Goal: Task Accomplishment & Management: Use online tool/utility

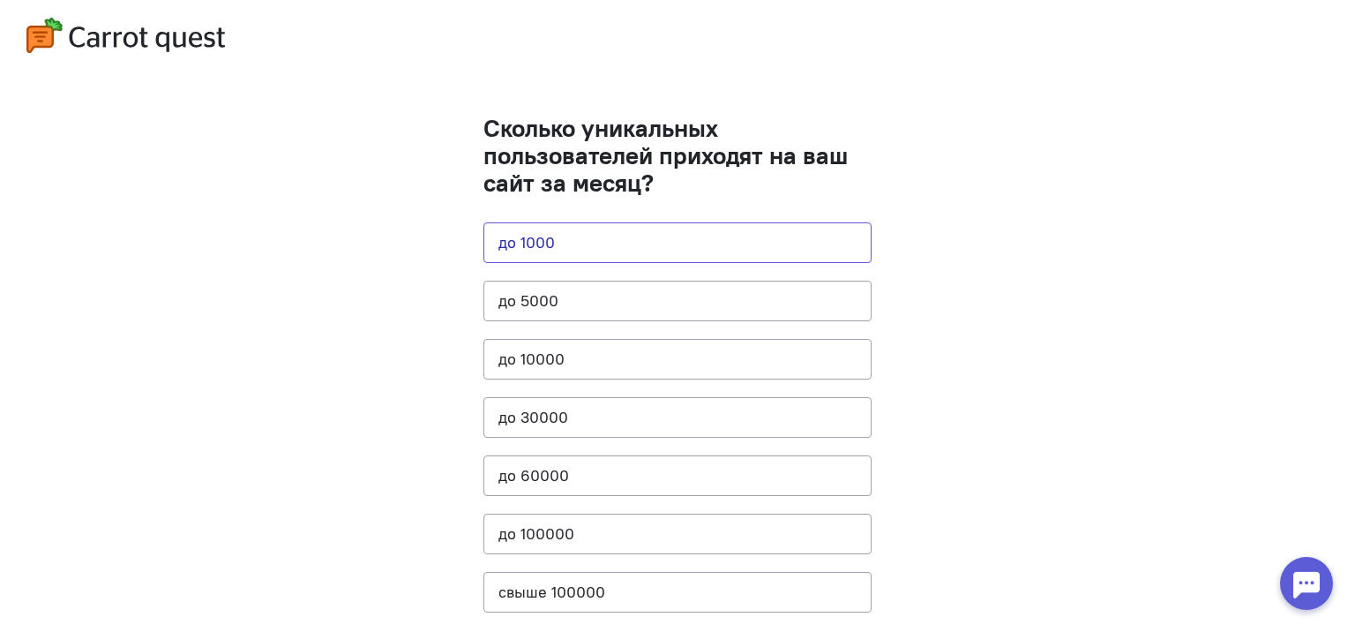
click at [651, 243] on button "до 1000" at bounding box center [678, 242] width 388 height 41
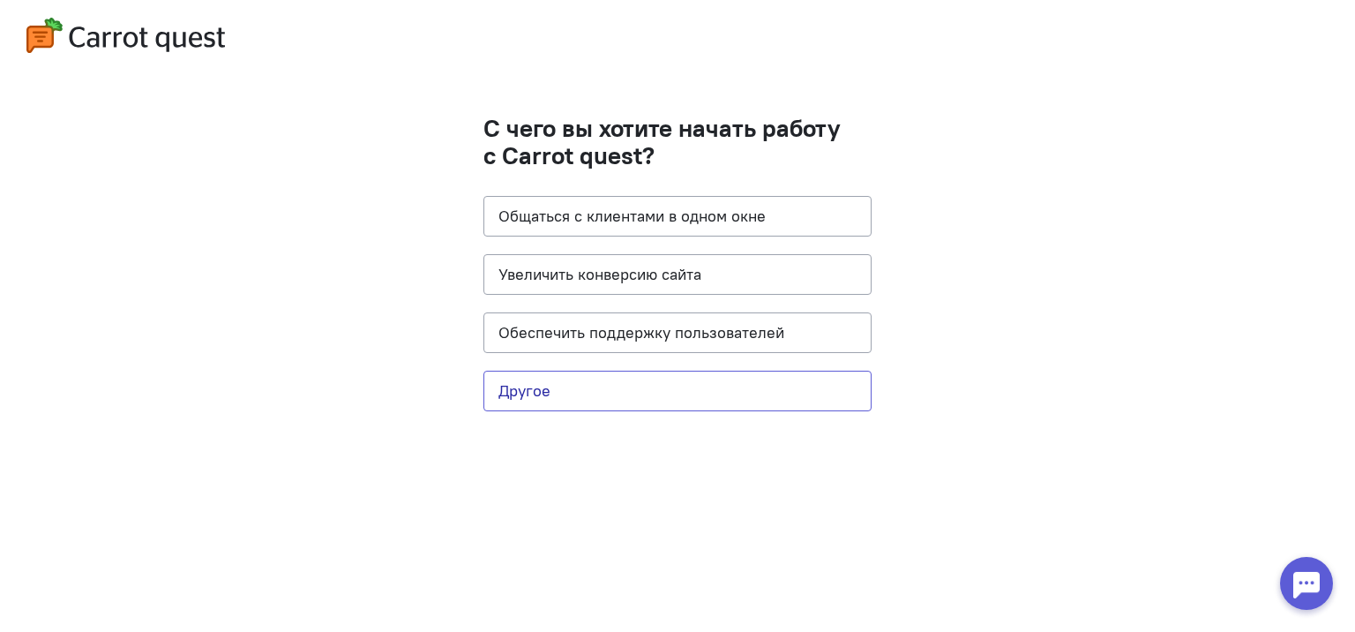
click at [681, 379] on button "Другое" at bounding box center [678, 391] width 388 height 41
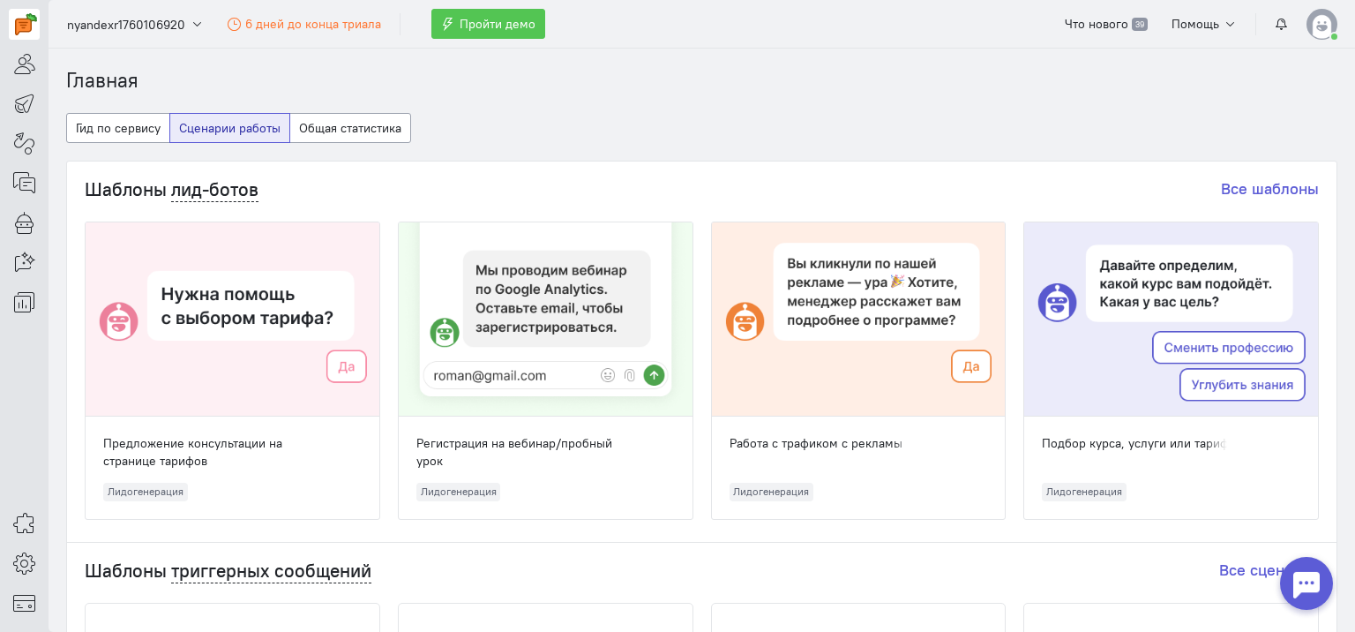
click at [492, 19] on span "Пройти демо" at bounding box center [498, 24] width 76 height 16
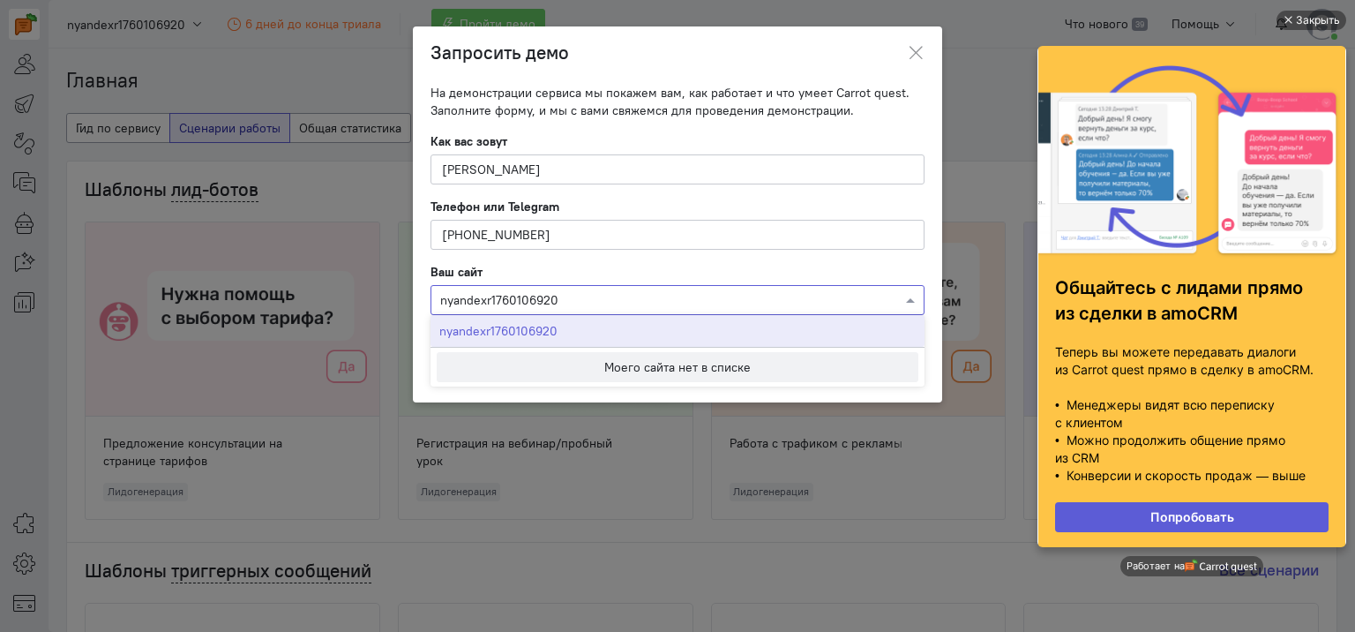
click at [908, 297] on span at bounding box center [913, 300] width 22 height 18
click at [755, 372] on button "Моего сайта нет в списке" at bounding box center [678, 367] width 482 height 30
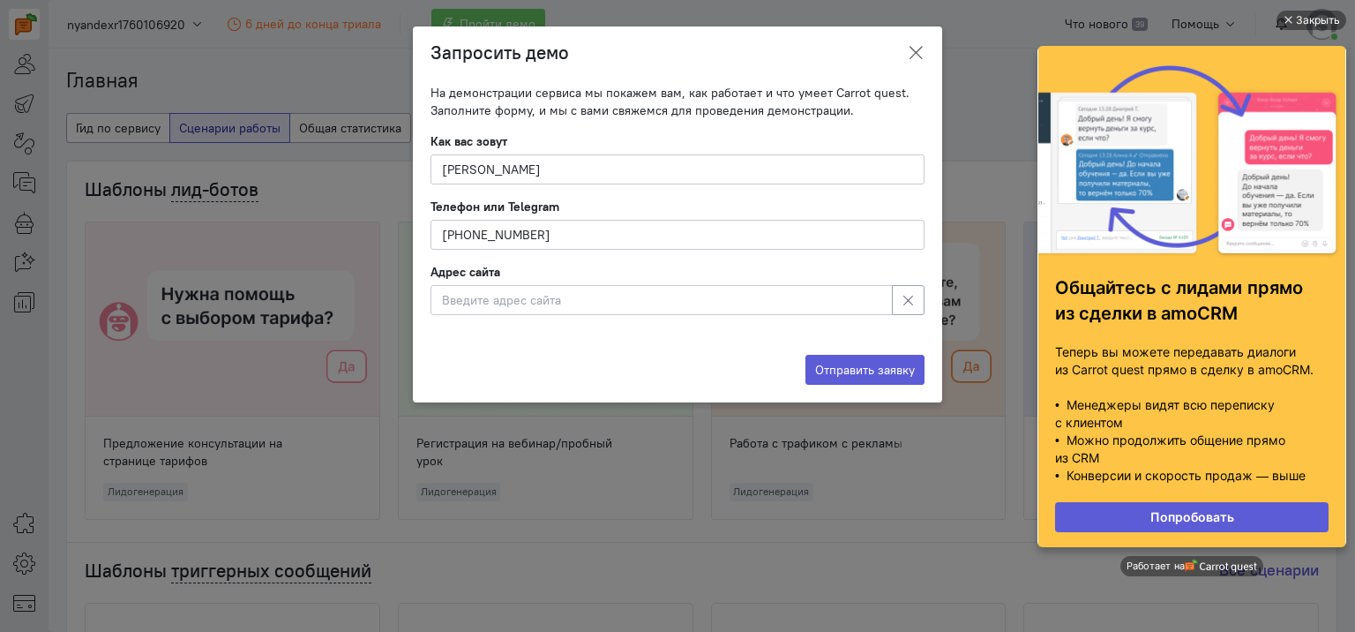
click at [918, 52] on icon at bounding box center [916, 53] width 18 height 18
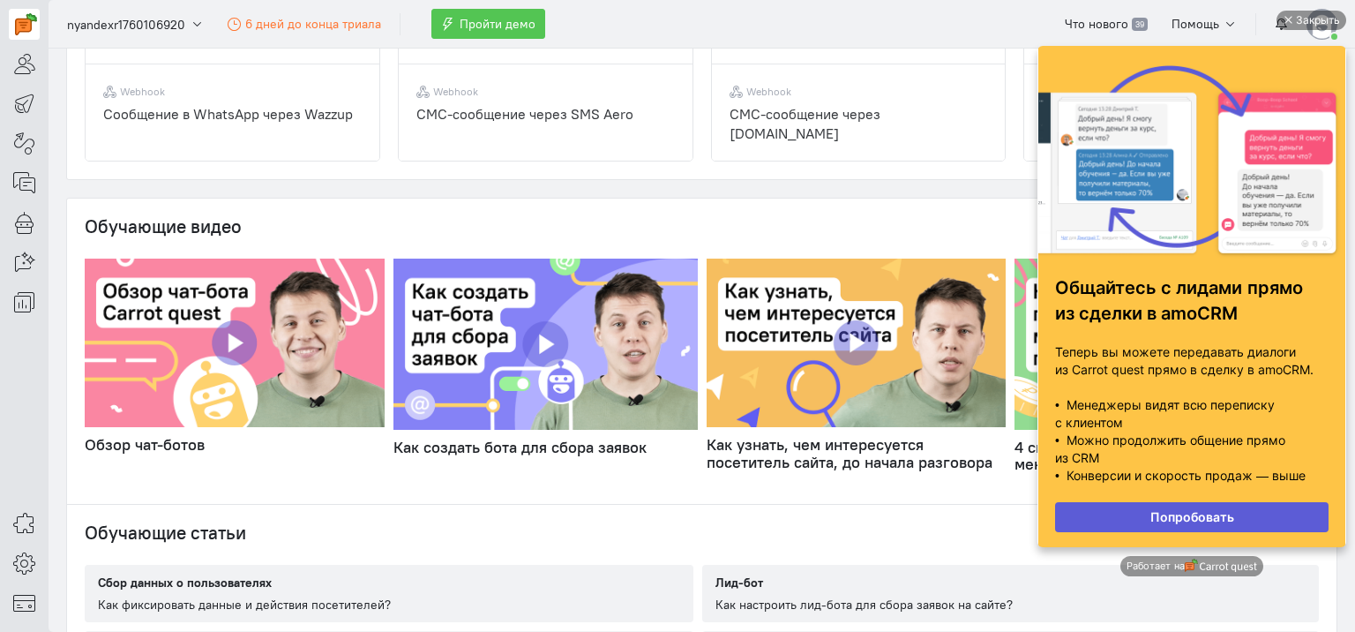
scroll to position [794, 0]
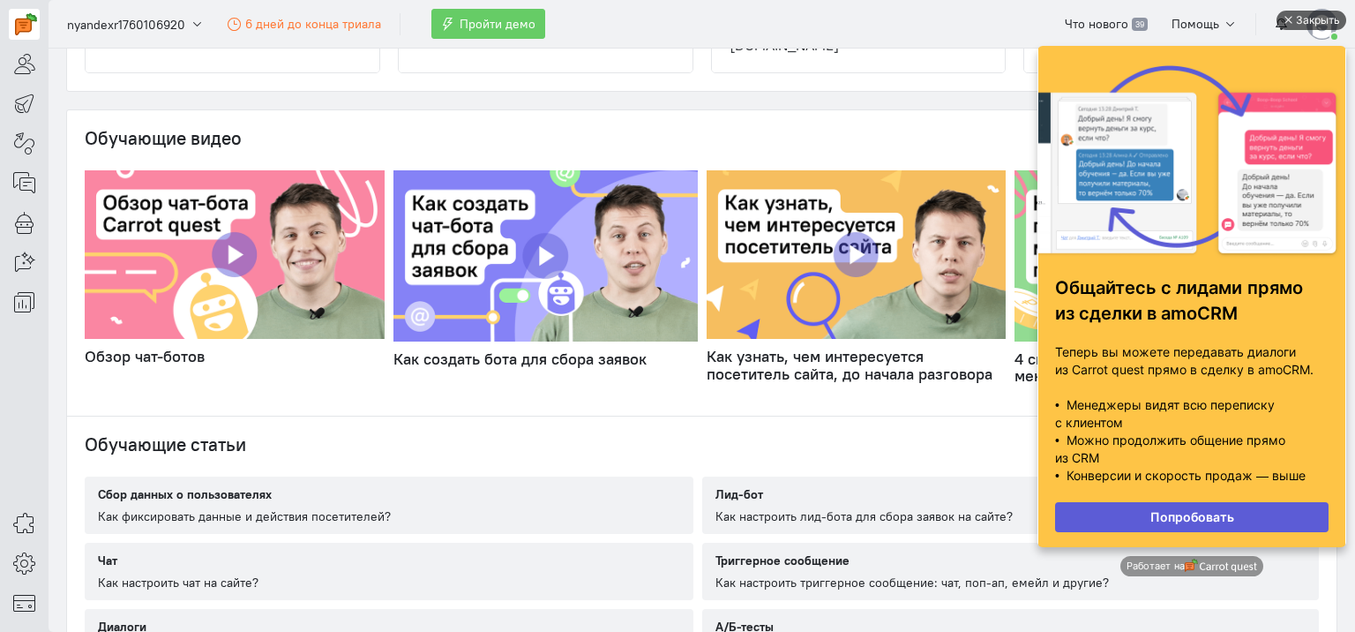
click at [1305, 19] on div "Закрыть" at bounding box center [1318, 20] width 44 height 19
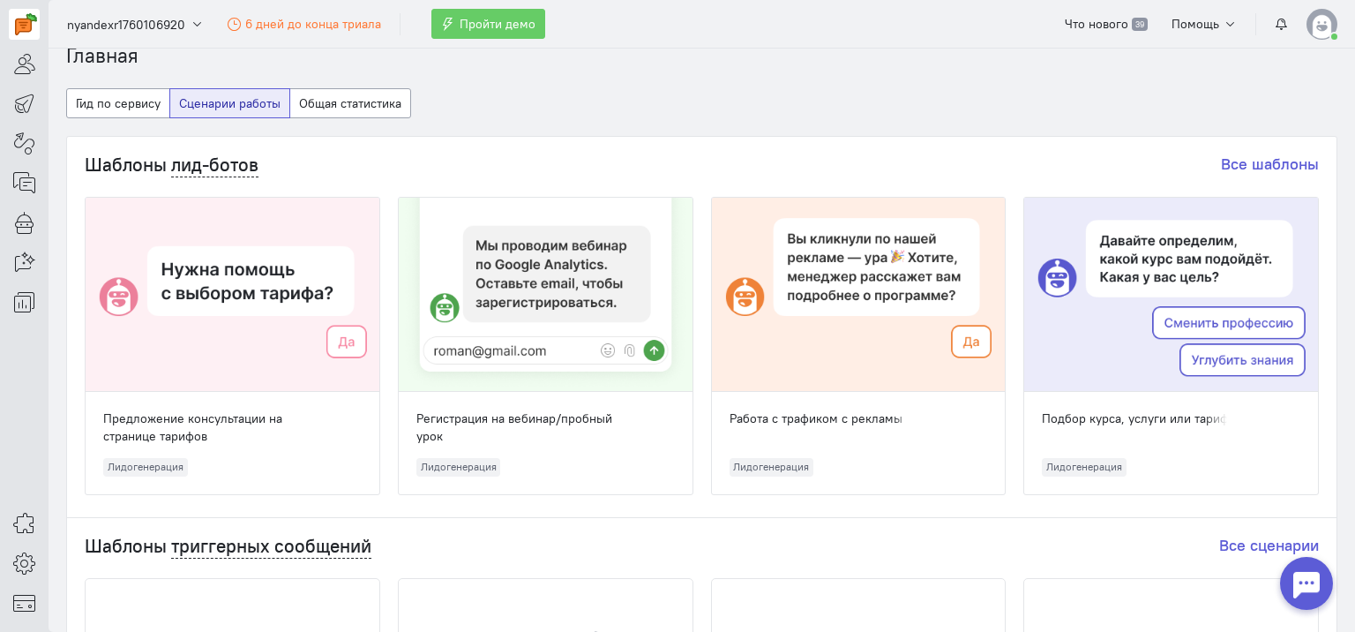
scroll to position [0, 0]
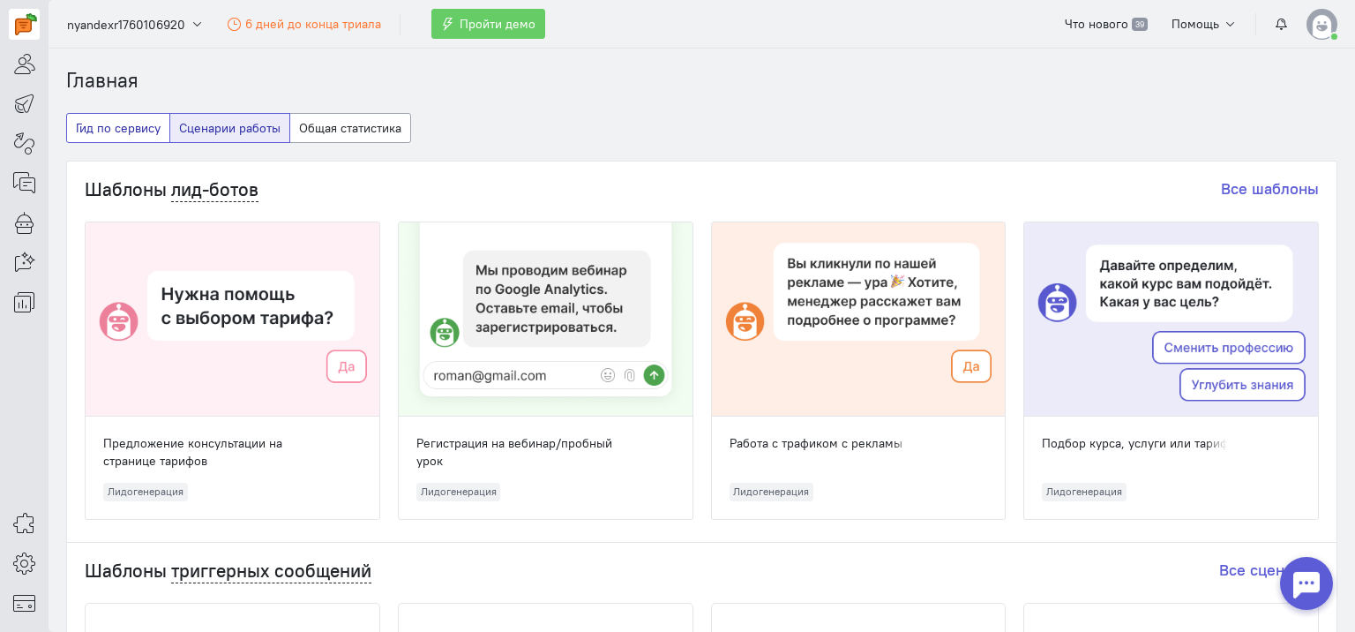
click at [114, 129] on button "Гид по сервису" at bounding box center [118, 128] width 104 height 30
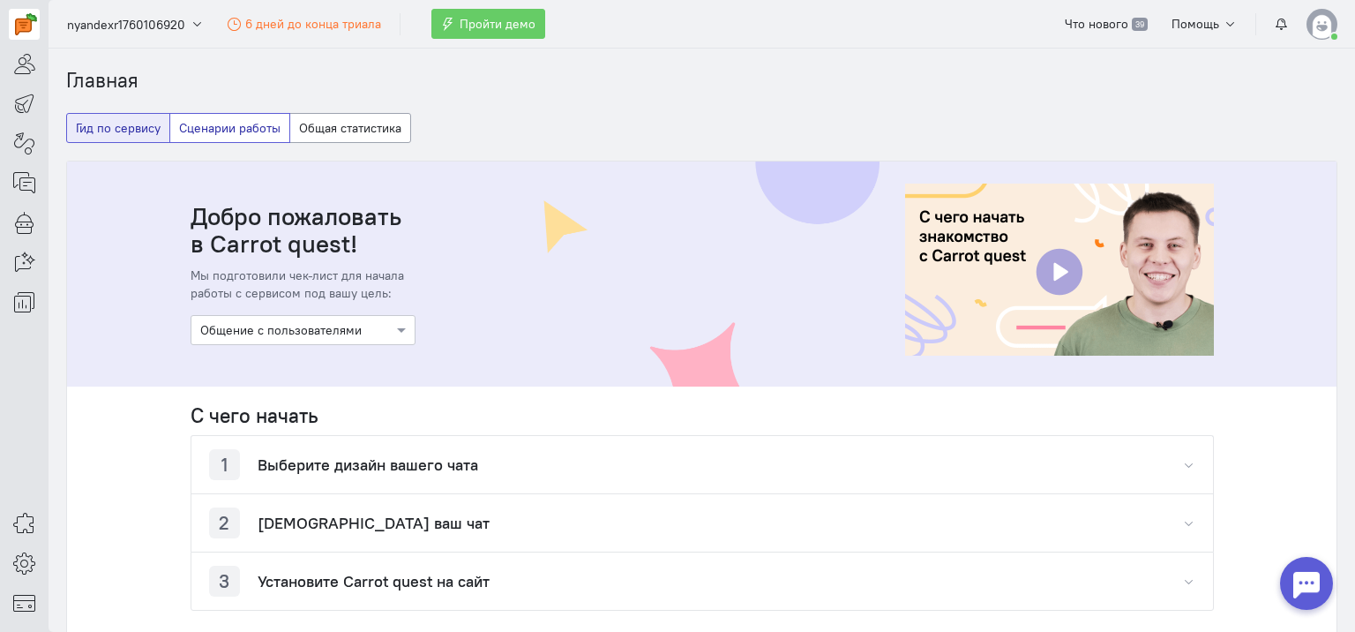
click at [233, 131] on button "Сценарии работы" at bounding box center [229, 128] width 121 height 30
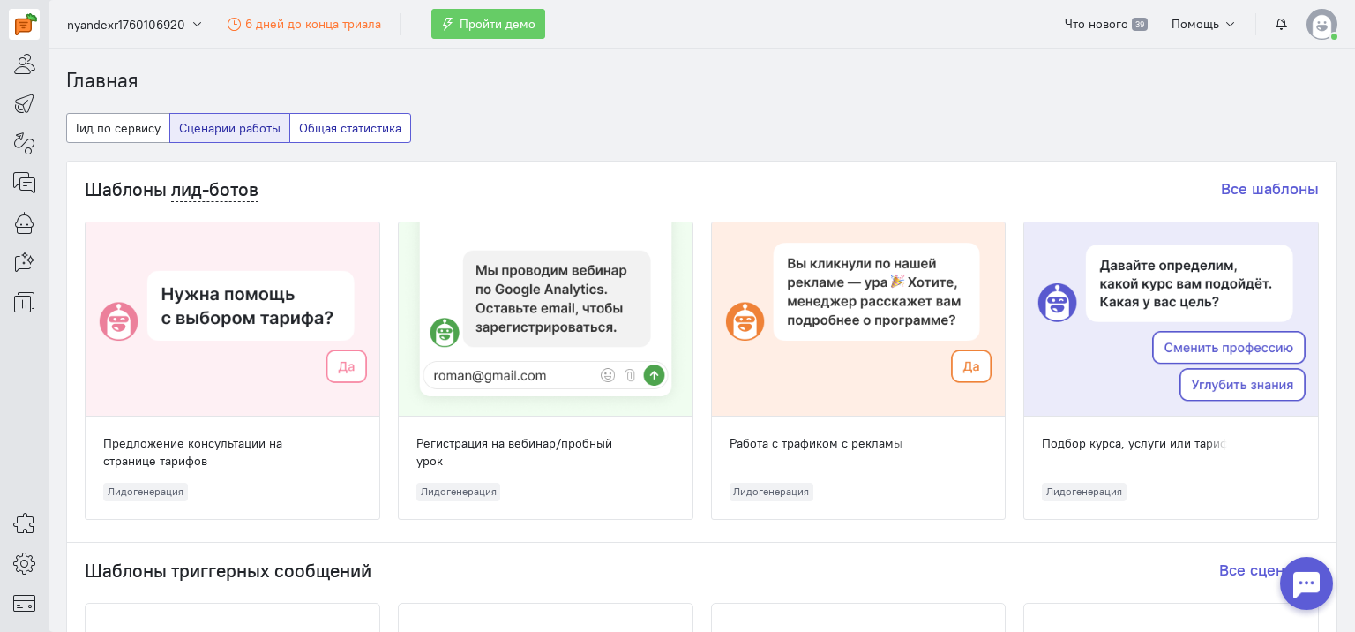
click at [334, 128] on button "Общая статистика" at bounding box center [350, 128] width 122 height 30
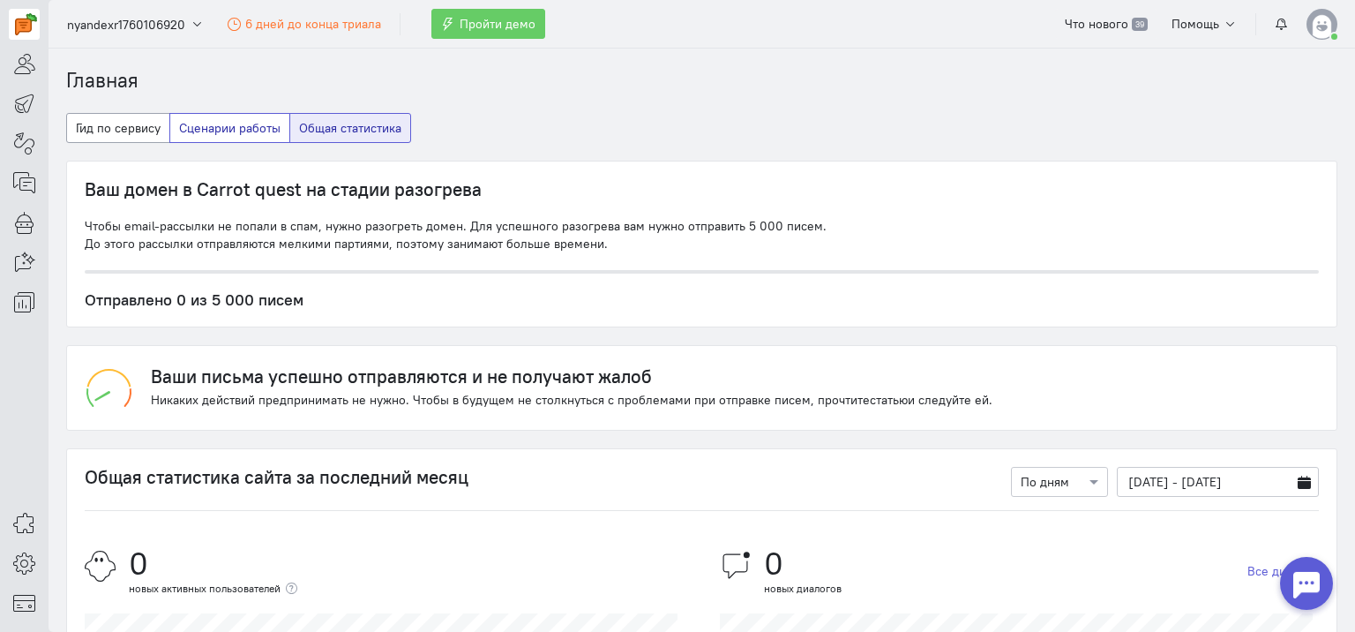
click at [266, 133] on button "Сценарии работы" at bounding box center [229, 128] width 121 height 30
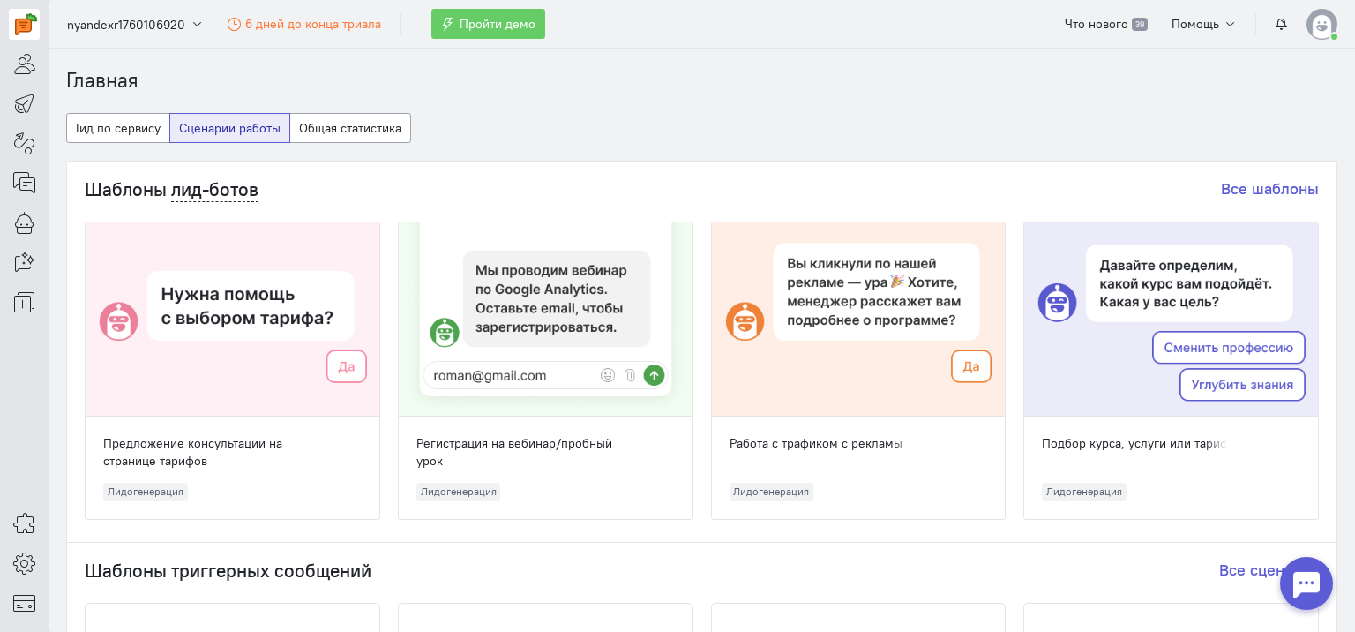
scroll to position [88, 0]
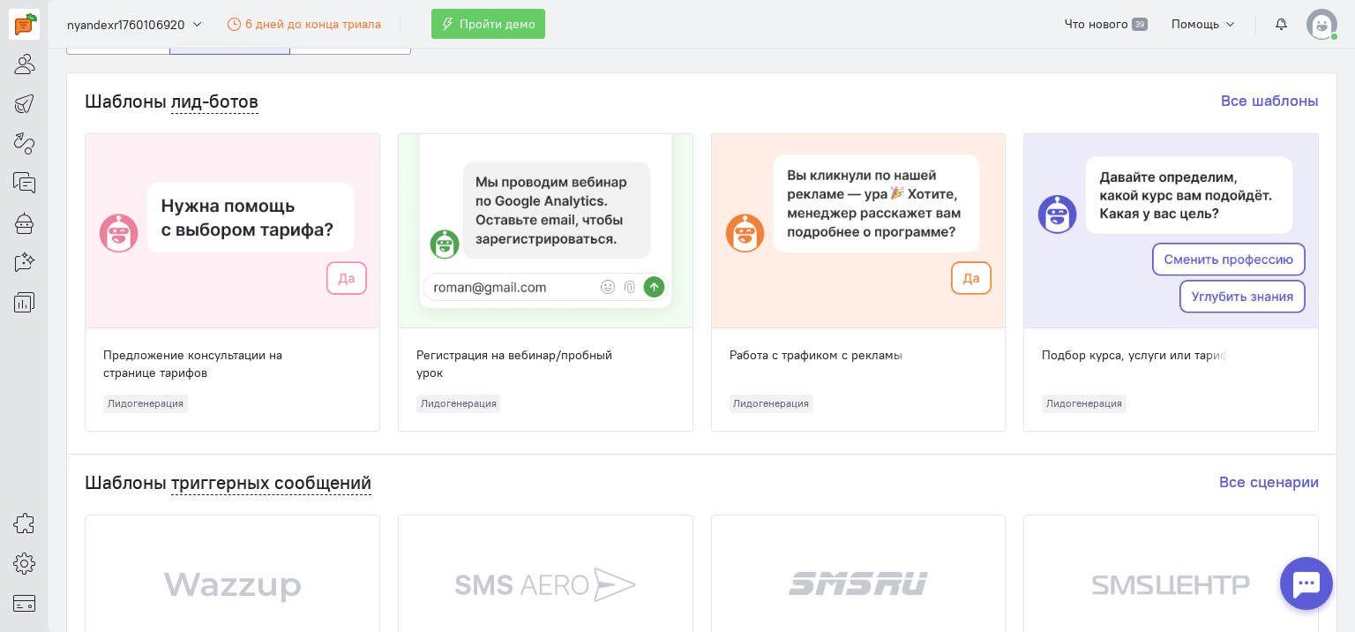
click at [162, 353] on div "Предложение консультации на странице тарифов" at bounding box center [206, 363] width 207 height 35
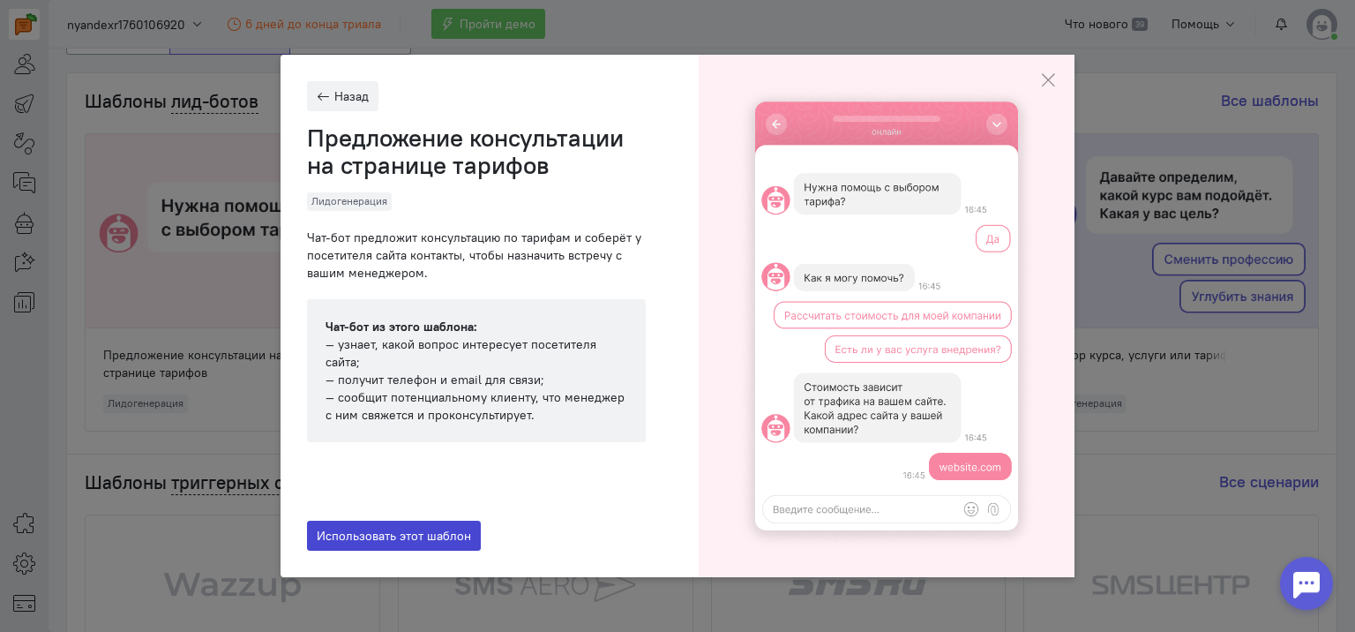
click at [373, 541] on span "Использовать этот шаблон" at bounding box center [394, 536] width 154 height 16
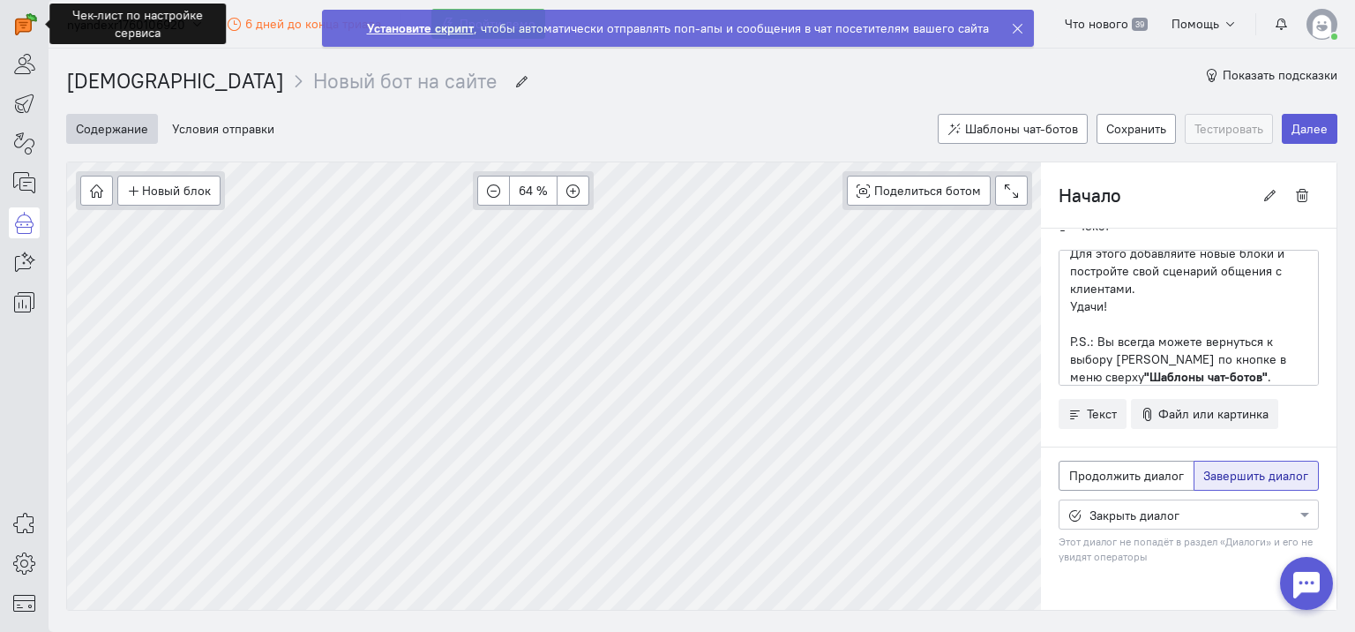
scroll to position [40, 0]
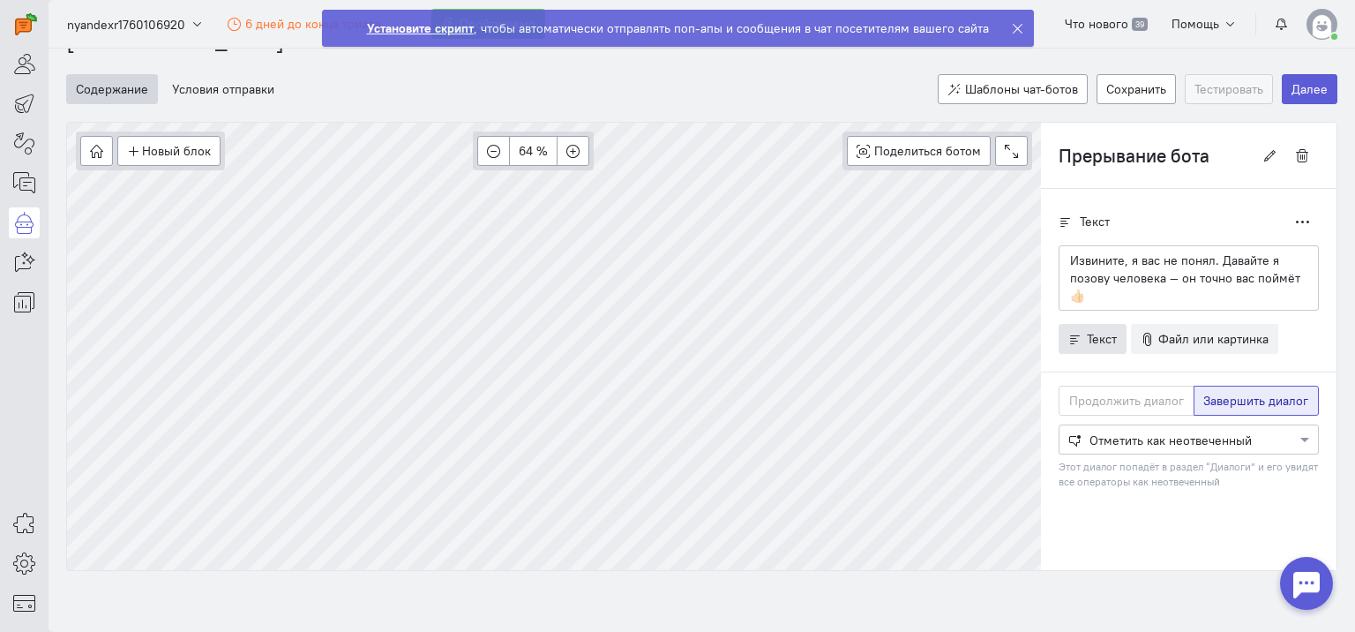
click at [1087, 332] on span "Текст" at bounding box center [1102, 339] width 30 height 16
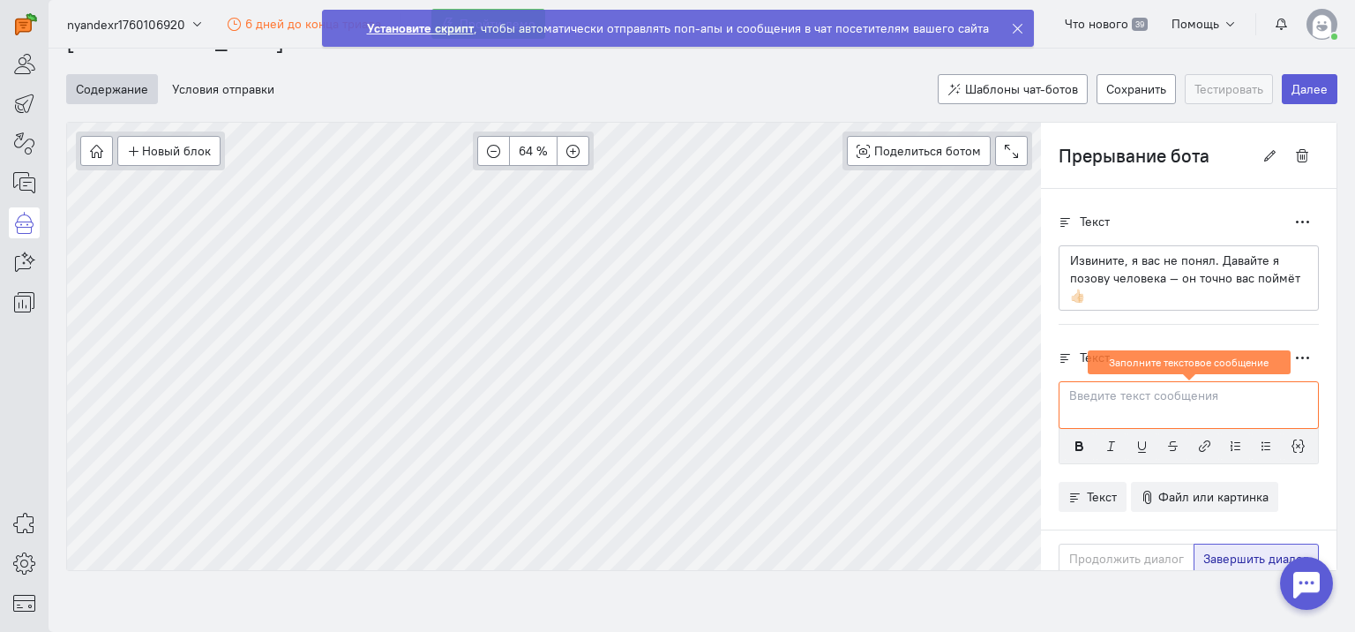
scroll to position [11, 0]
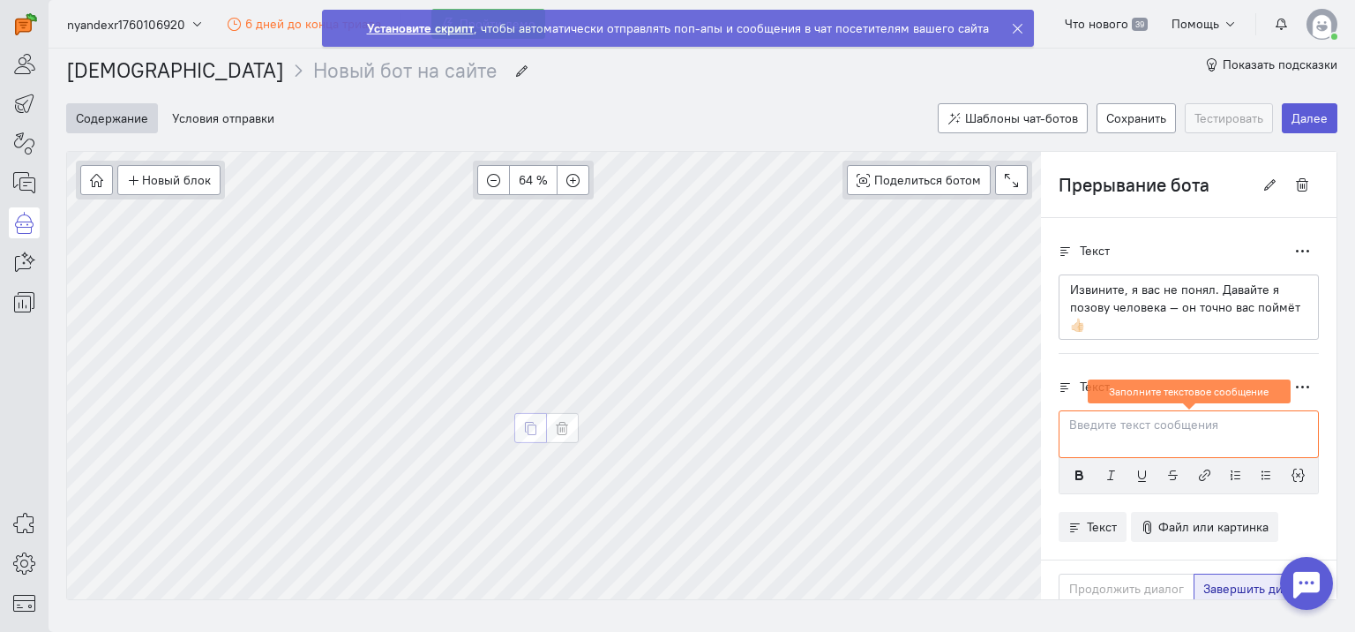
click at [527, 432] on icon "button" at bounding box center [530, 428] width 13 height 13
type input "Прерывание бота Копия"
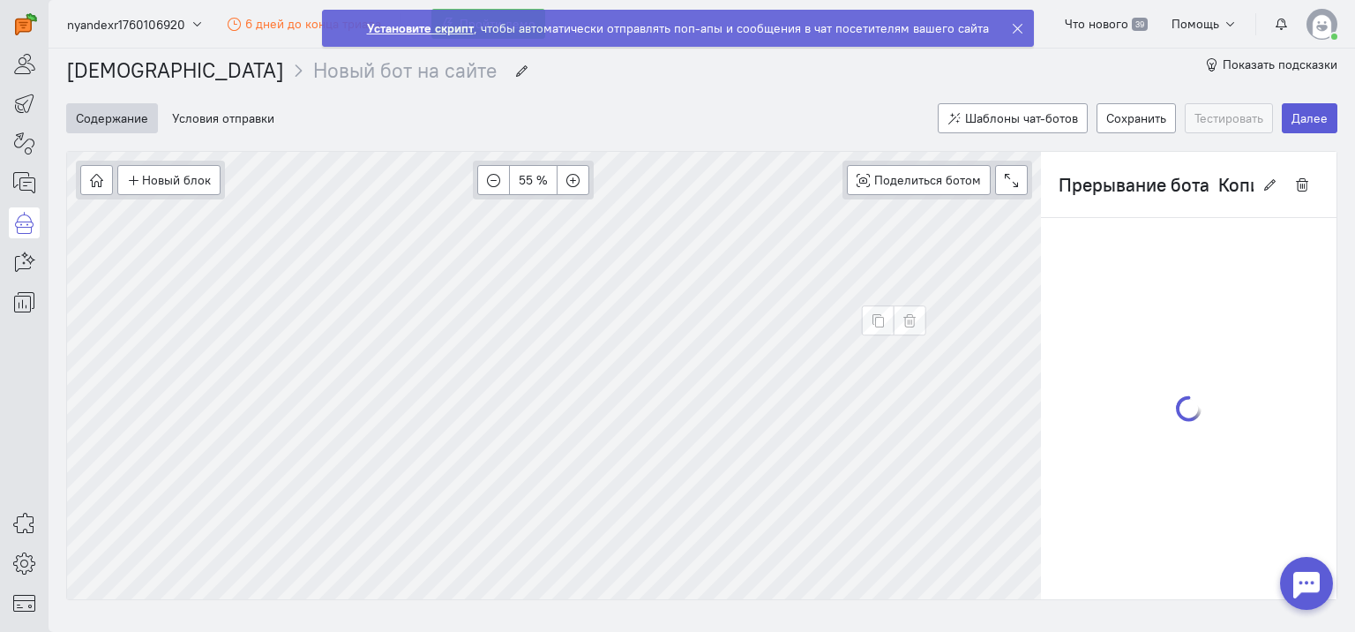
scroll to position [0, 0]
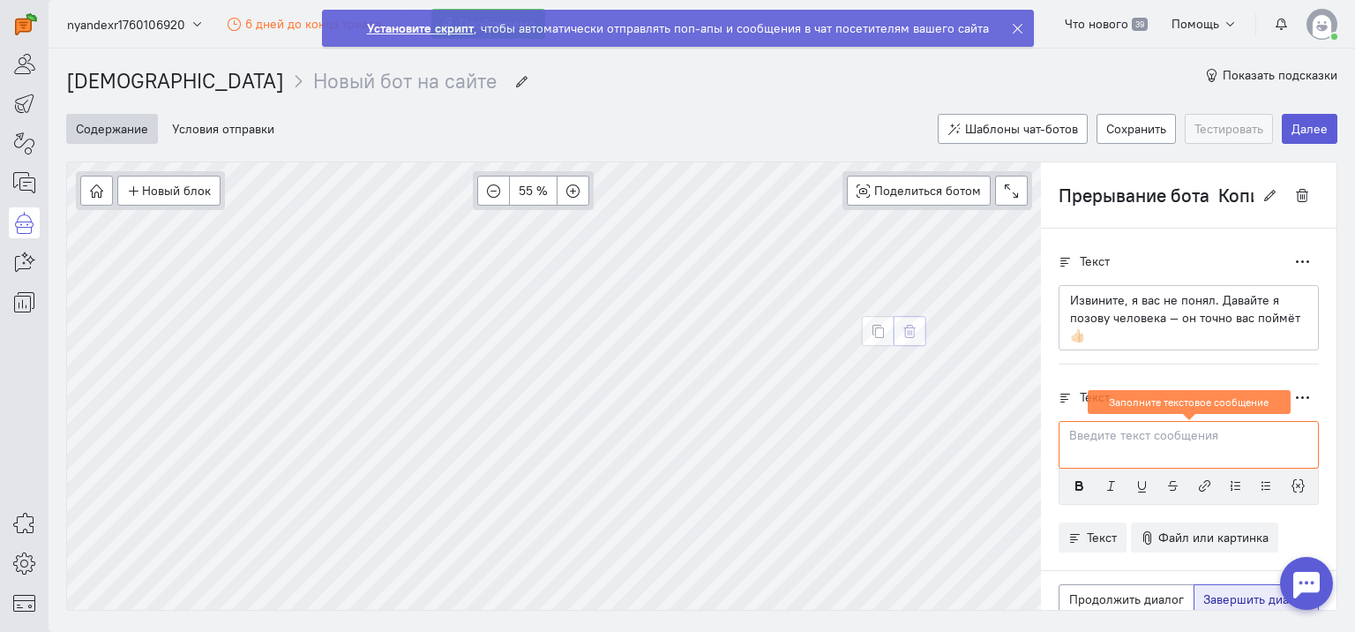
click at [907, 334] on icon "button" at bounding box center [910, 331] width 13 height 13
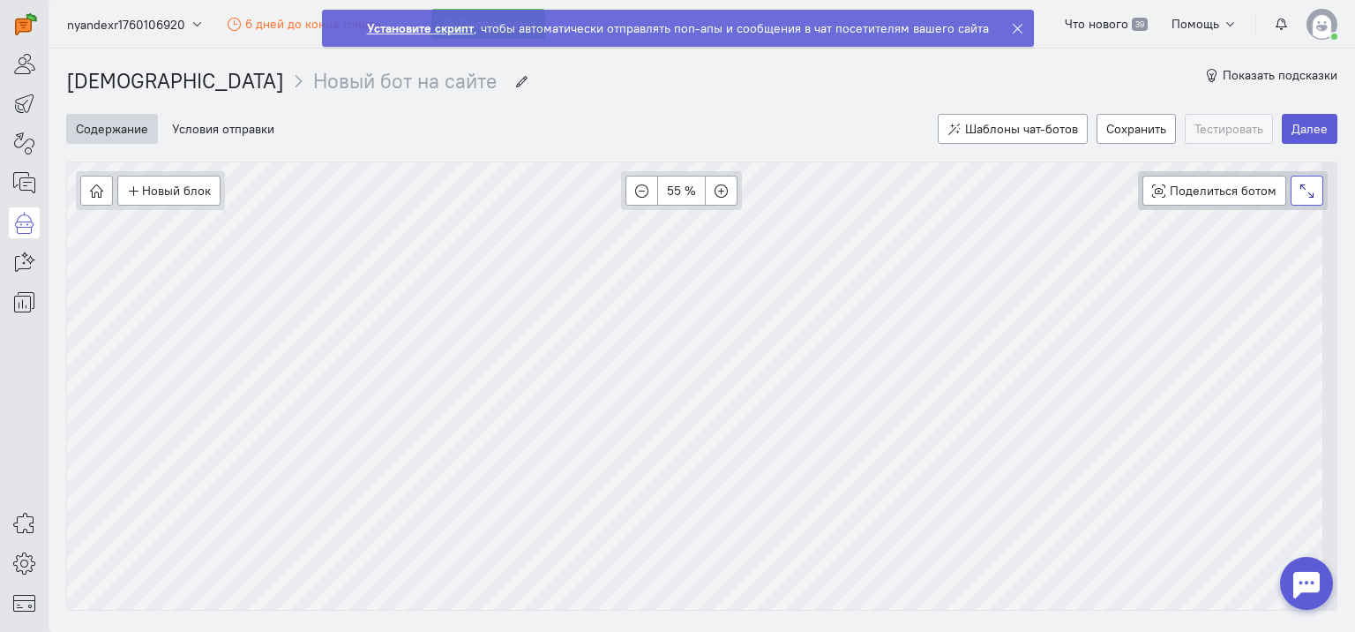
click at [1301, 189] on icon at bounding box center [1307, 190] width 13 height 13
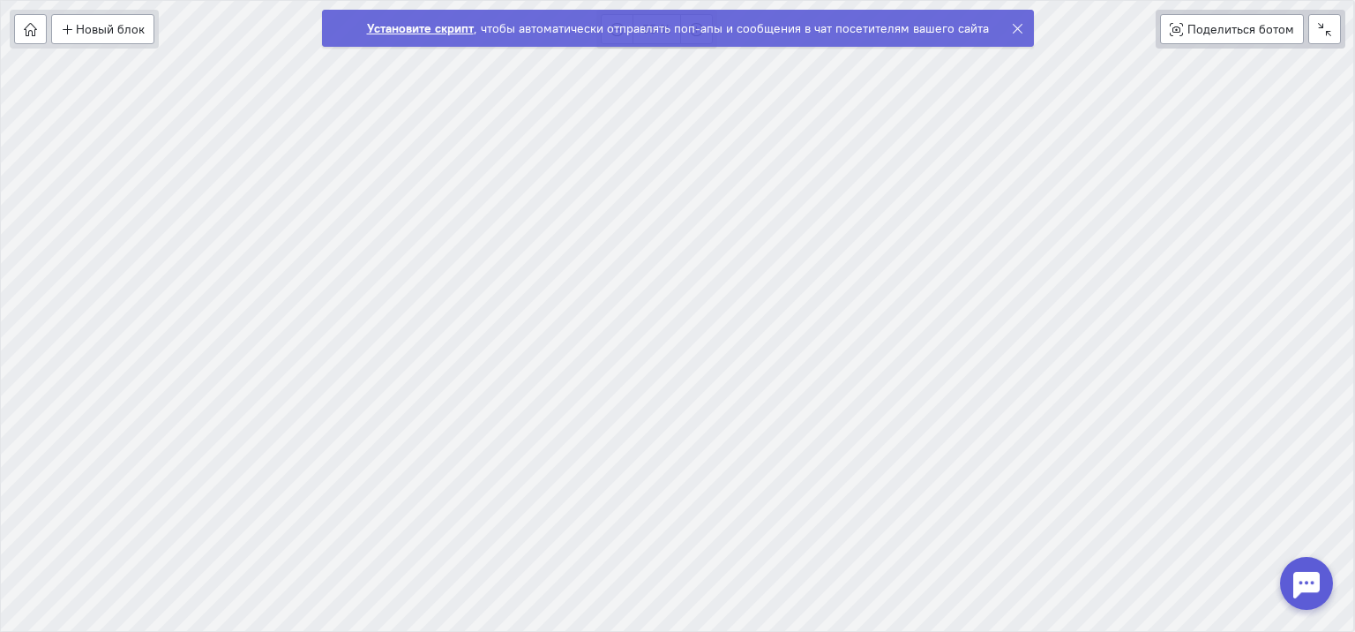
click at [1342, 31] on div "Поделиться ботом Beta" at bounding box center [1251, 29] width 191 height 39
click at [1324, 29] on icon at bounding box center [1324, 29] width 13 height 13
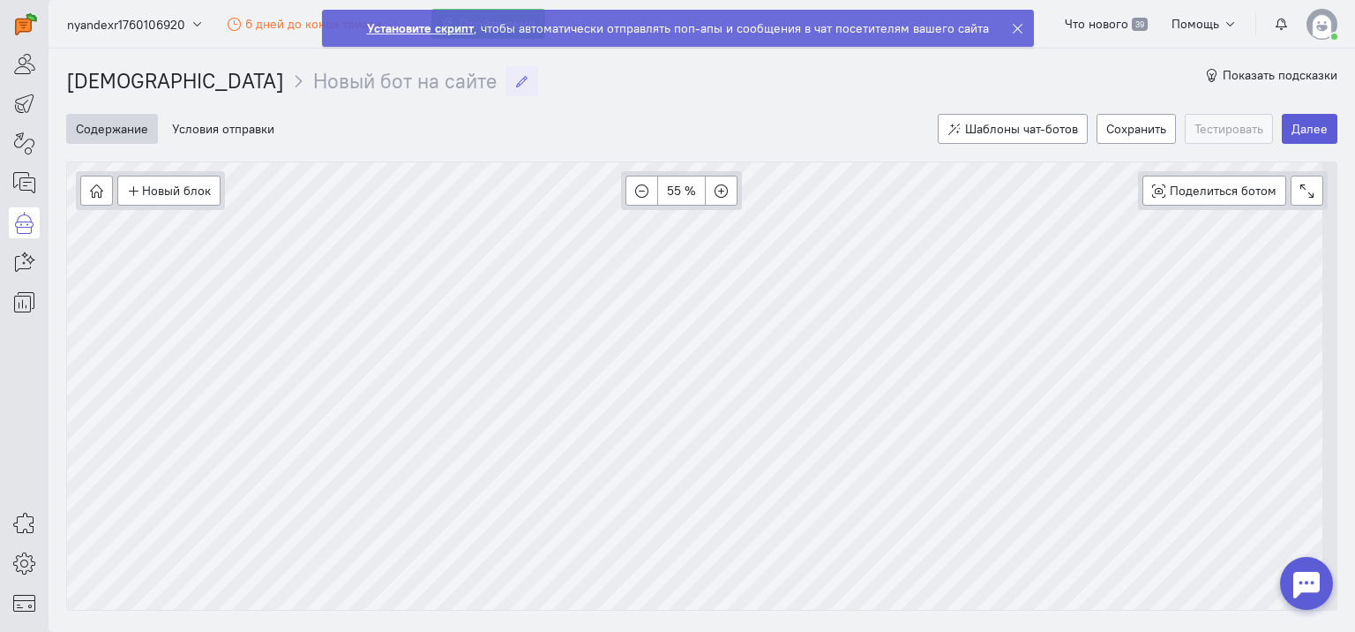
click at [515, 84] on icon "breadcrumb" at bounding box center [521, 81] width 13 height 13
click at [124, 131] on button "Содержание" at bounding box center [112, 129] width 92 height 30
click at [161, 191] on button "Новый блок" at bounding box center [168, 191] width 103 height 30
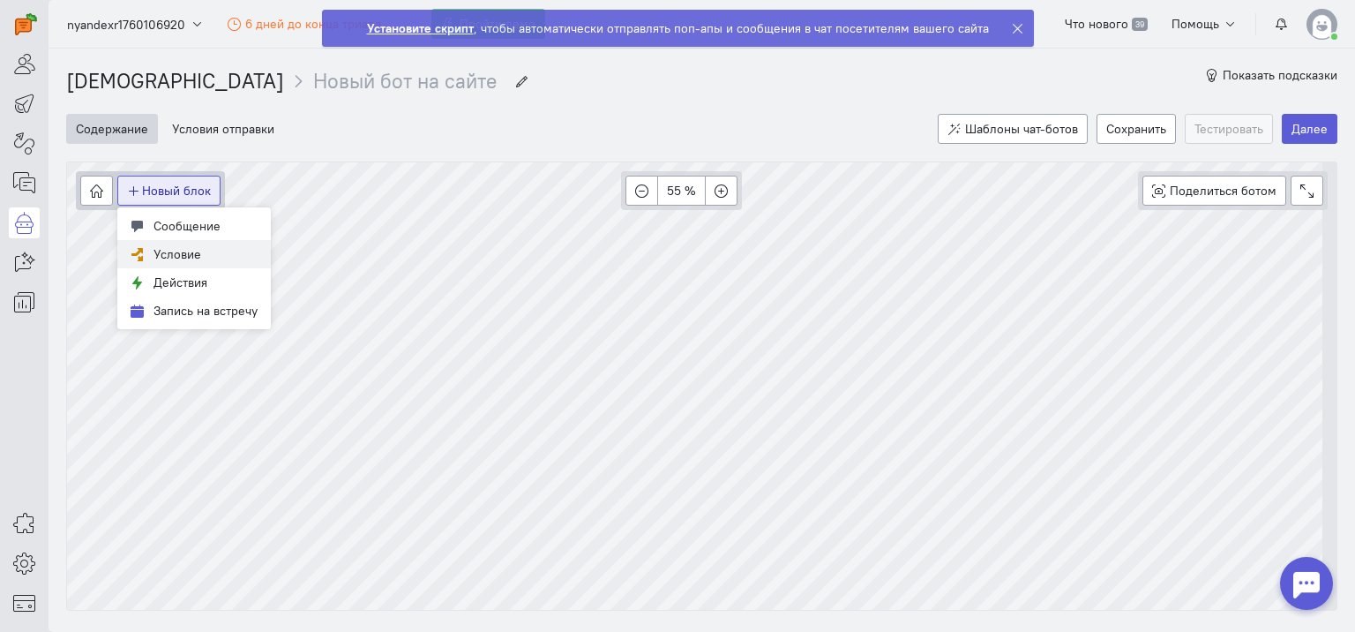
click at [178, 258] on span "Условие" at bounding box center [178, 254] width 48 height 16
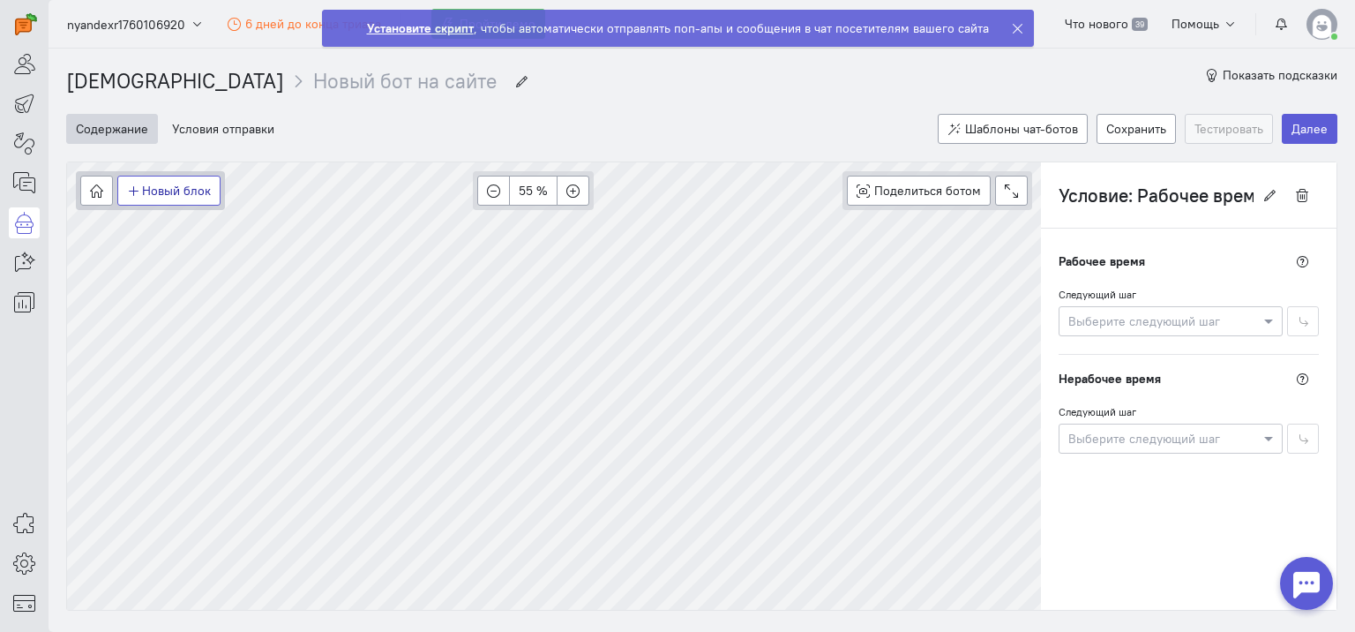
click at [152, 199] on button "Новый блок" at bounding box center [168, 191] width 103 height 30
click at [166, 287] on span "Действия" at bounding box center [181, 282] width 54 height 16
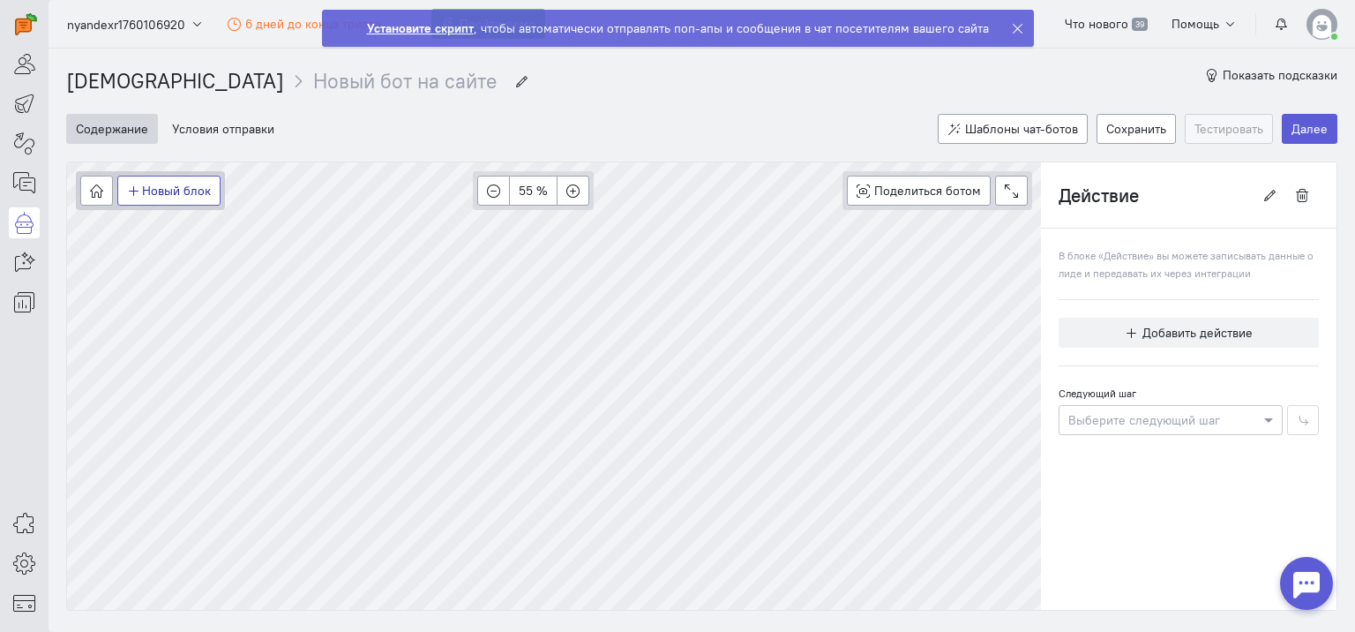
click at [141, 187] on button "Новый блок" at bounding box center [168, 191] width 103 height 30
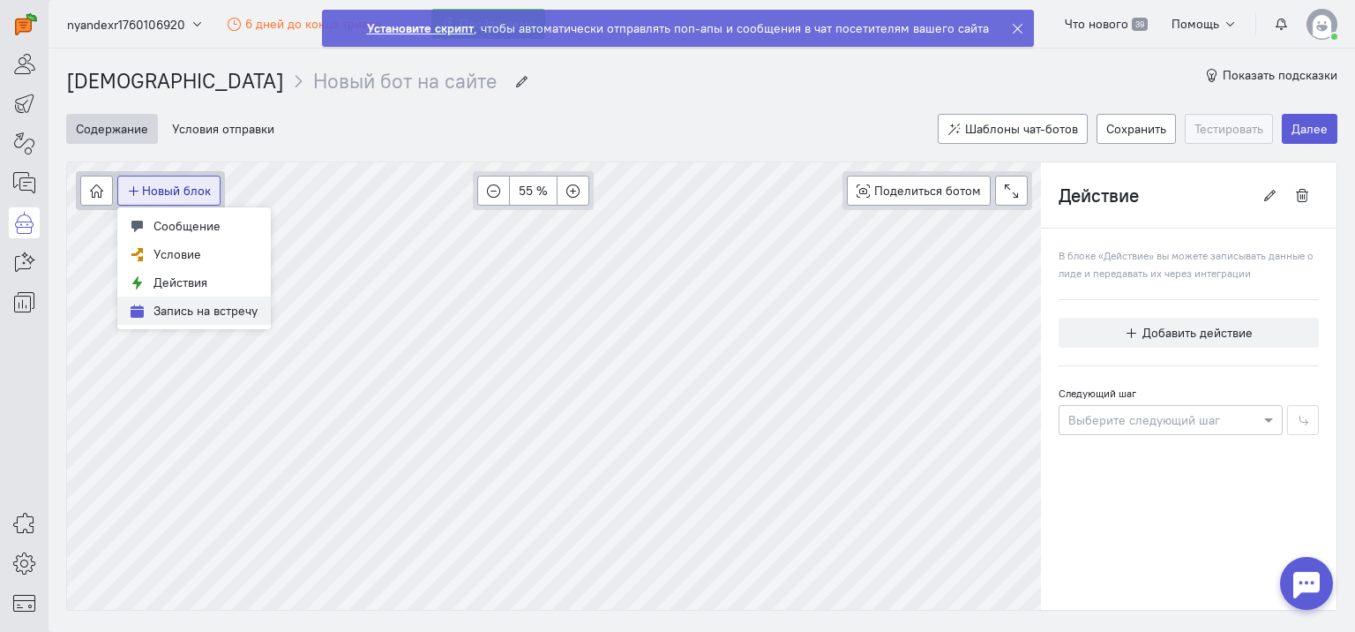
click at [191, 311] on span "Запись на встречу" at bounding box center [206, 311] width 104 height 16
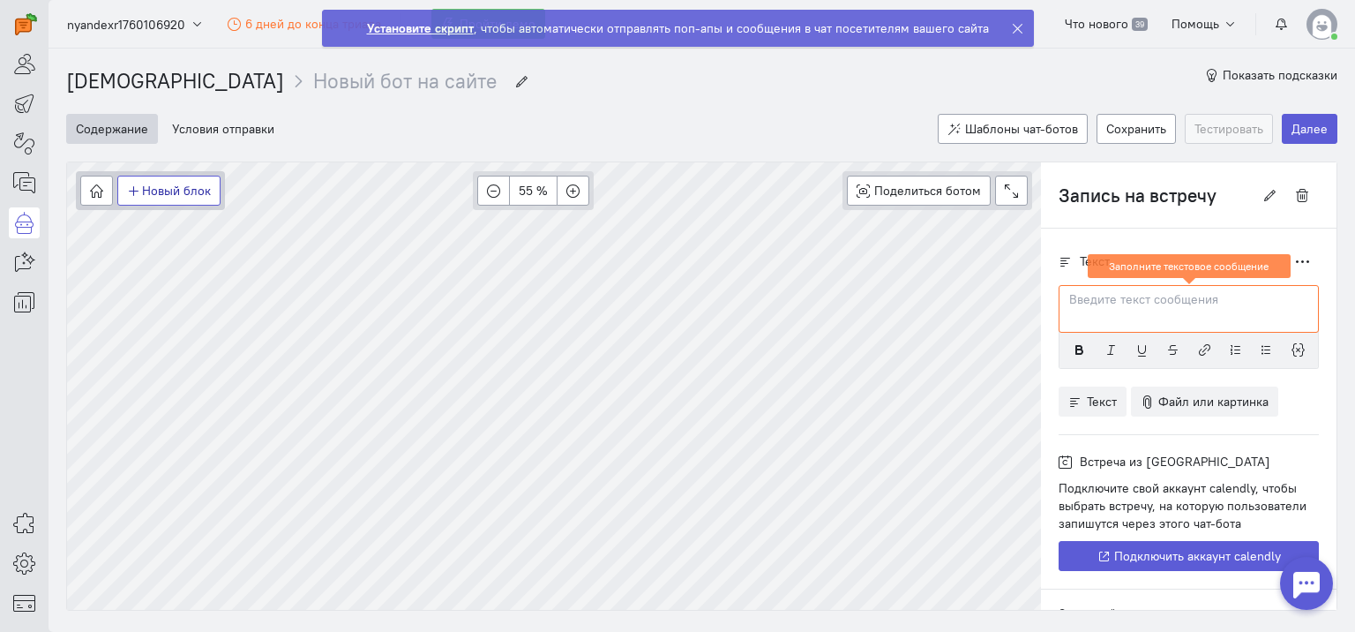
click at [161, 191] on button "Новый блок" at bounding box center [168, 191] width 103 height 30
click at [168, 229] on span "Сообщение" at bounding box center [187, 226] width 67 height 16
type input "Новый блок"
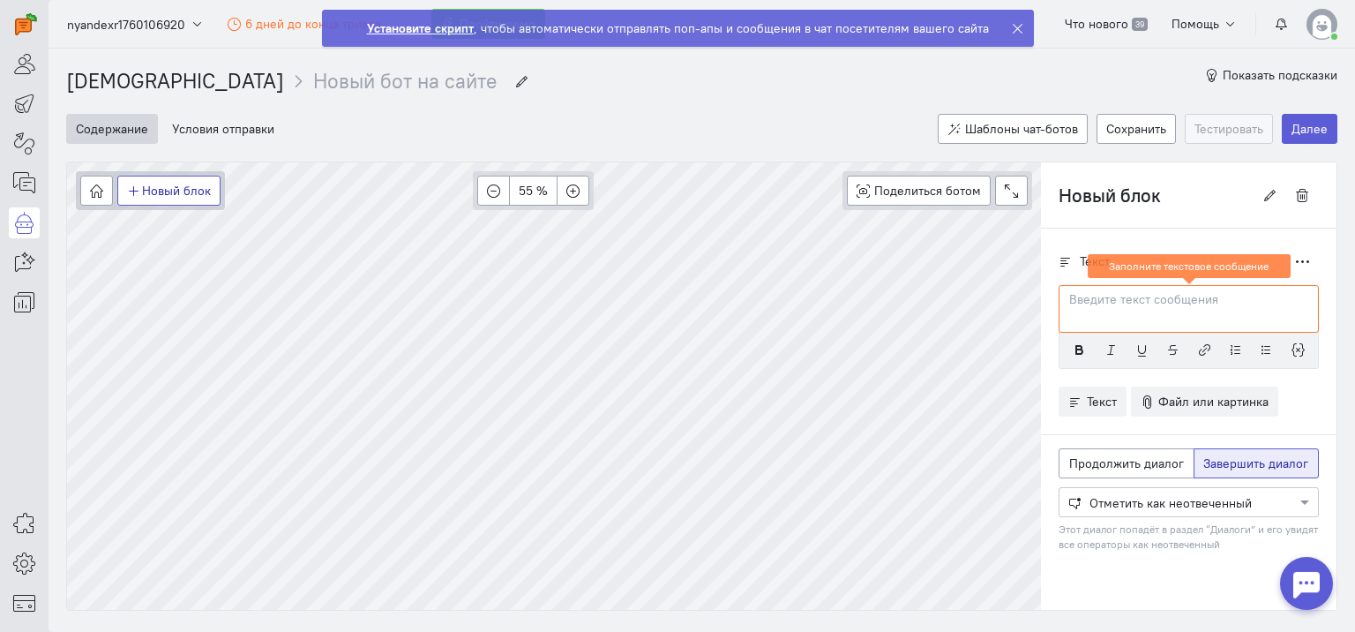
click at [154, 190] on button "Новый блок" at bounding box center [168, 191] width 103 height 30
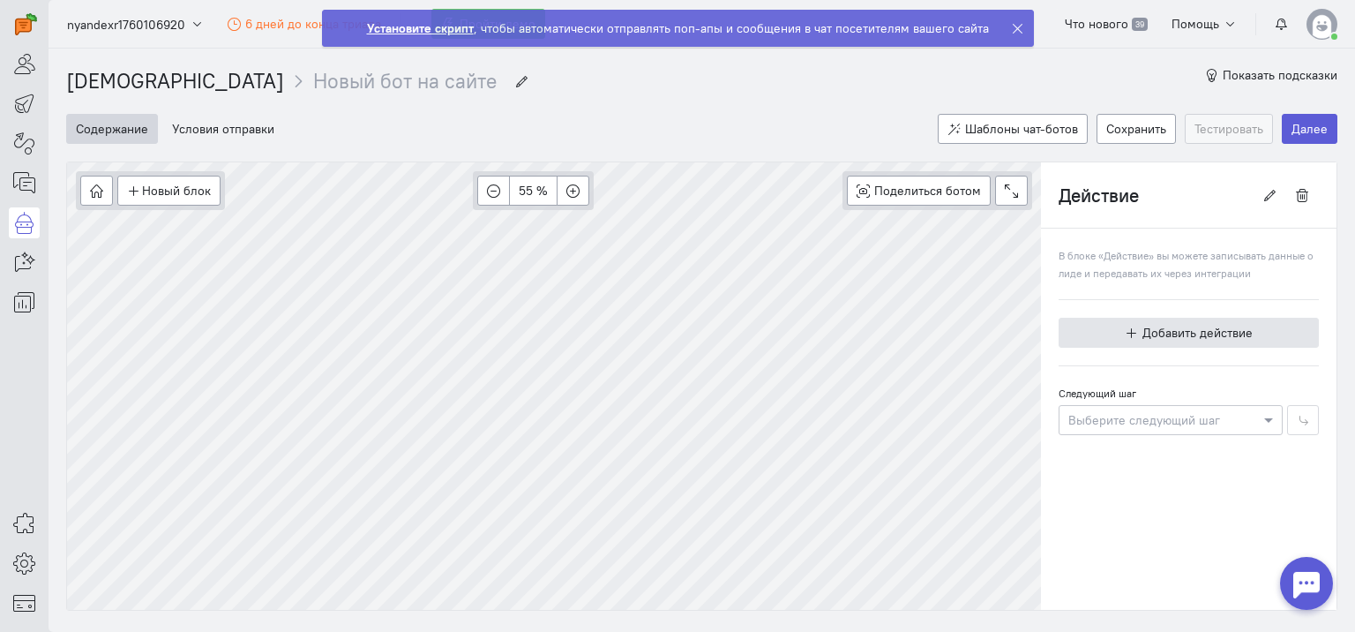
click at [1157, 335] on span "Добавить действие" at bounding box center [1198, 333] width 110 height 16
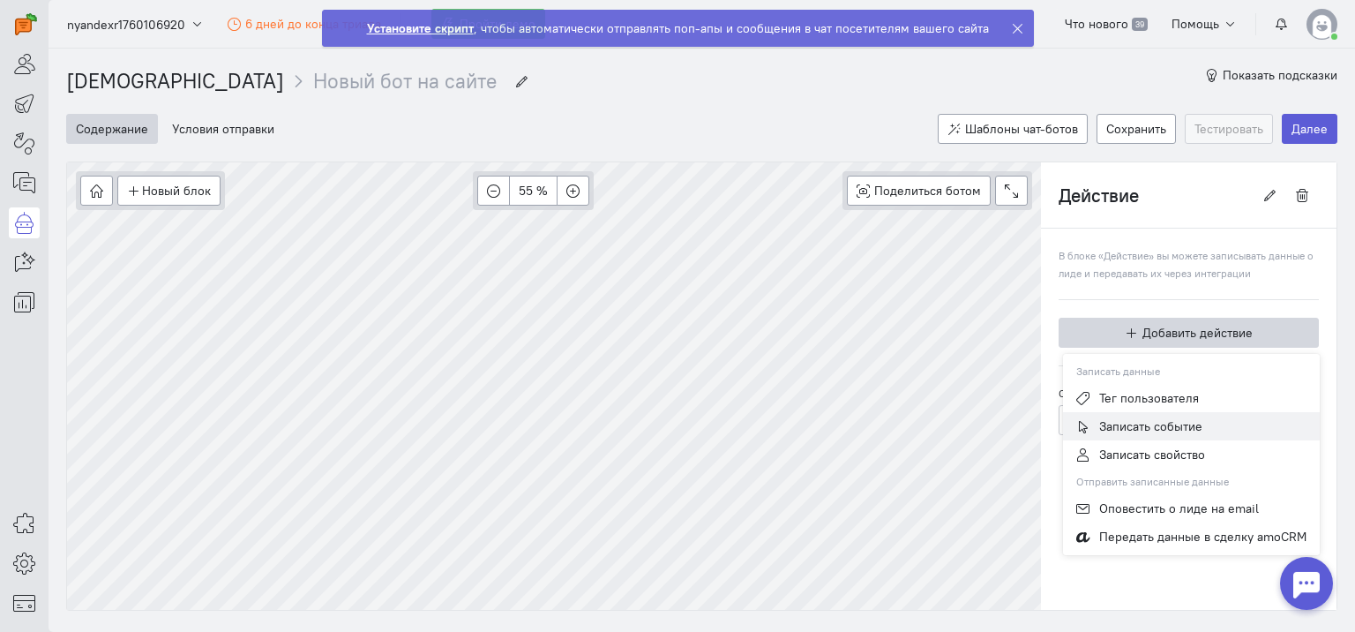
scroll to position [40, 0]
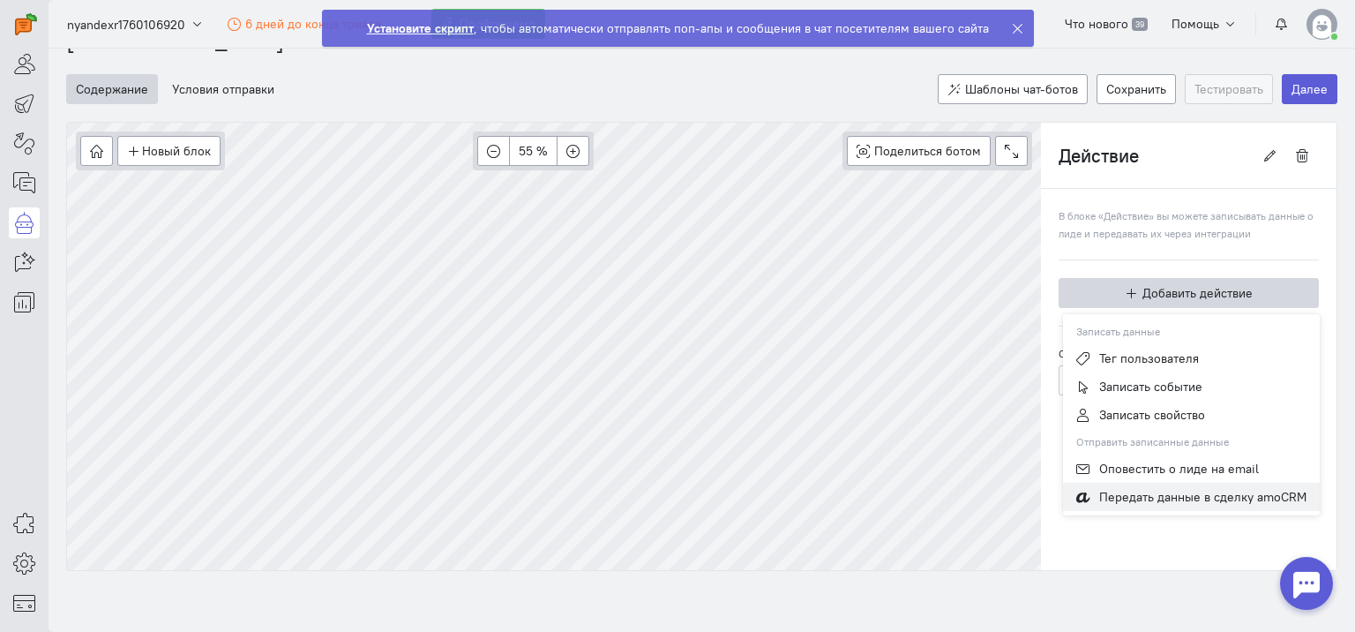
click at [1178, 492] on span "Передать данные в сделку amoCRM" at bounding box center [1203, 497] width 207 height 16
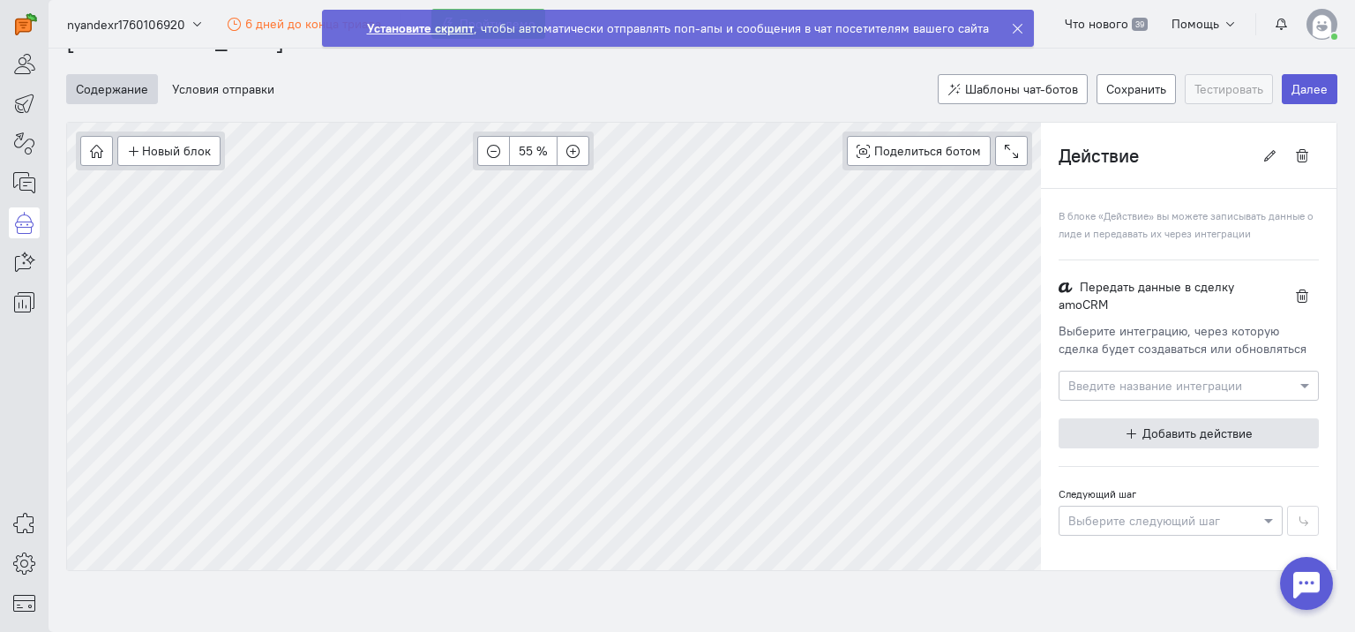
click at [1177, 426] on span "Добавить действие" at bounding box center [1198, 433] width 110 height 16
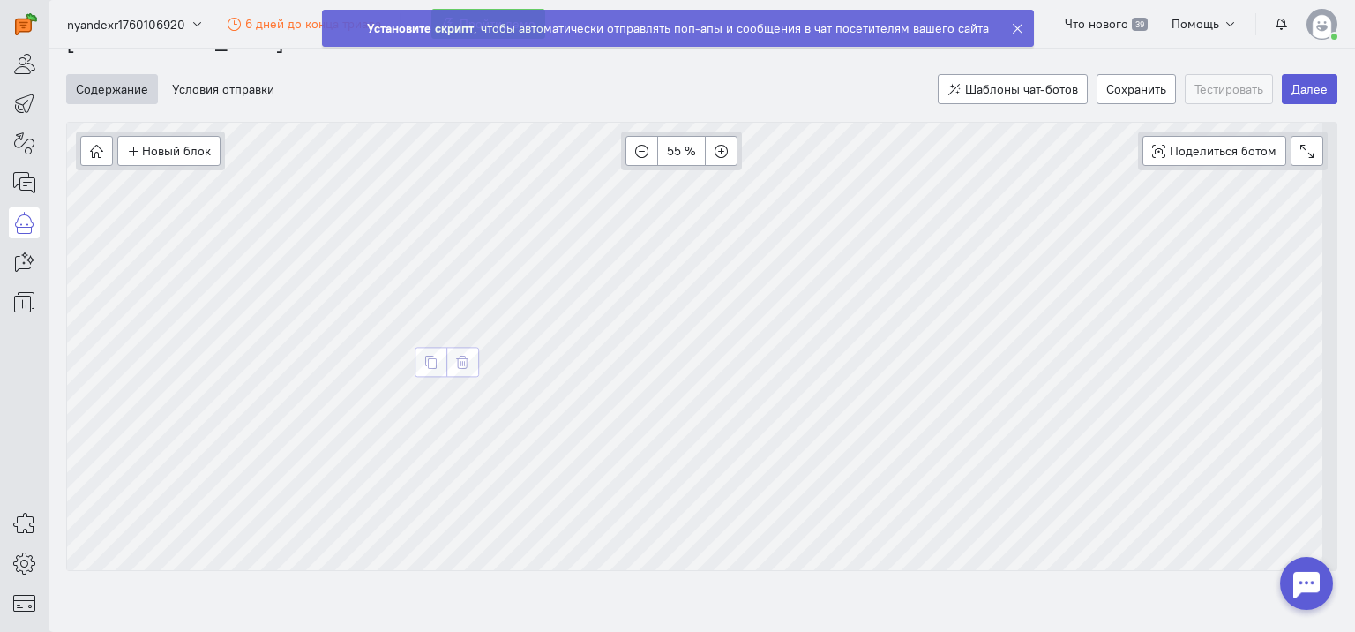
click at [1142, 502] on div at bounding box center [701, 346] width 1269 height 447
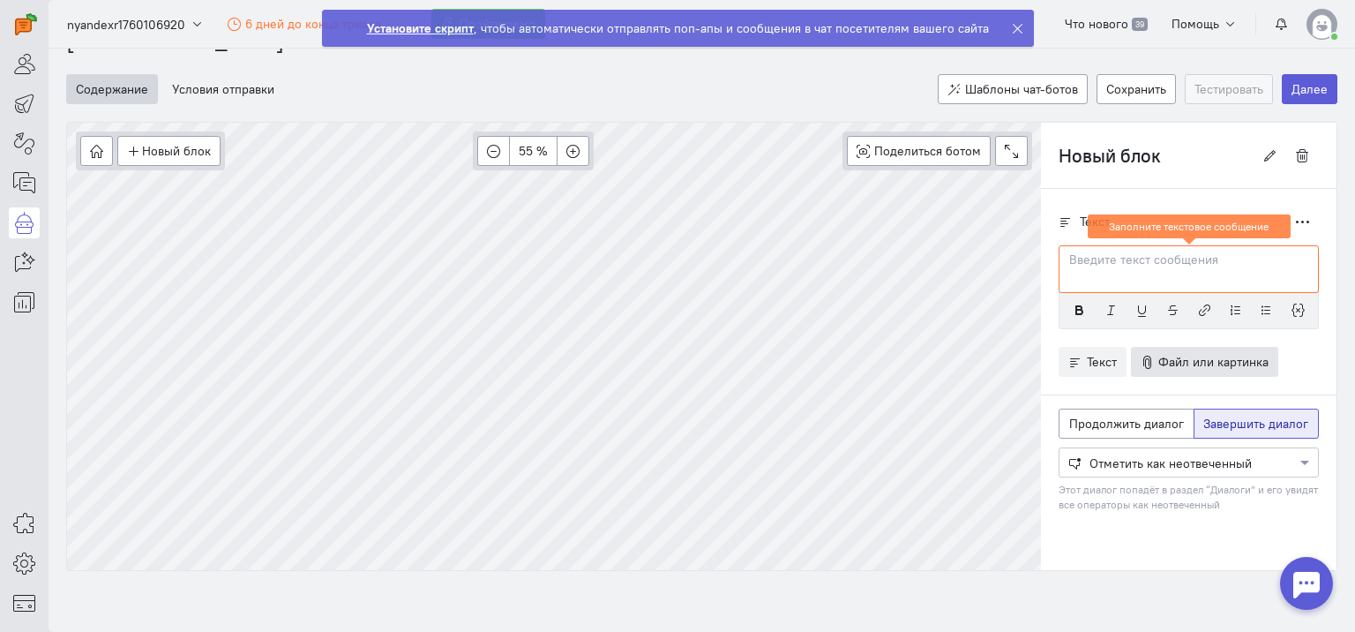
click at [1196, 362] on span "Файл или картинка" at bounding box center [1214, 362] width 110 height 16
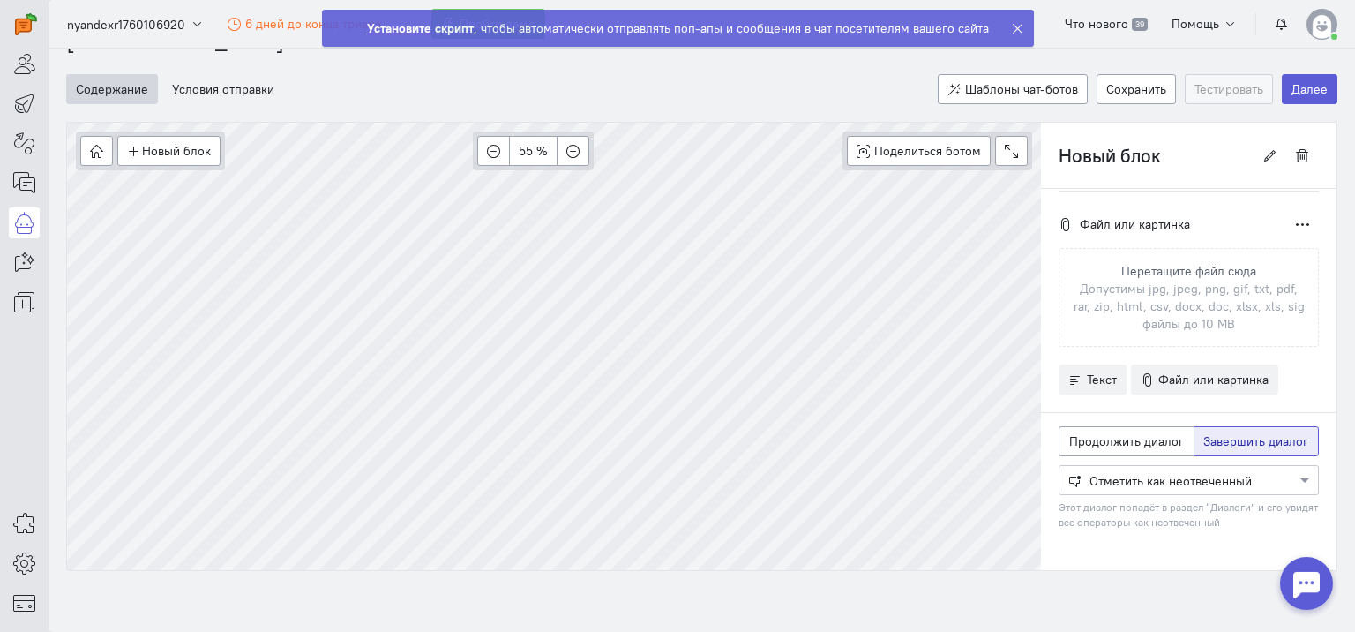
scroll to position [161, 0]
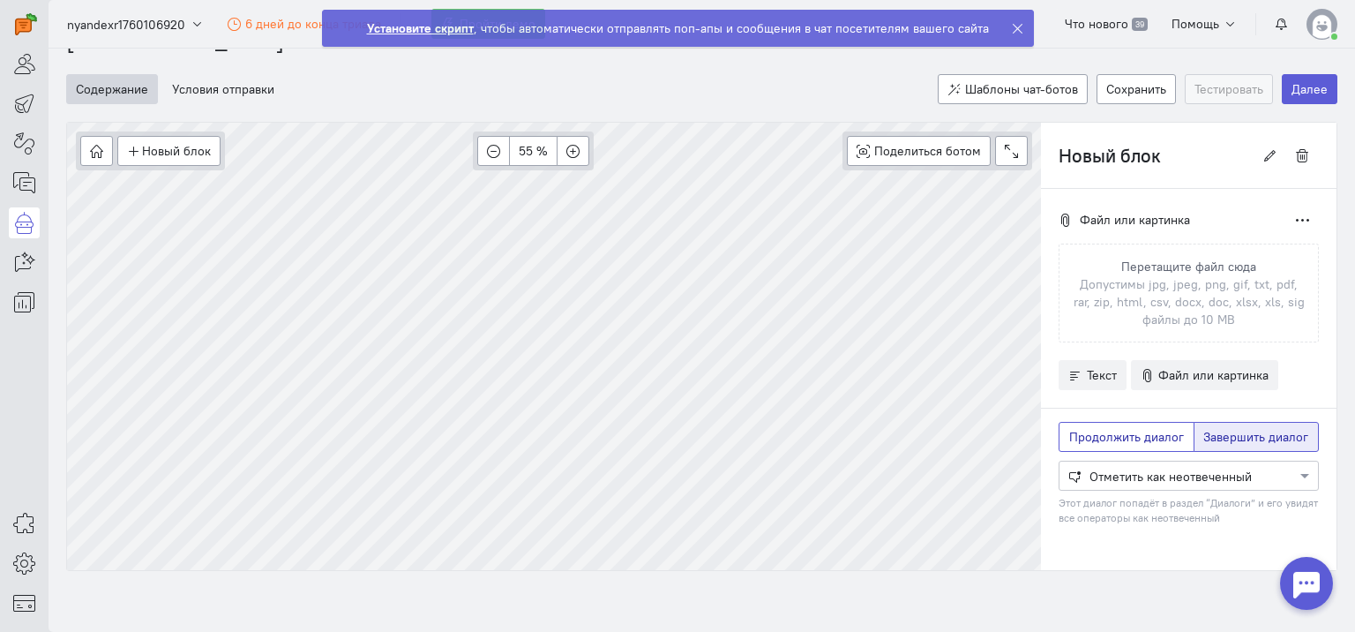
click at [1084, 429] on span "Продолжить диалог" at bounding box center [1127, 437] width 115 height 16
click at [1081, 428] on input "Продолжить диалог" at bounding box center [1075, 433] width 11 height 11
radio input "true"
radio input "false"
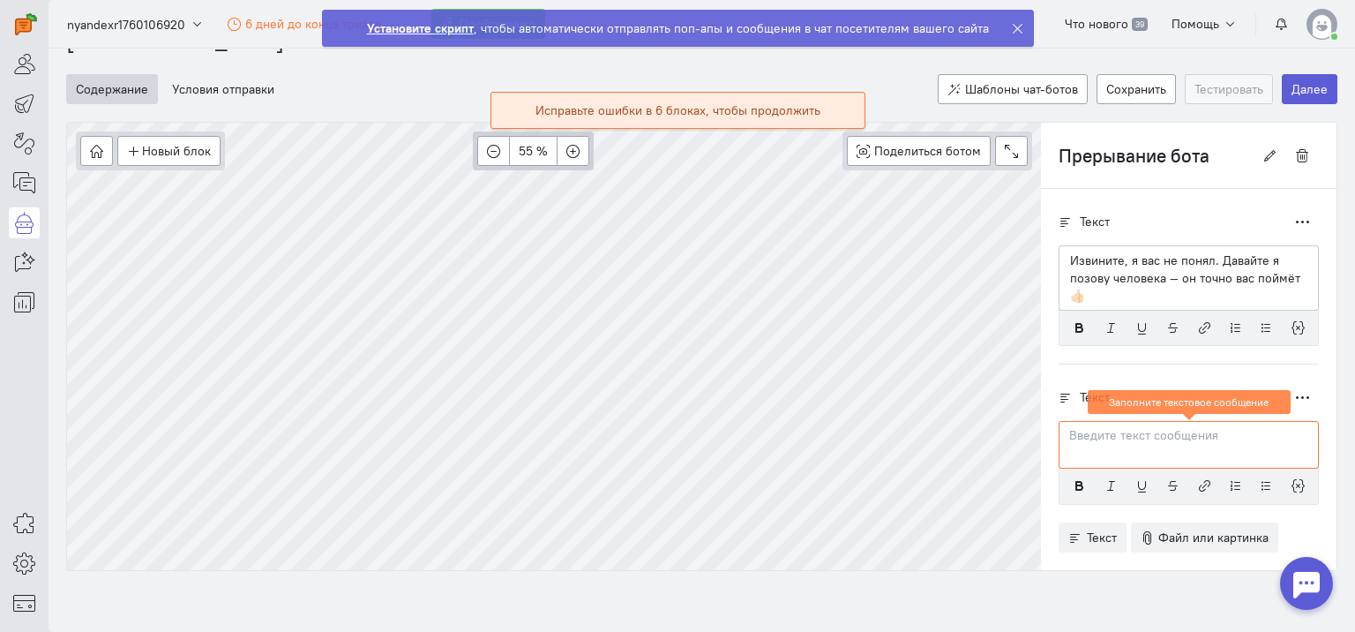
scroll to position [39, 0]
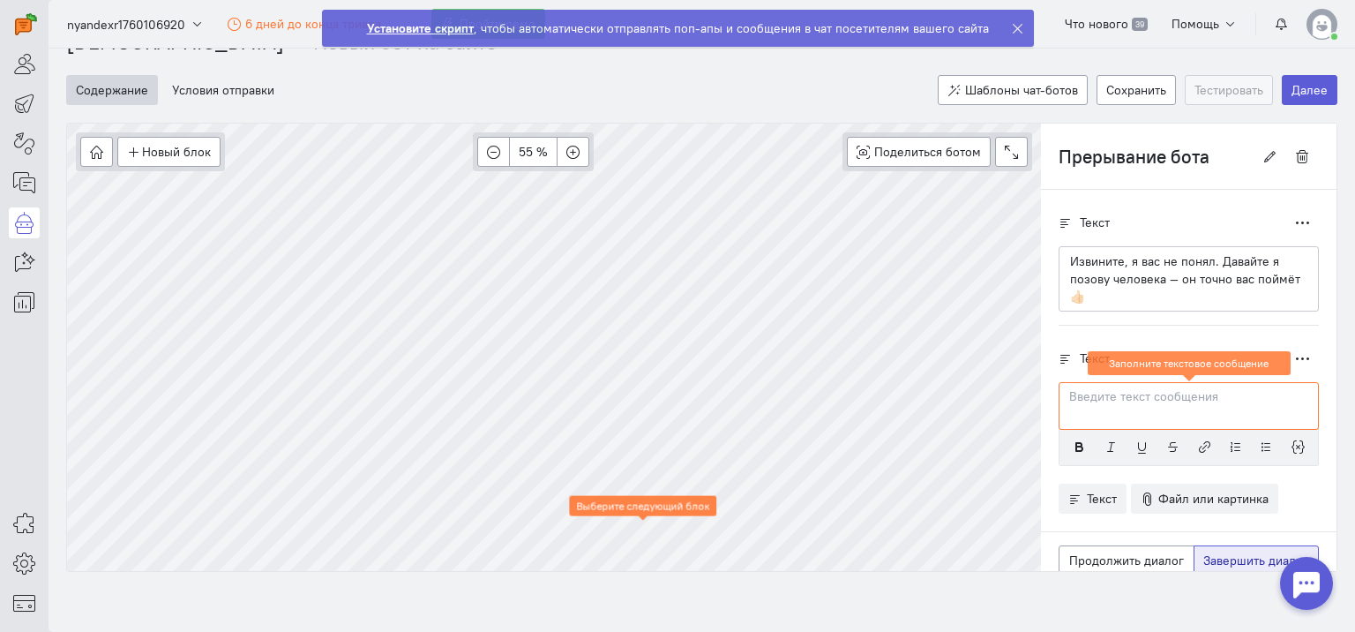
click at [996, 31] on ngb-alert "Установите скрипт , чтобы автоматически отправлять поп-апы и сообщения в чат по…" at bounding box center [678, 28] width 712 height 37
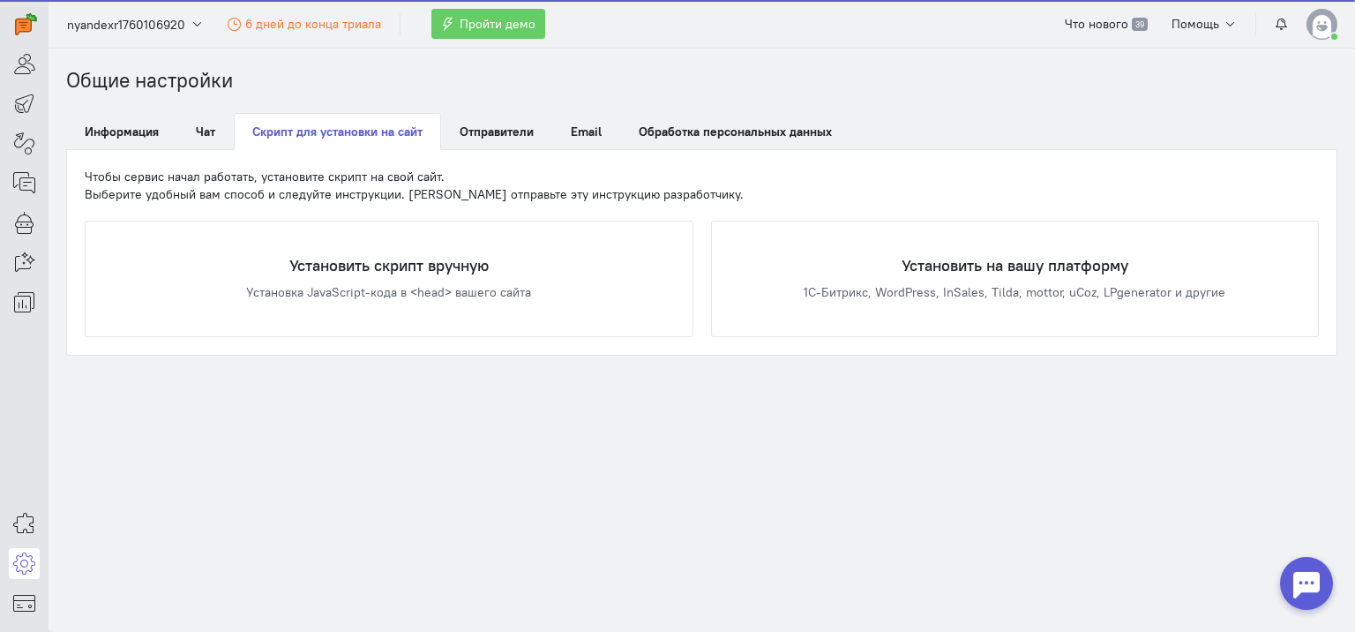
click at [1010, 28] on cq-header "nyandexr1760106920 6 дней до конца триала Пройти демо Что нового 39 Помощь" at bounding box center [702, 24] width 1307 height 49
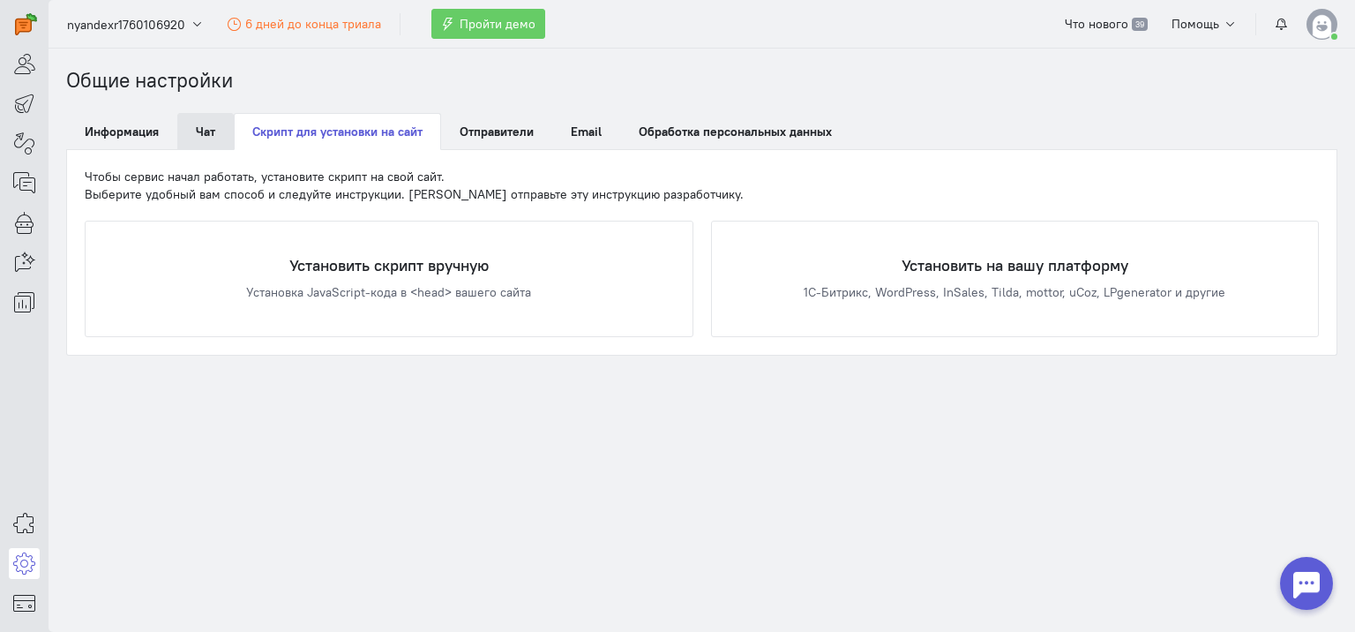
click at [208, 135] on link "Чат" at bounding box center [205, 131] width 56 height 37
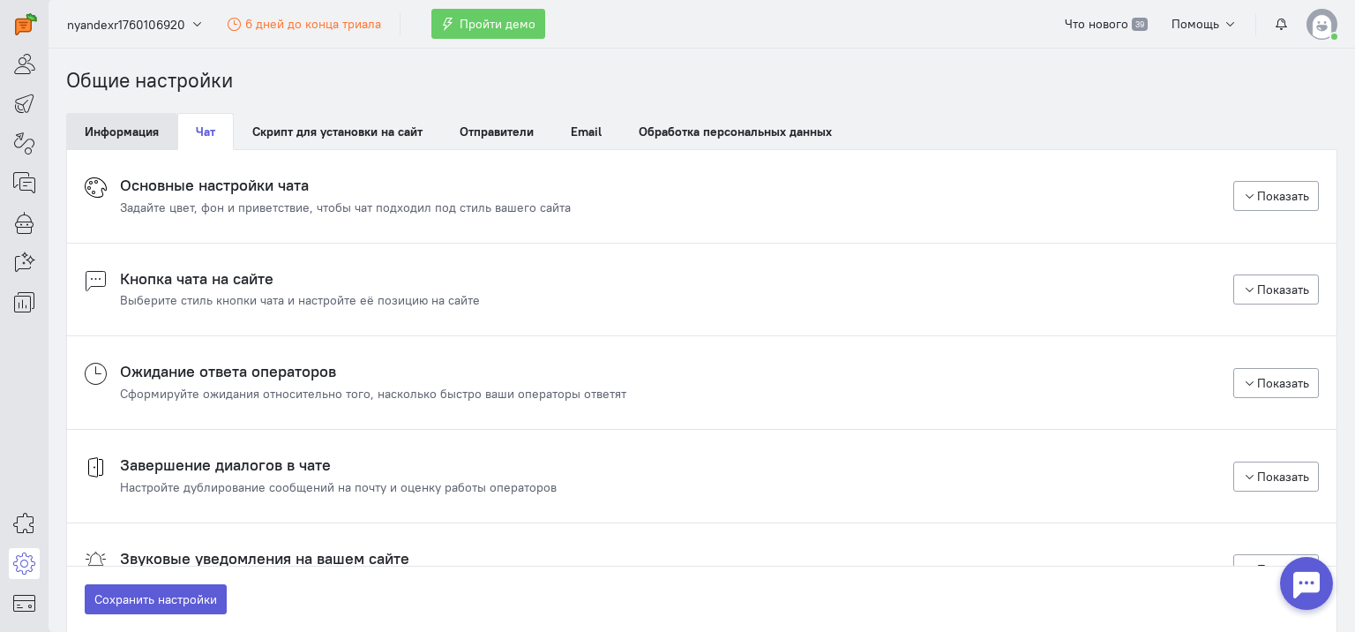
click at [138, 127] on link "Информация" at bounding box center [121, 131] width 111 height 37
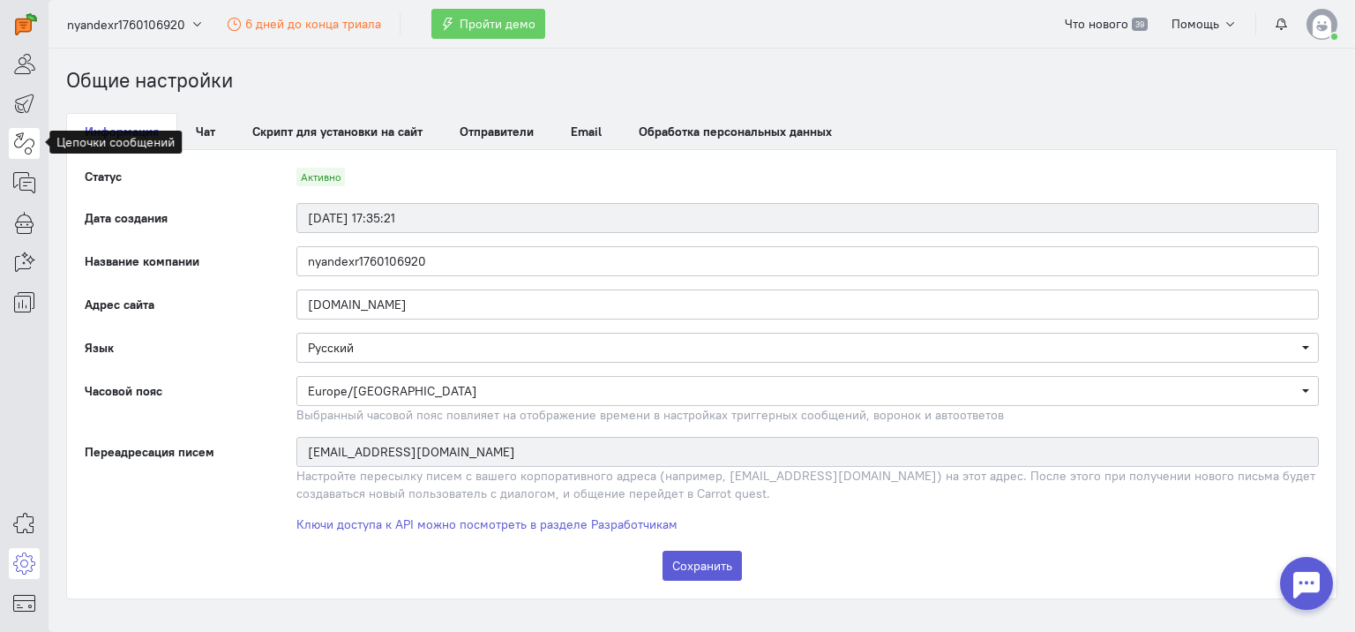
click at [28, 140] on icon at bounding box center [24, 142] width 22 height 21
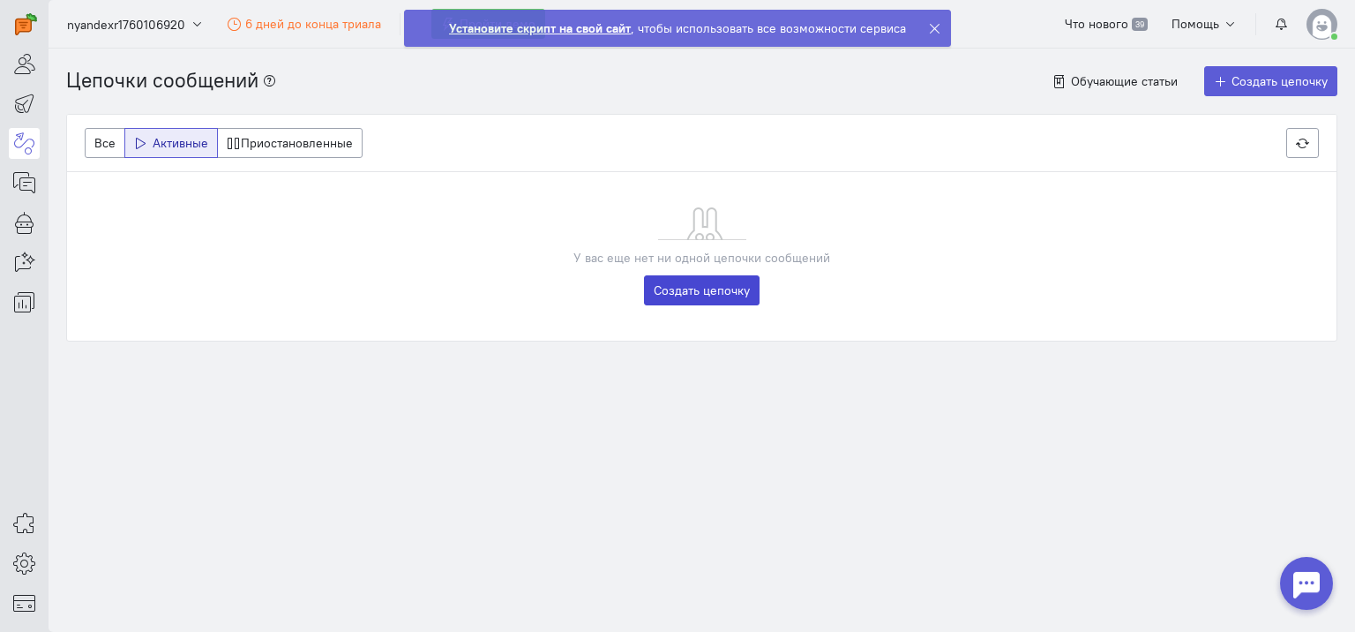
click at [735, 297] on link "Создать цепочку" at bounding box center [702, 290] width 116 height 30
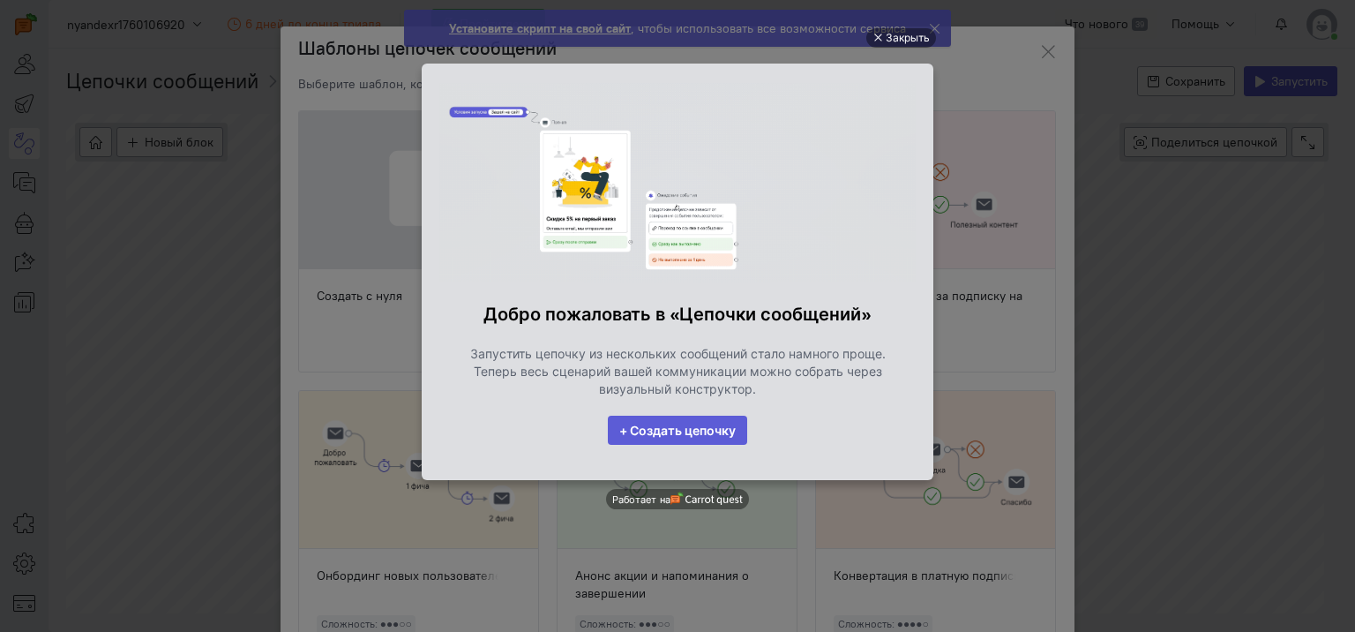
click at [136, 242] on ul "Закрыть Добро пожаловать в «Цепочки сообщений» Запустить цепочку из нескольких …" at bounding box center [677, 318] width 1355 height 632
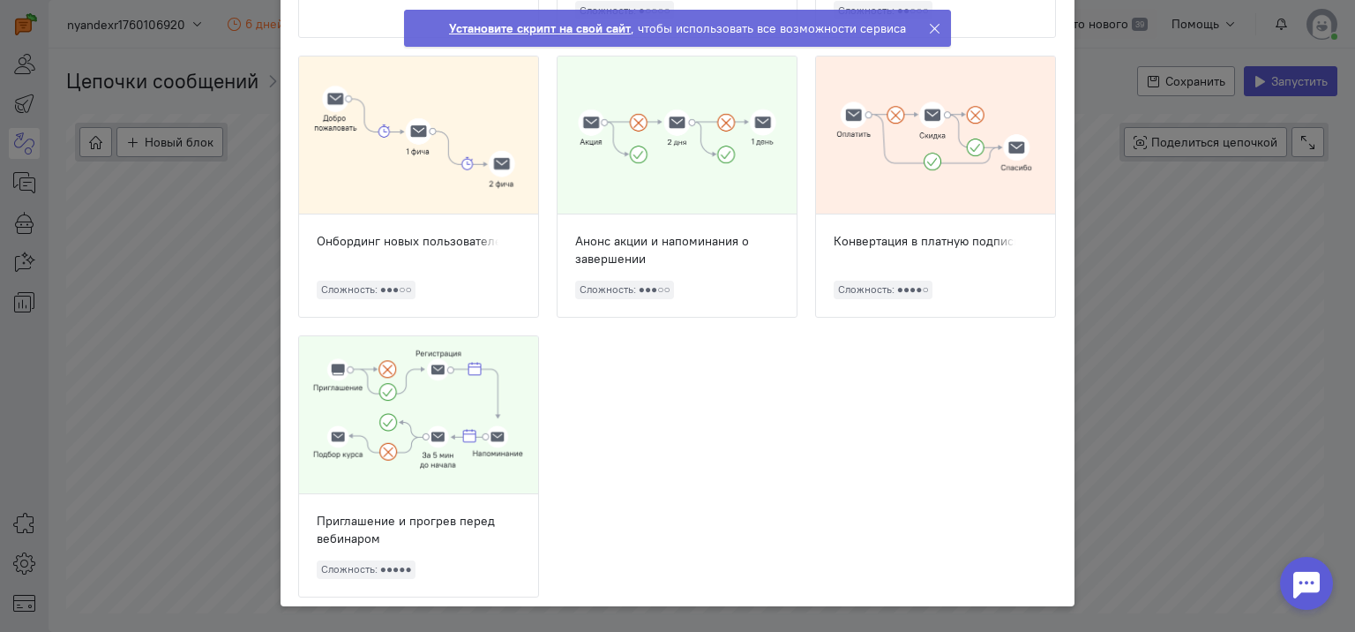
scroll to position [246, 0]
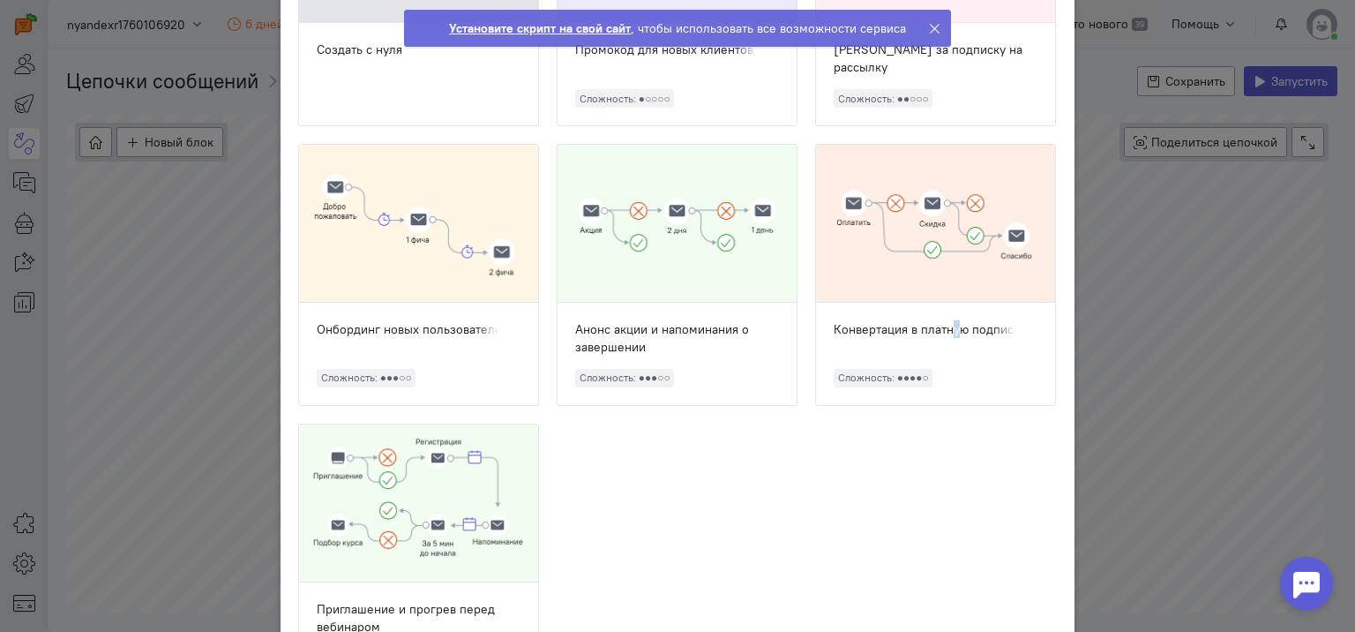
click at [907, 328] on div "Конвертация в платную подписку" at bounding box center [936, 329] width 204 height 18
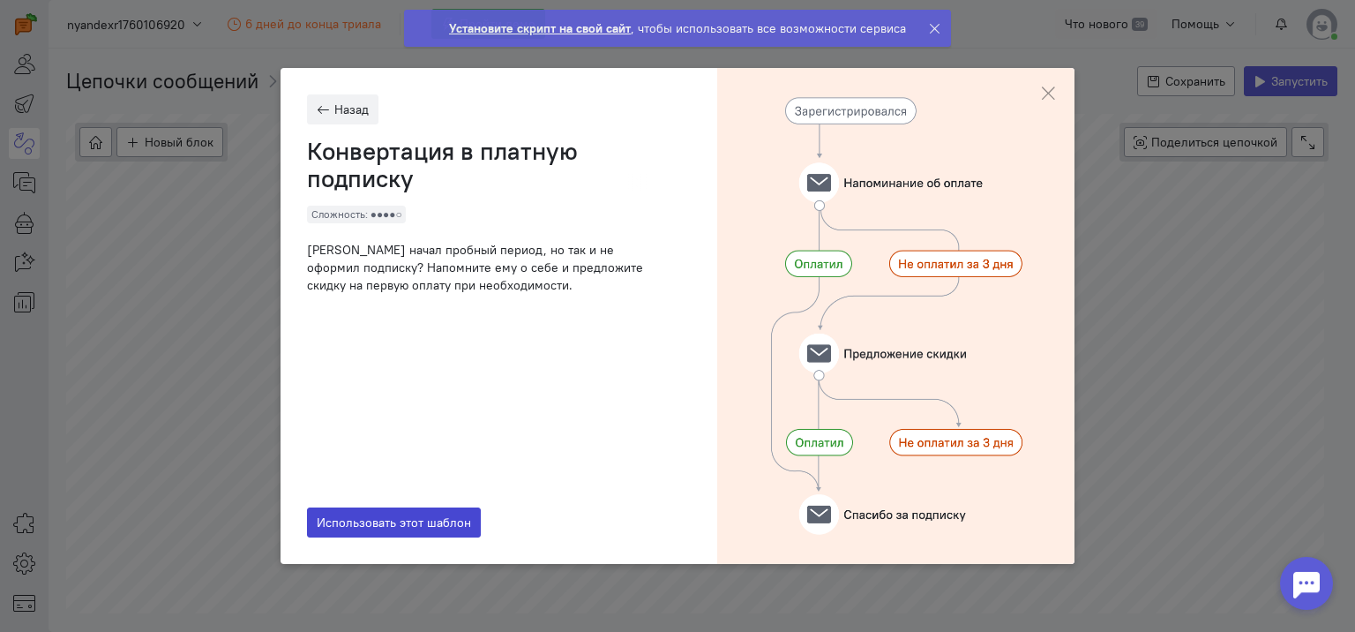
click at [381, 524] on span "Использовать этот шаблон" at bounding box center [394, 522] width 154 height 16
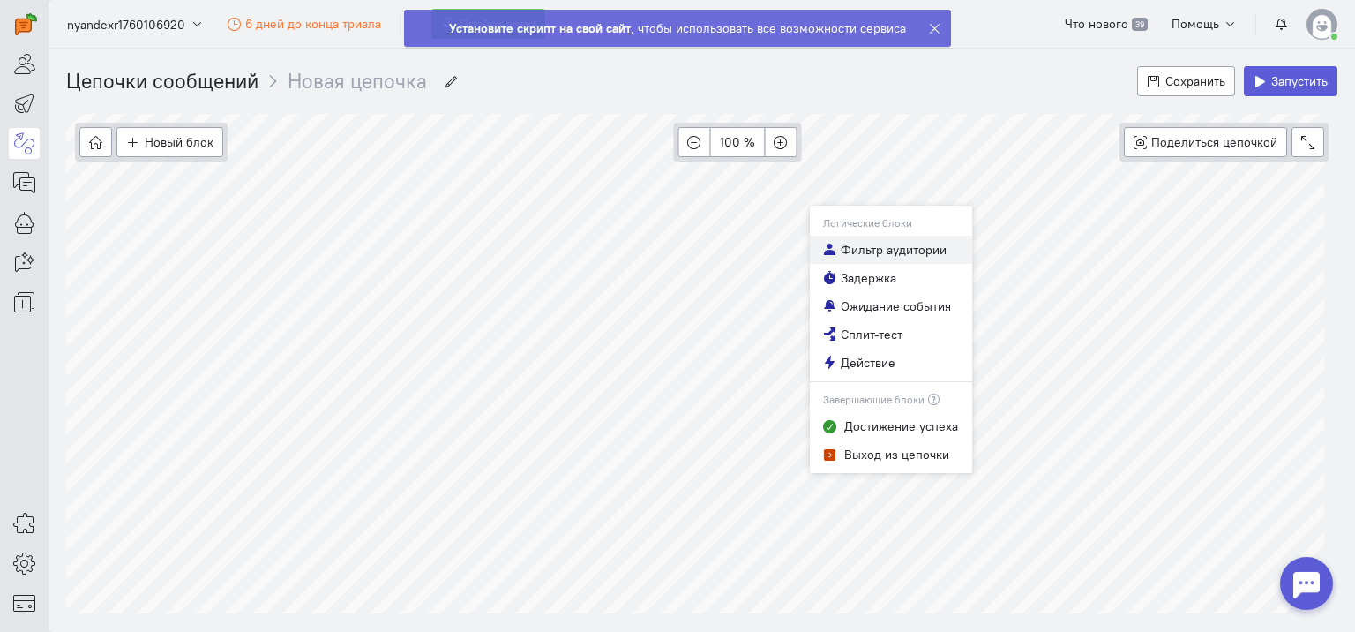
click at [873, 247] on span "Фильтр аудитории" at bounding box center [894, 250] width 106 height 18
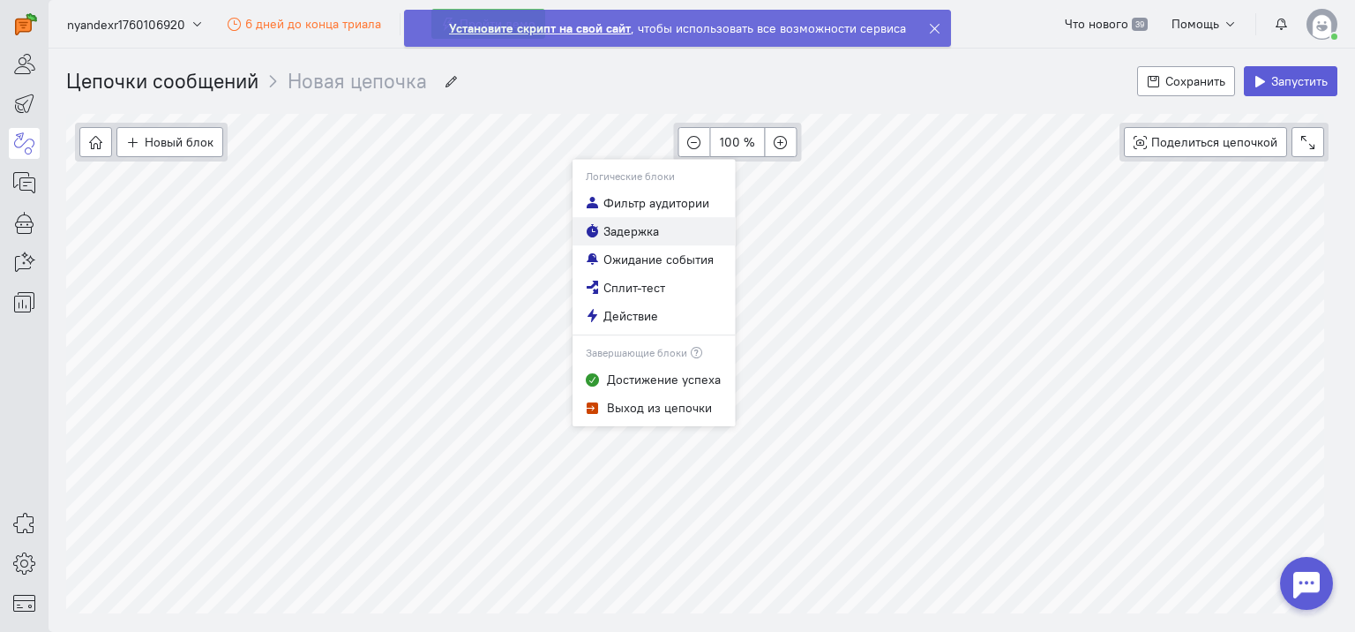
click at [621, 232] on span "Задержка" at bounding box center [632, 231] width 56 height 18
click at [651, 262] on span "Ожидание события" at bounding box center [659, 260] width 110 height 18
click at [647, 293] on span "Сплит-тест" at bounding box center [635, 288] width 62 height 18
click at [637, 314] on span "Действие" at bounding box center [631, 316] width 55 height 18
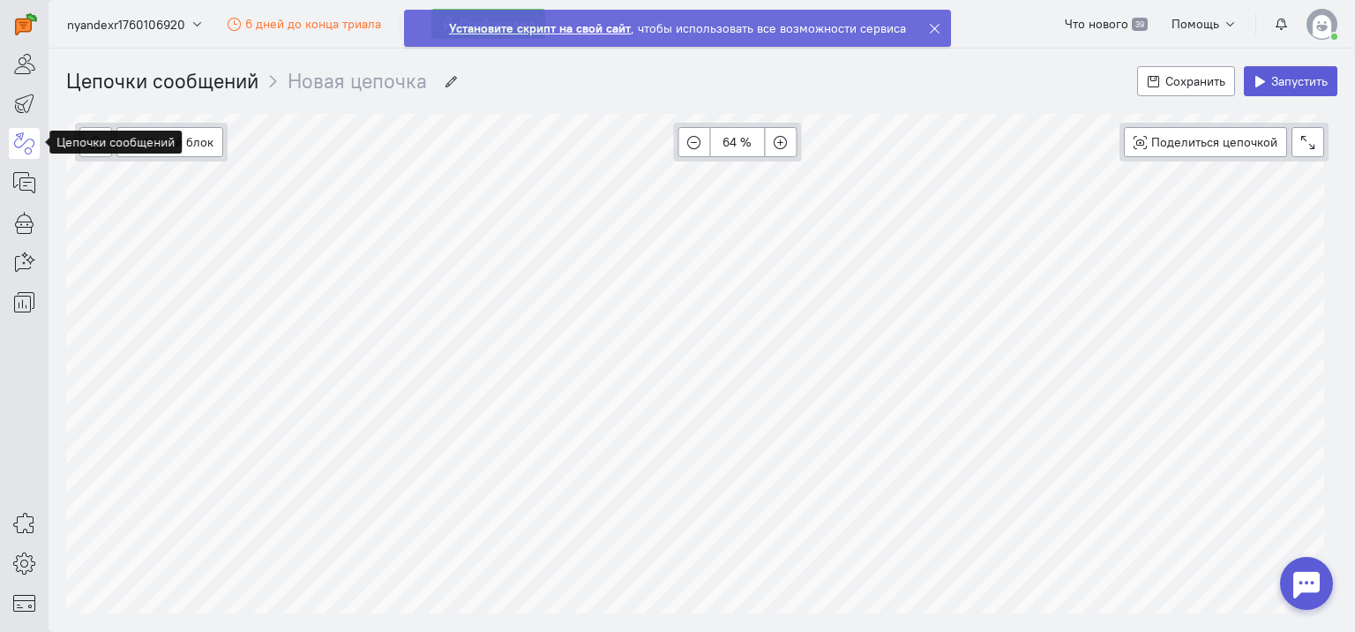
click at [20, 145] on icon at bounding box center [24, 142] width 22 height 21
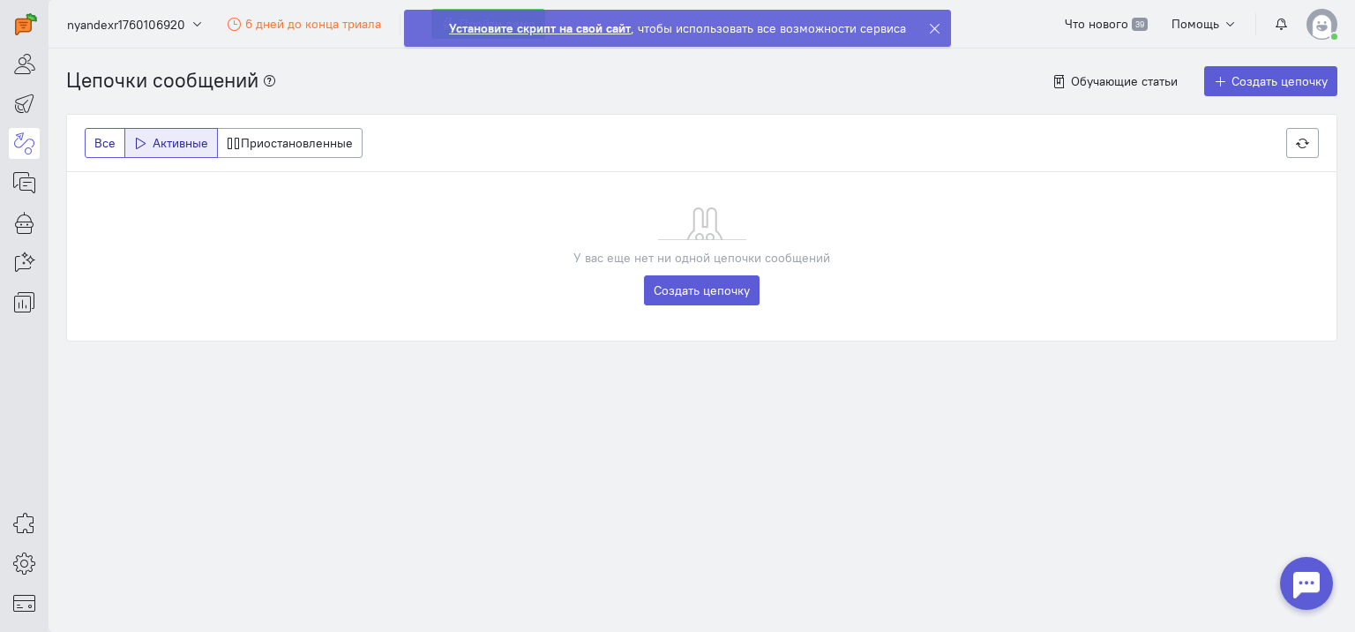
click at [107, 144] on label "Все" at bounding box center [105, 143] width 41 height 30
click at [106, 144] on input "Все" at bounding box center [99, 139] width 11 height 11
click at [155, 145] on label "Активные" at bounding box center [171, 143] width 94 height 30
click at [146, 145] on input "Активные" at bounding box center [139, 139] width 11 height 11
click at [311, 141] on label "Приостановленные" at bounding box center [290, 143] width 146 height 30
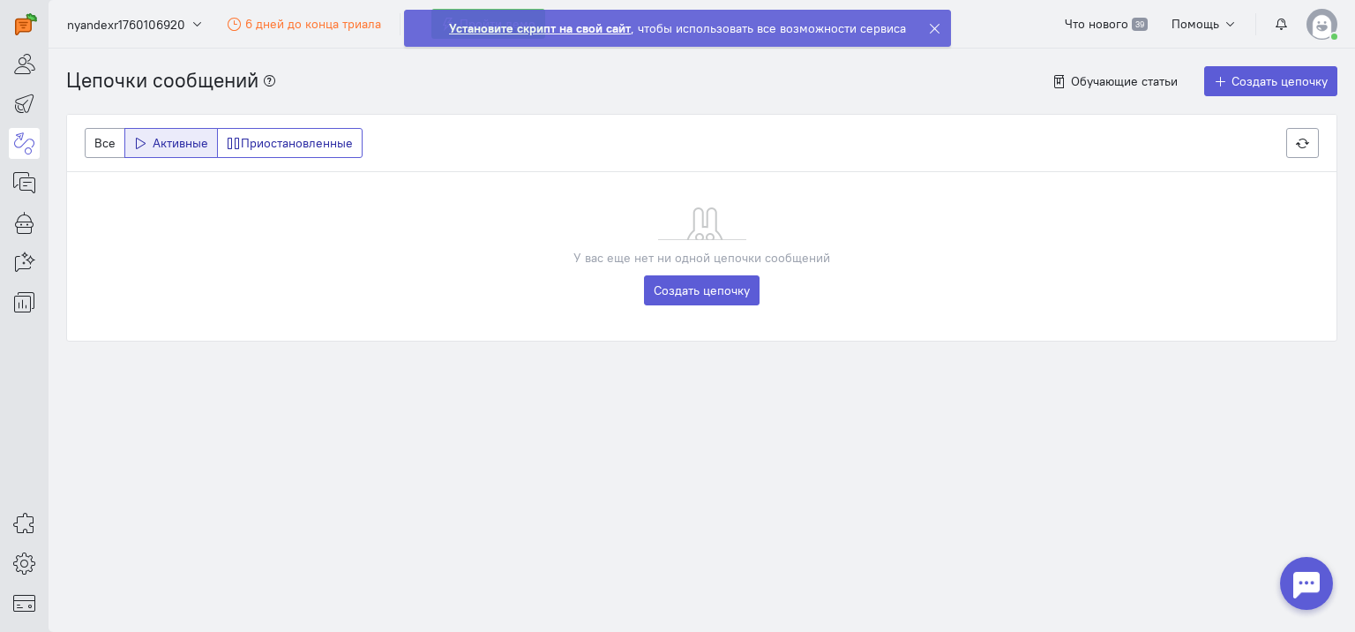
click at [238, 141] on input "Приостановленные" at bounding box center [232, 139] width 11 height 11
click at [671, 282] on link "Создать цепочку" at bounding box center [702, 290] width 116 height 30
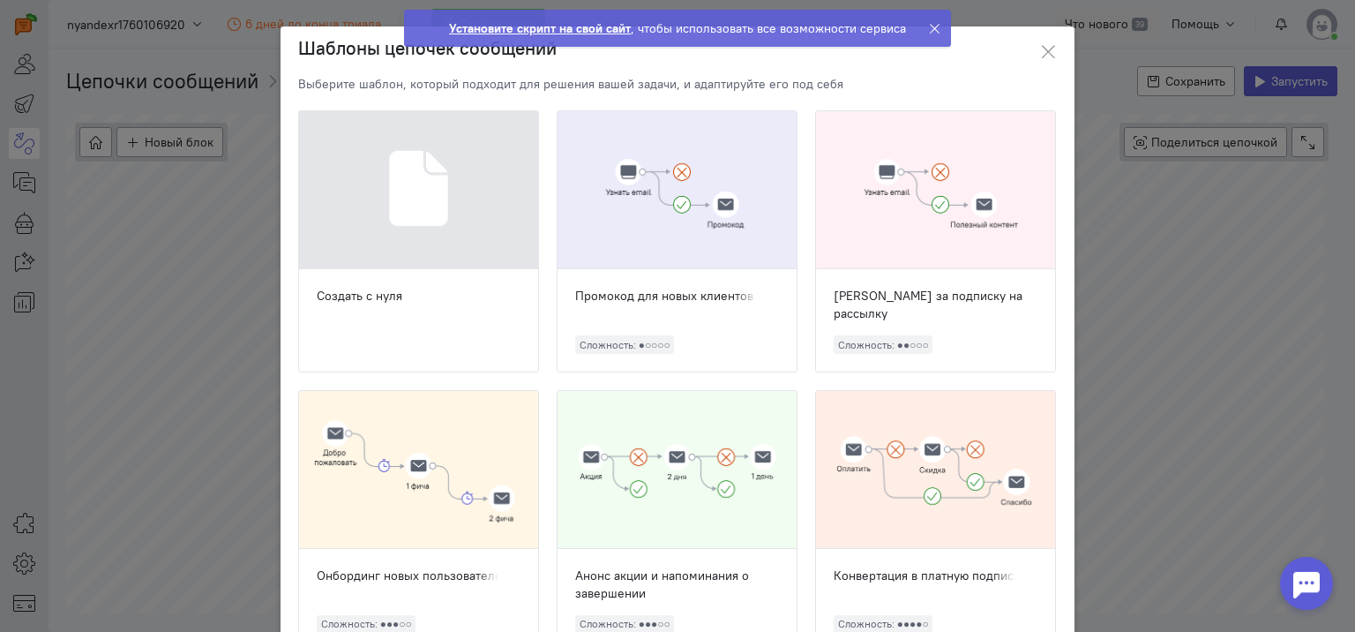
click at [371, 294] on div "Создать с нуля" at bounding box center [419, 296] width 204 height 18
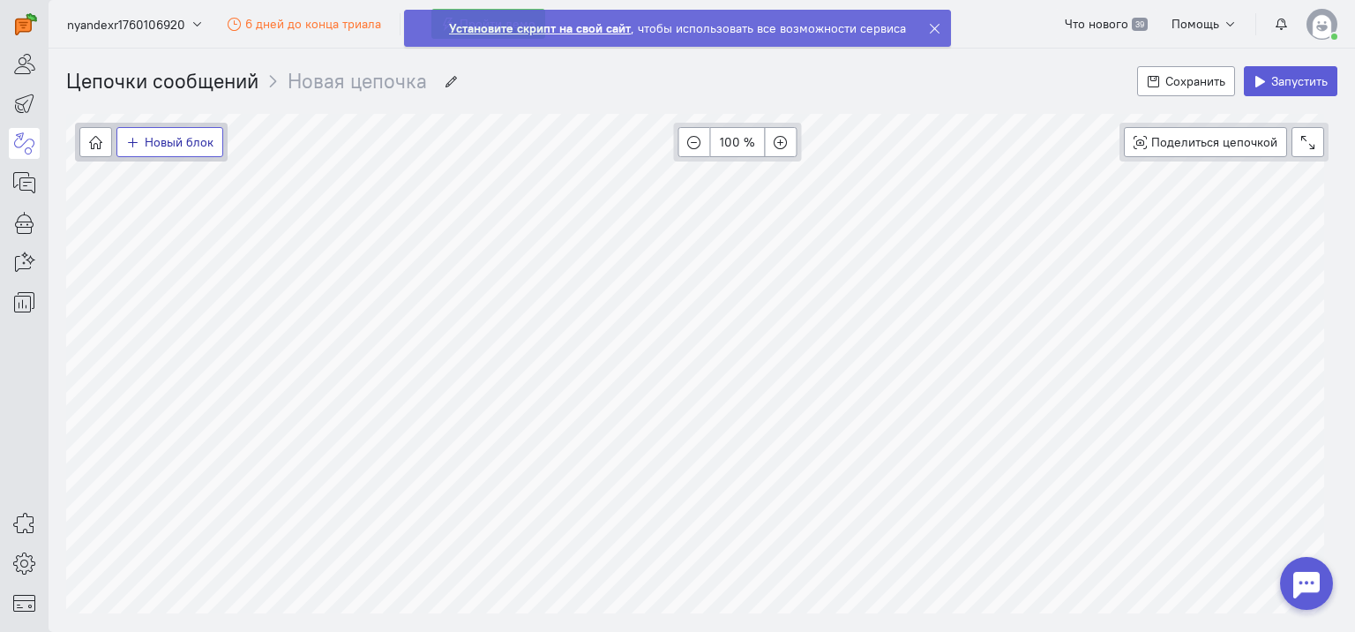
click at [175, 145] on span "Новый блок" at bounding box center [179, 142] width 69 height 16
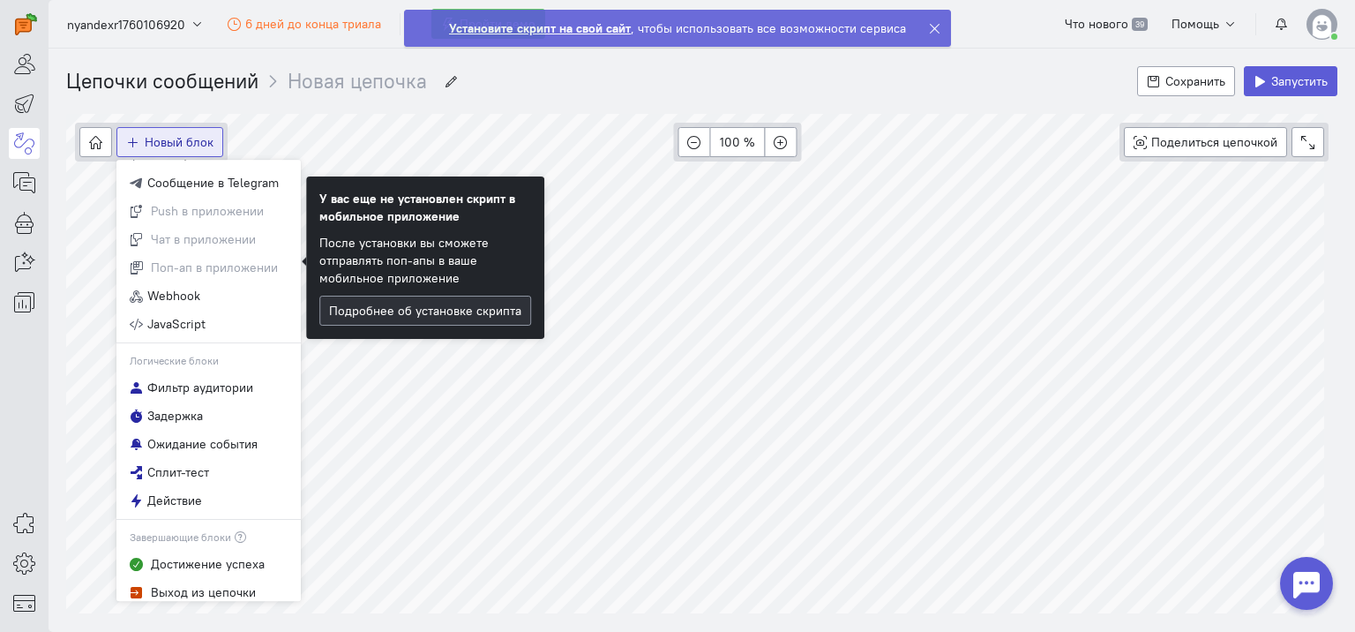
scroll to position [116, 0]
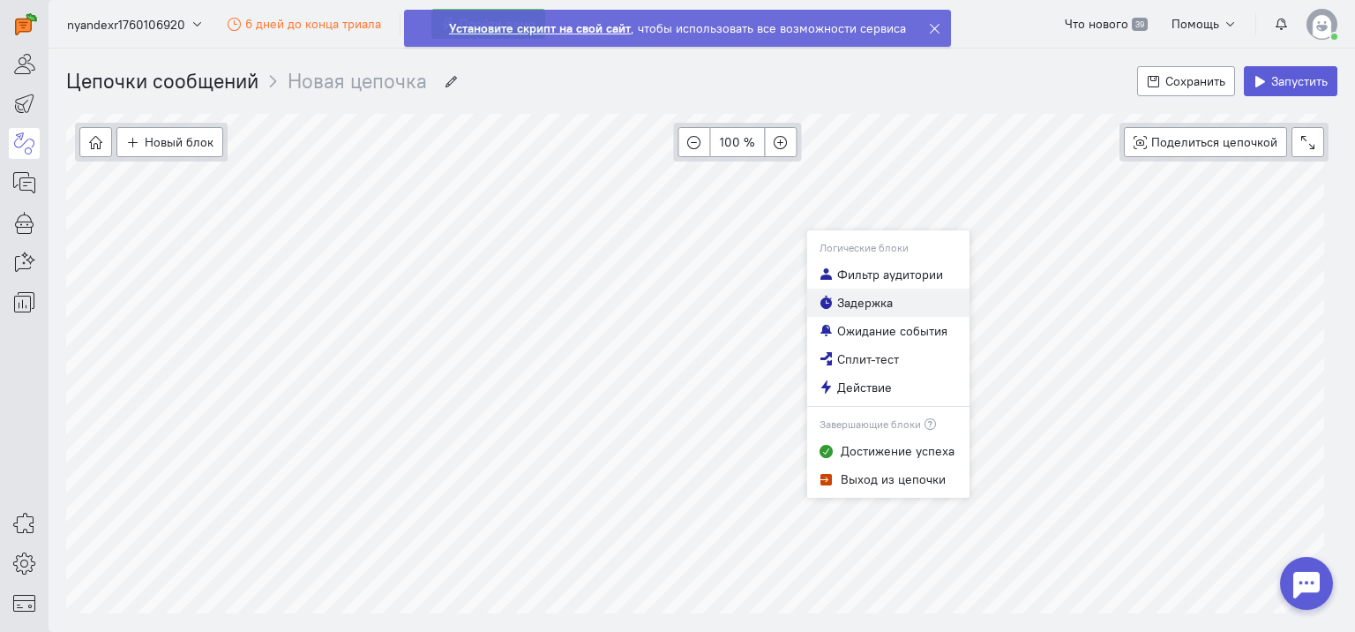
click at [869, 296] on span "Задержка" at bounding box center [865, 303] width 56 height 18
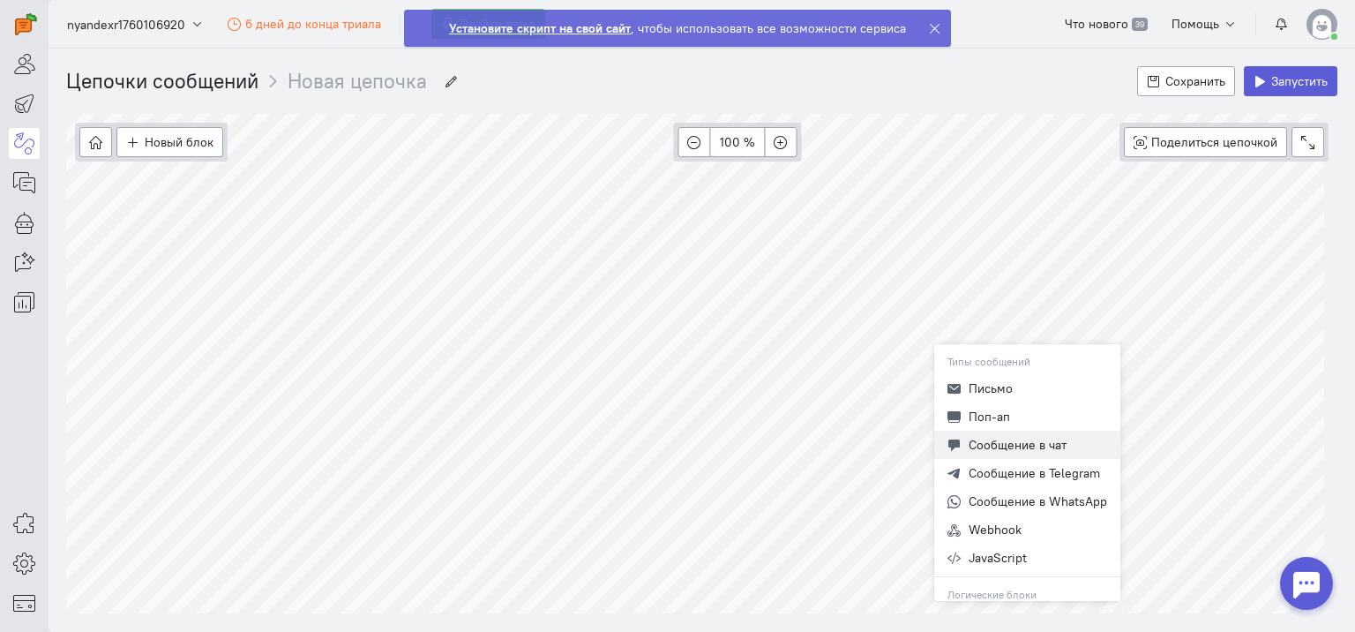
click at [986, 439] on span "Сообщение в чат" at bounding box center [1018, 445] width 98 height 16
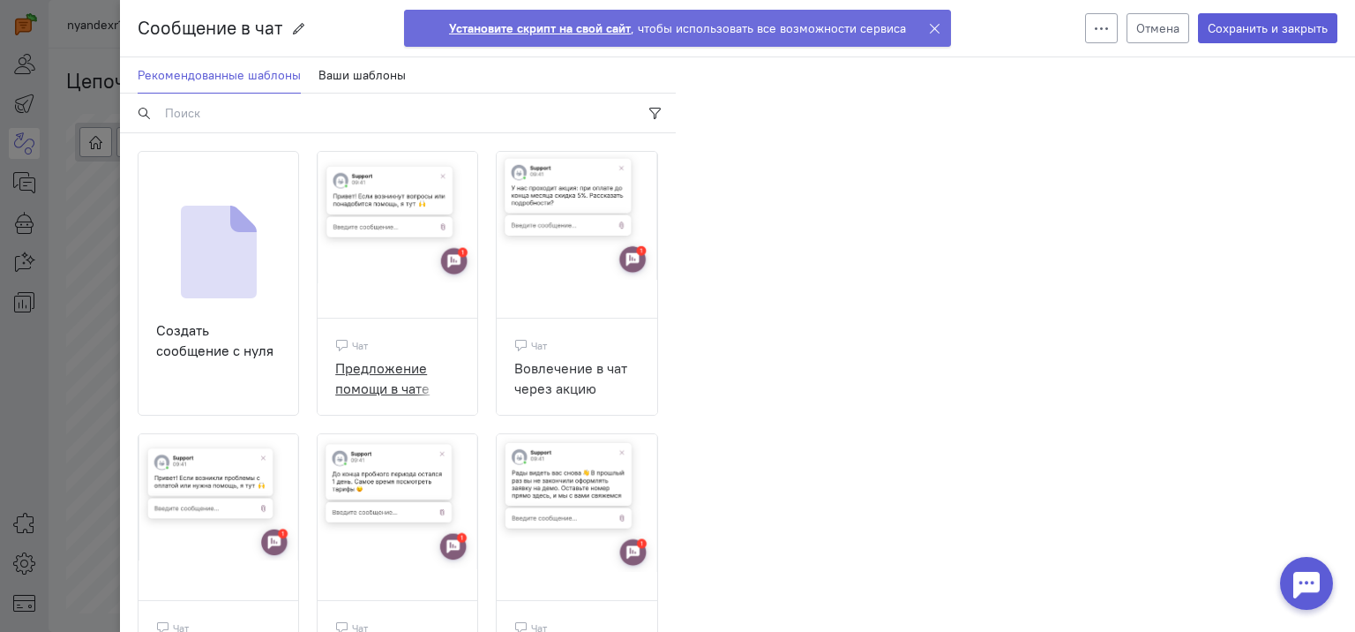
click at [376, 367] on div "Предложение помощи в чате" at bounding box center [397, 377] width 124 height 39
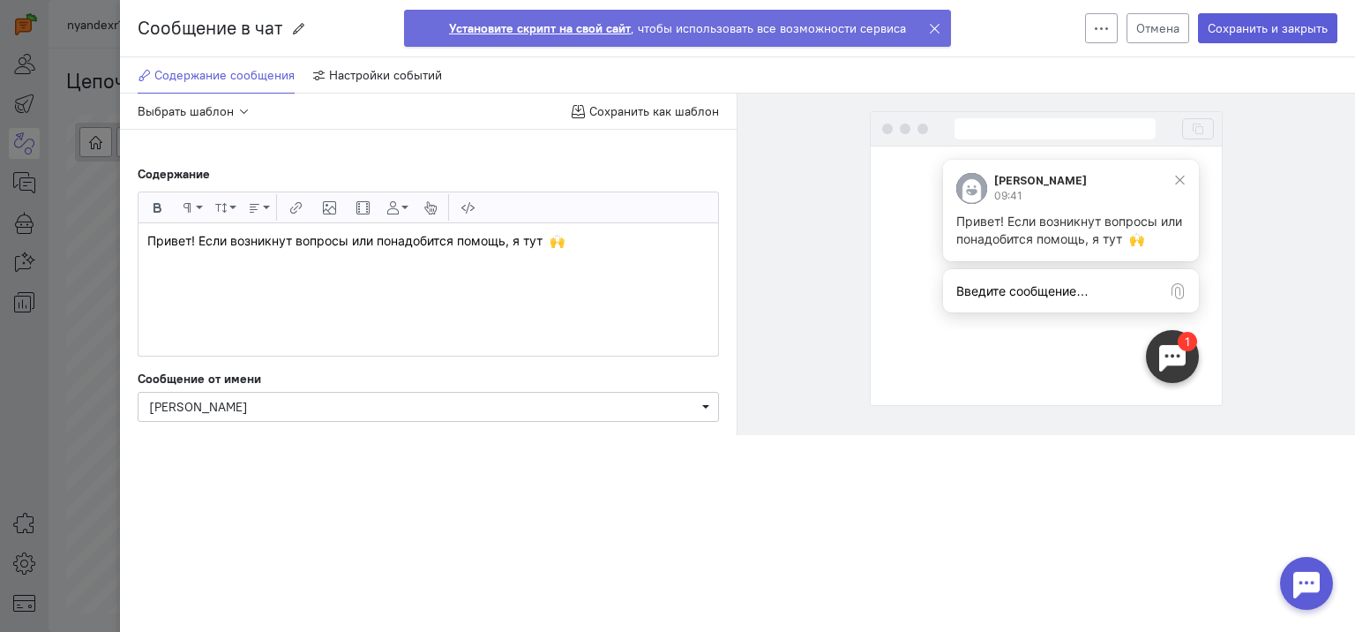
click at [1048, 295] on textarea "Введите сообщение…" at bounding box center [1071, 291] width 256 height 42
click at [671, 111] on span "Сохранить как шаблон" at bounding box center [654, 111] width 130 height 16
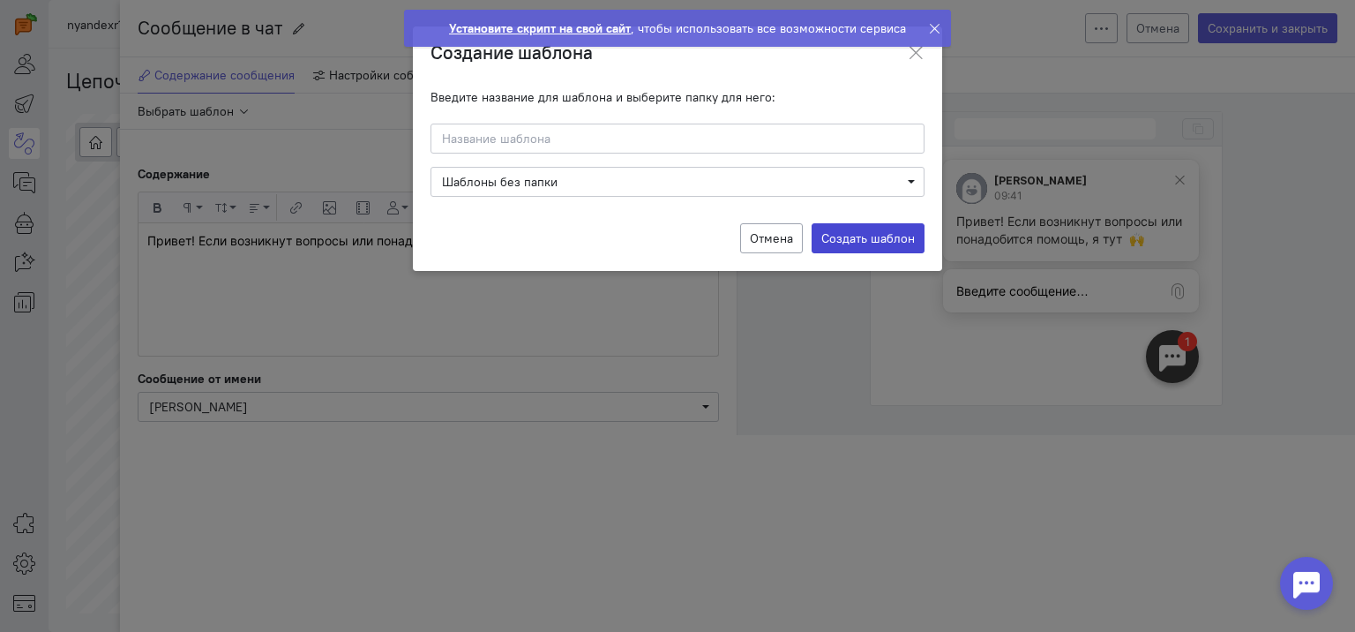
click at [862, 244] on label "Создать шаблон" at bounding box center [868, 238] width 113 height 30
click at [0, 0] on input "Создать шаблон" at bounding box center [0, 0] width 0 height 0
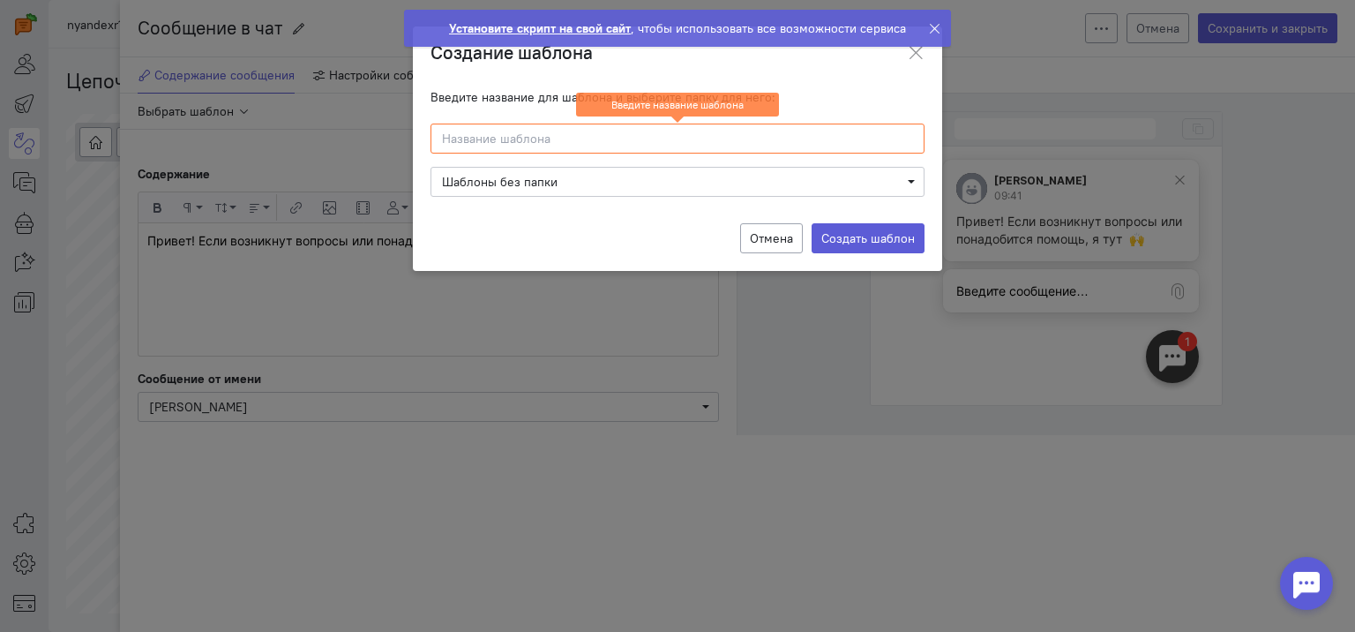
click at [522, 145] on input at bounding box center [678, 139] width 494 height 30
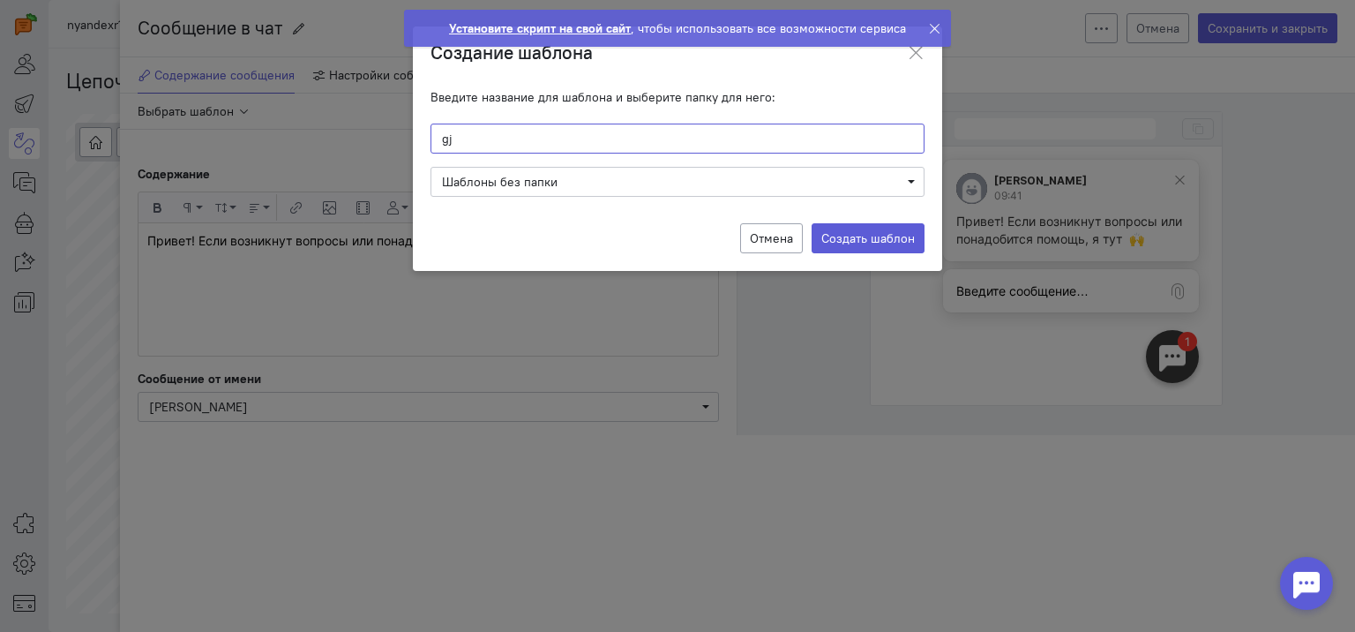
type input "g"
type input "помощь"
click at [845, 241] on label "Создать шаблон" at bounding box center [868, 238] width 113 height 30
click at [0, 0] on input "Создать шаблон" at bounding box center [0, 0] width 0 height 0
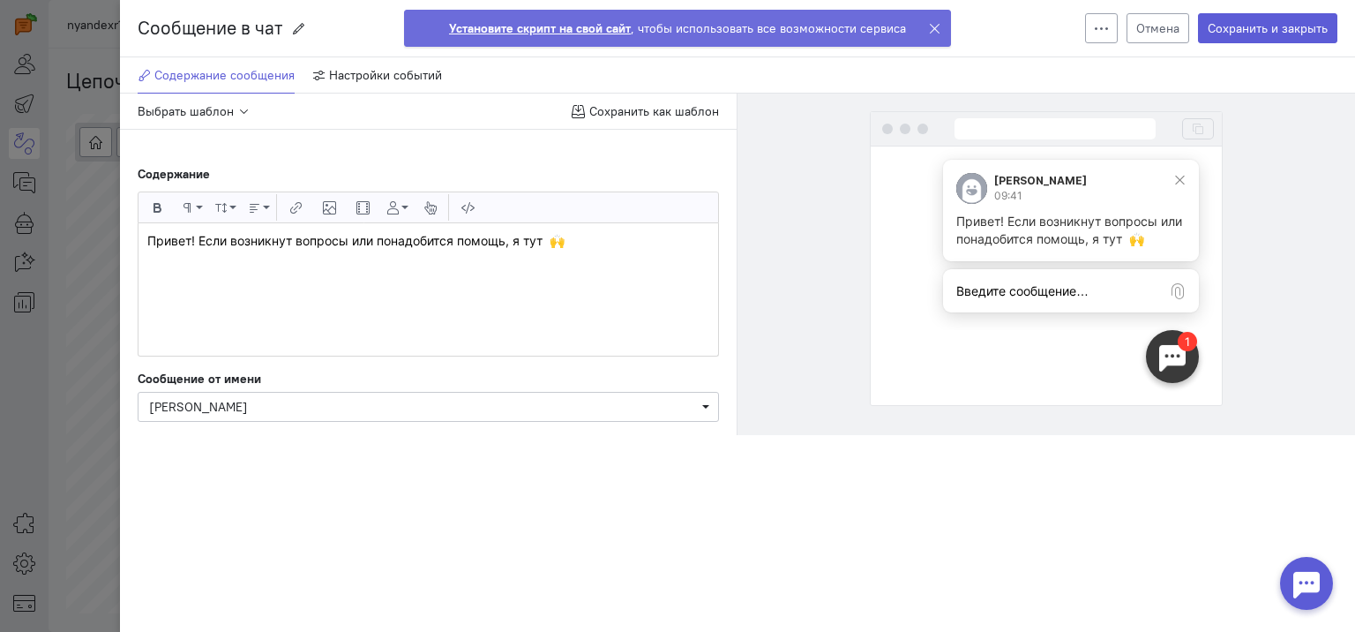
click at [932, 28] on icon at bounding box center [934, 28] width 13 height 13
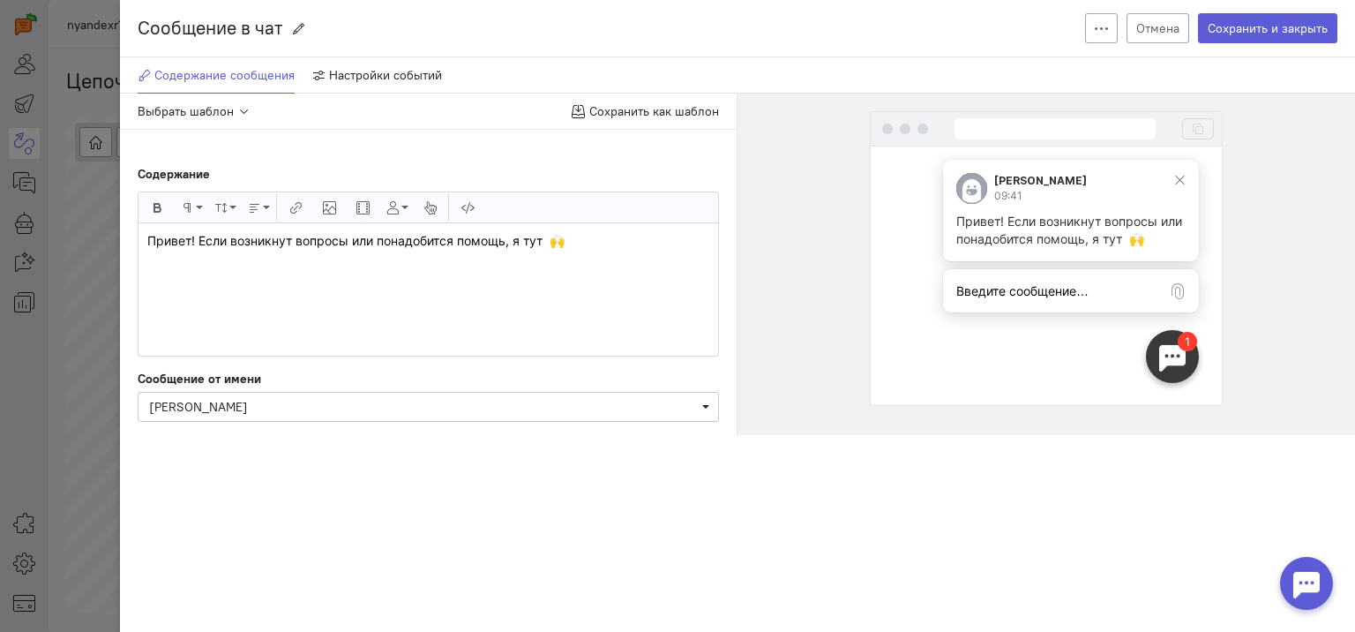
click at [109, 103] on div "Сообщение в чат Сообщение в чат Создать копию Удалить Отмена Сохранить и закрыт…" at bounding box center [677, 316] width 1355 height 632
click at [1234, 26] on button "Сохранить и закрыть" at bounding box center [1267, 28] width 139 height 30
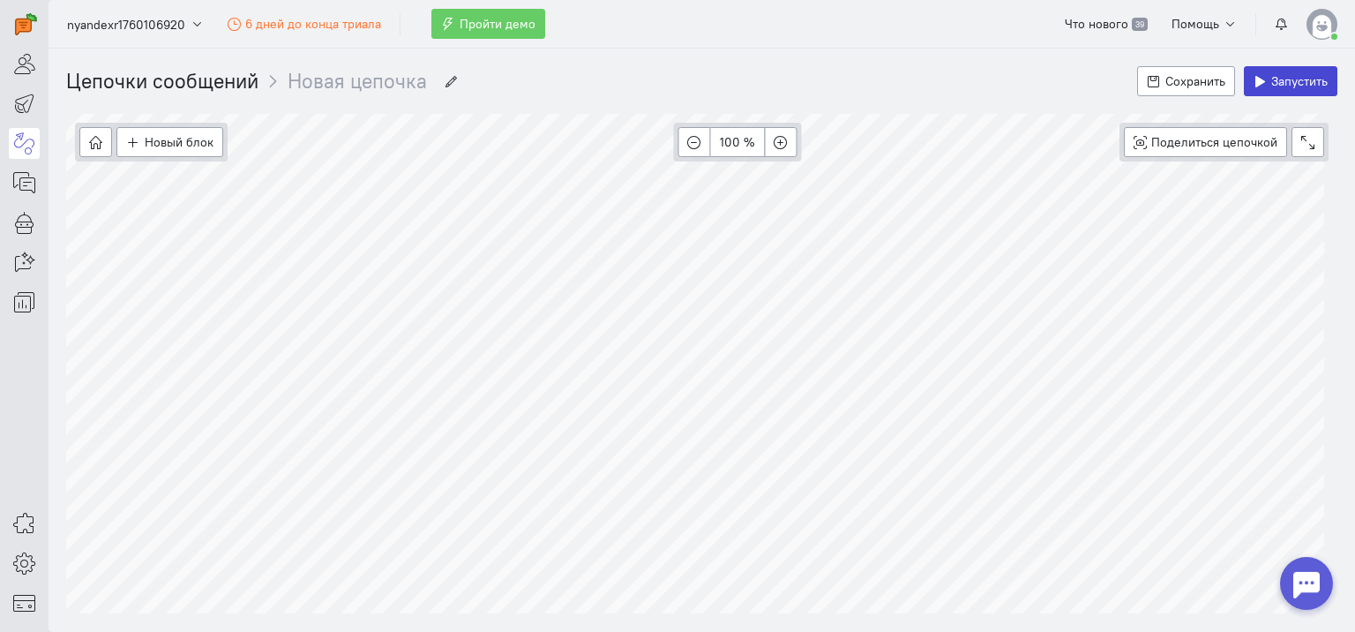
click at [1272, 80] on span "Запустить" at bounding box center [1300, 81] width 56 height 16
click at [31, 184] on icon at bounding box center [24, 182] width 22 height 21
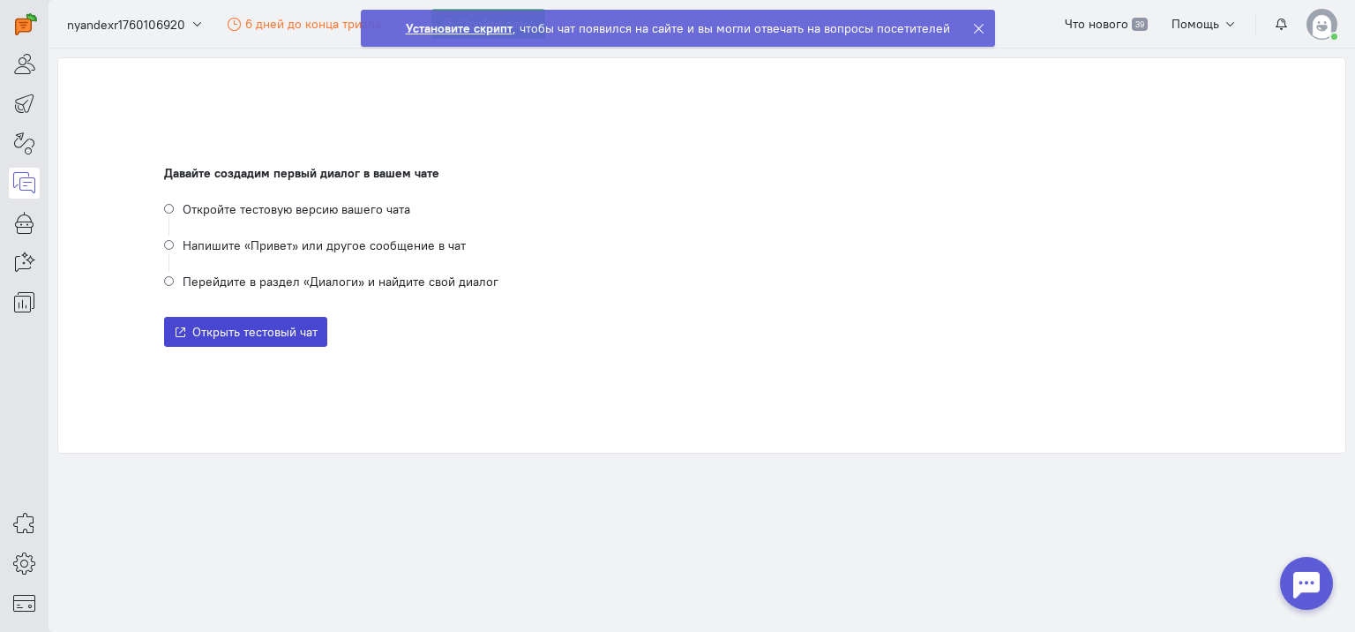
click at [237, 339] on span "Открыть тестовый чат" at bounding box center [254, 332] width 125 height 16
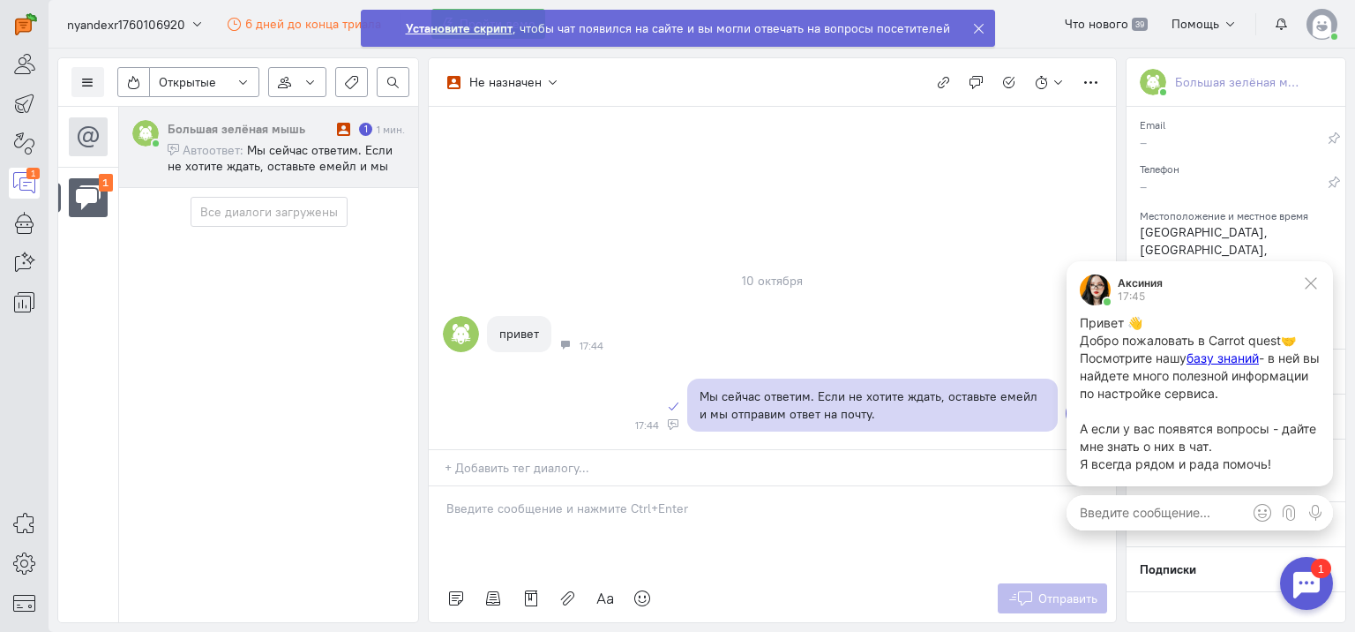
click at [484, 500] on p at bounding box center [773, 508] width 652 height 18
click at [82, 185] on icon at bounding box center [88, 197] width 26 height 26
click at [247, 82] on icon "button" at bounding box center [243, 82] width 13 height 13
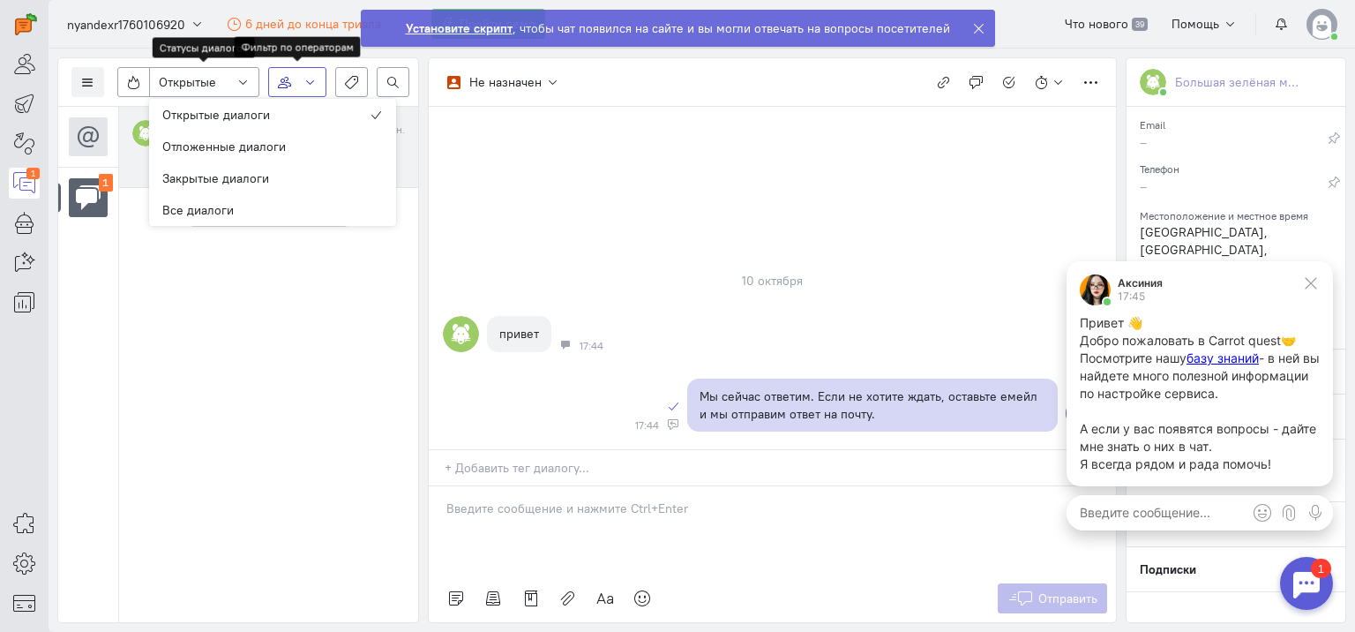
click at [301, 86] on button "button" at bounding box center [297, 82] width 58 height 30
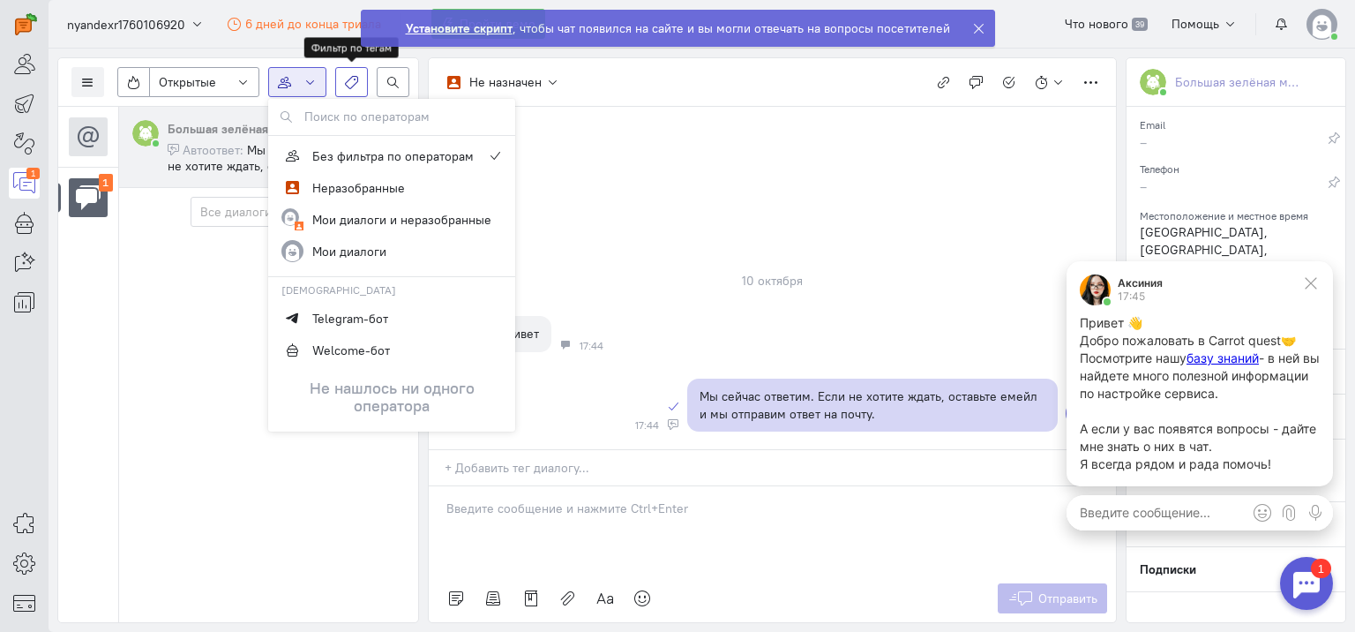
click at [358, 81] on button "button" at bounding box center [351, 82] width 33 height 30
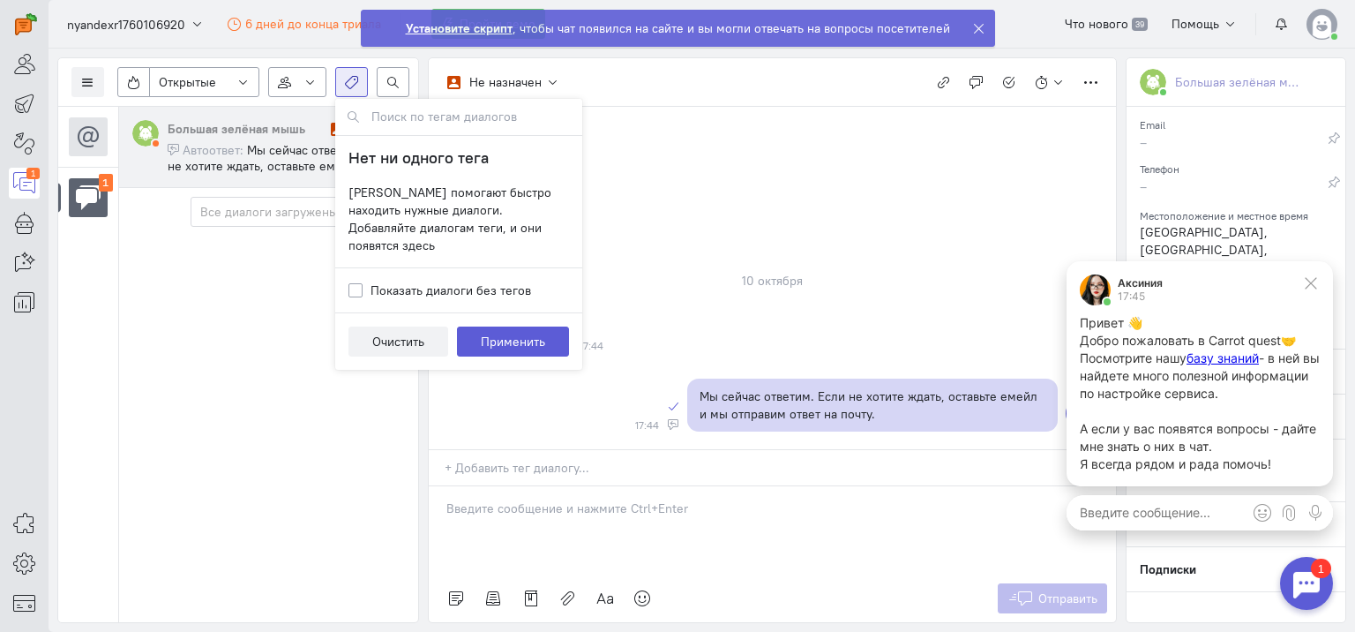
click at [723, 154] on div "[DATE] привет 17:44 Мы сейчас ответим. Если не хотите ждать, оставьте емейл и м…" at bounding box center [772, 278] width 687 height 342
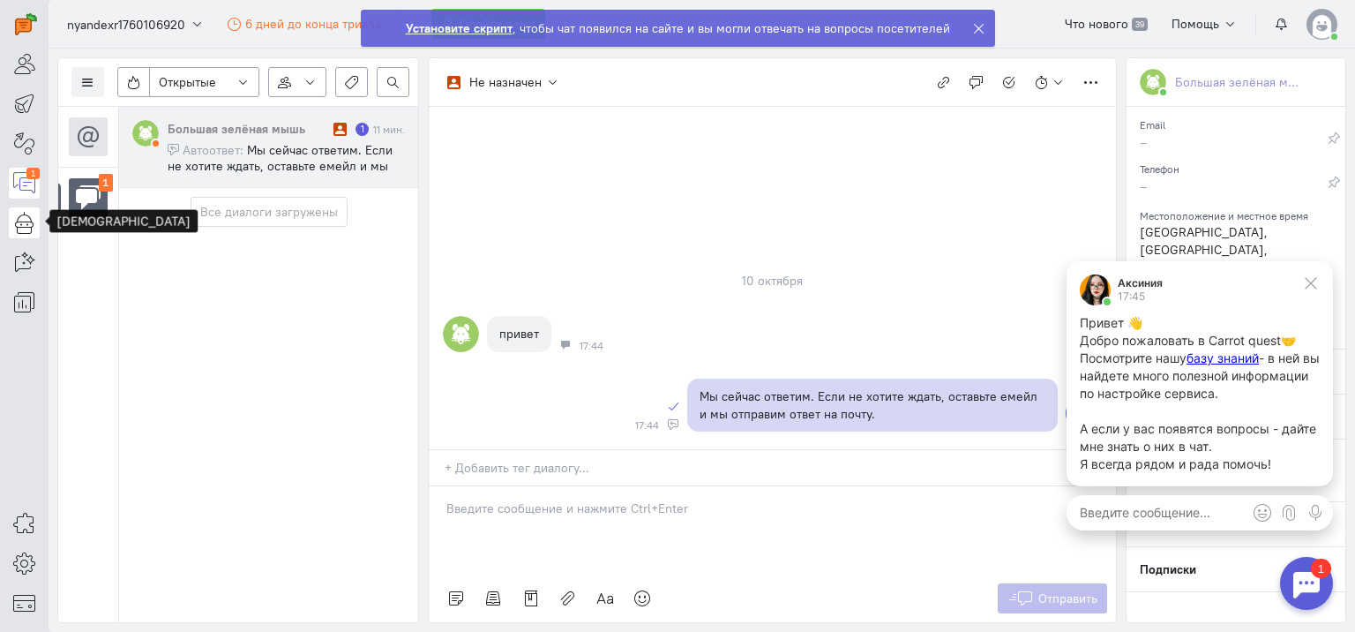
click at [25, 229] on icon at bounding box center [24, 222] width 22 height 21
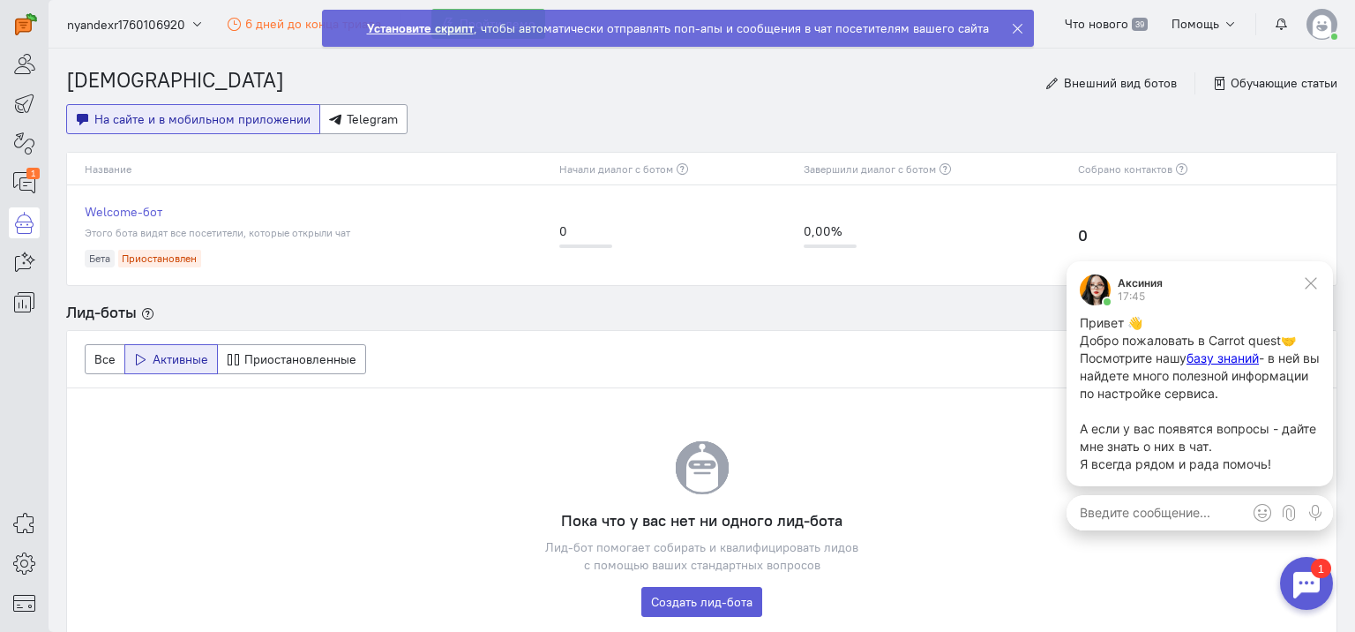
click at [275, 241] on td "Welcome-бот Этого бота видят все посетители, которые открыли чат Бета Приостано…" at bounding box center [309, 235] width 484 height 100
click at [118, 354] on button "Все" at bounding box center [105, 359] width 41 height 30
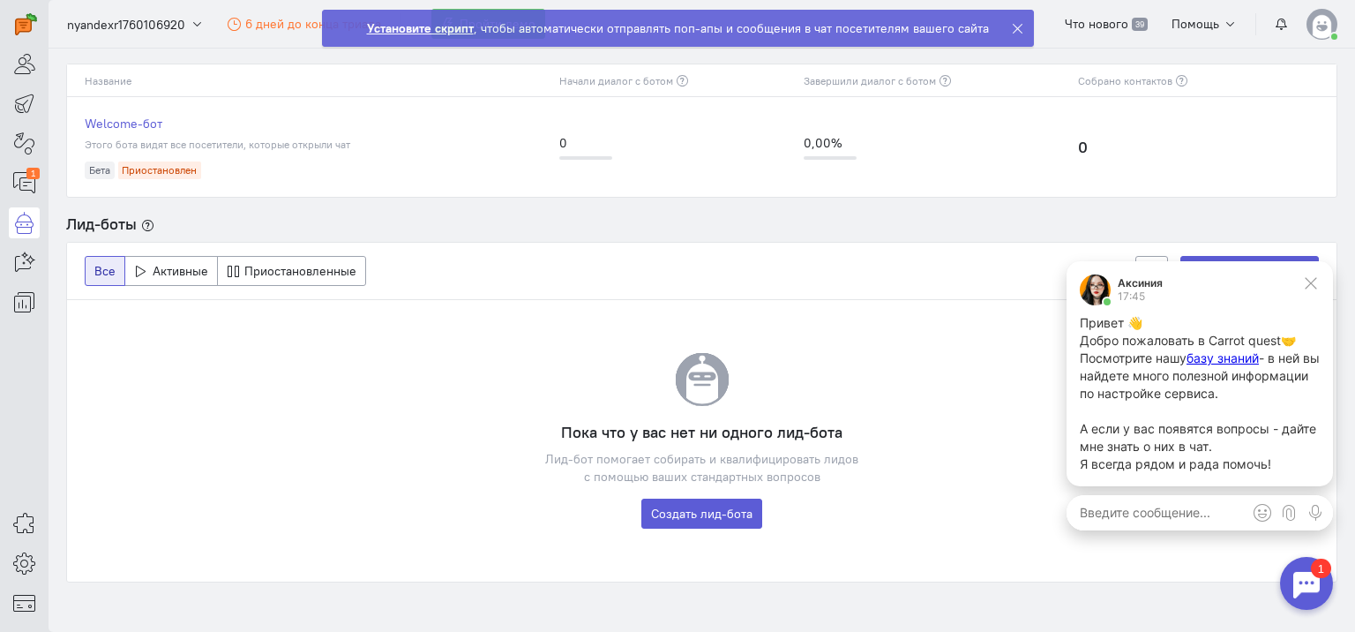
scroll to position [160, 0]
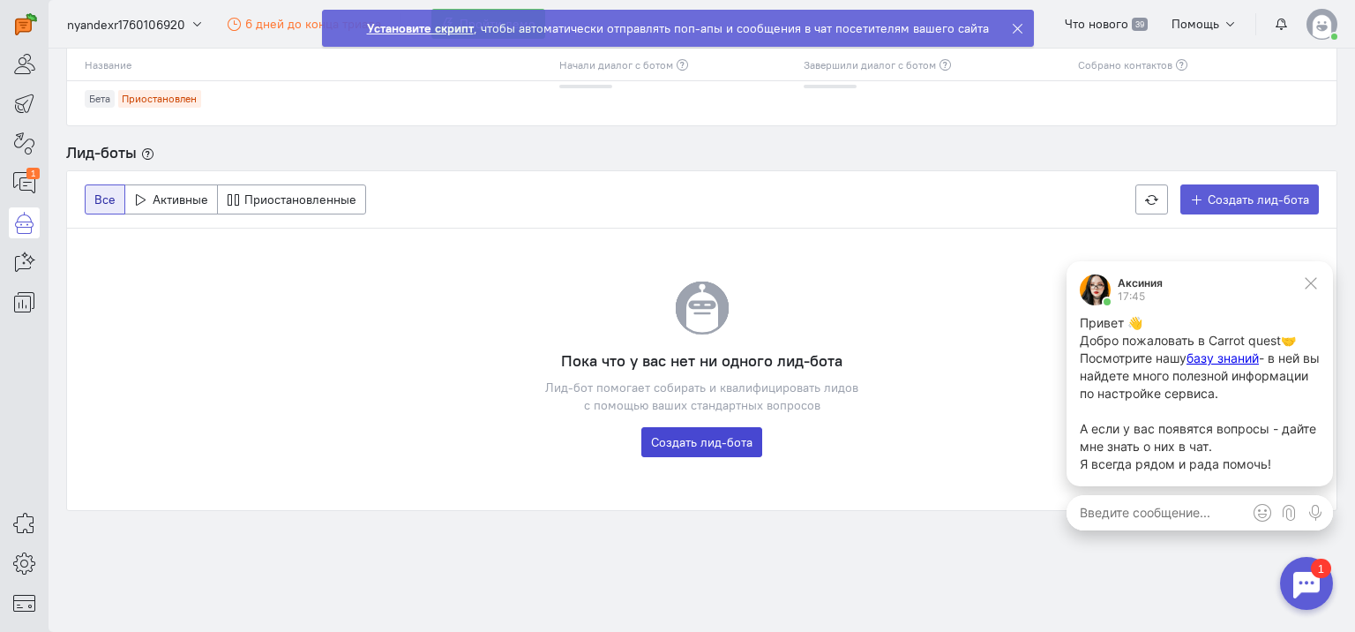
click at [686, 442] on link "Создать лид-бота" at bounding box center [702, 442] width 121 height 30
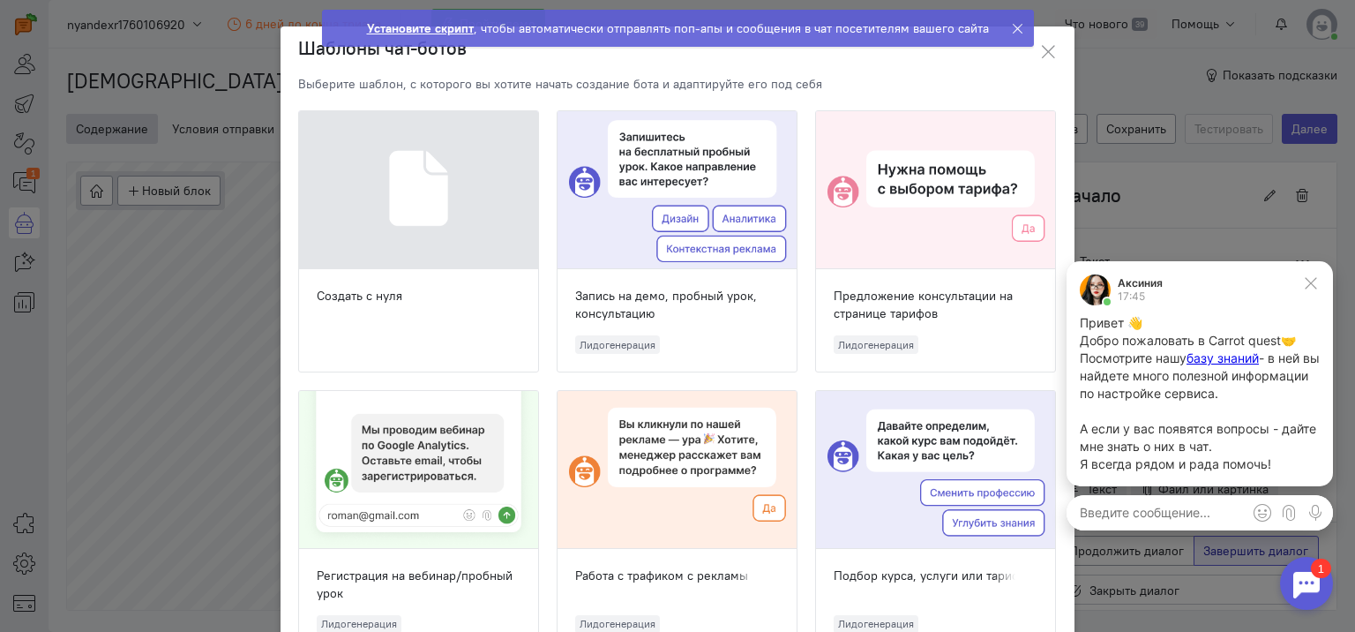
scroll to position [64, 0]
click at [647, 293] on div "Запись на демо, пробный урок, консультацию" at bounding box center [677, 304] width 204 height 35
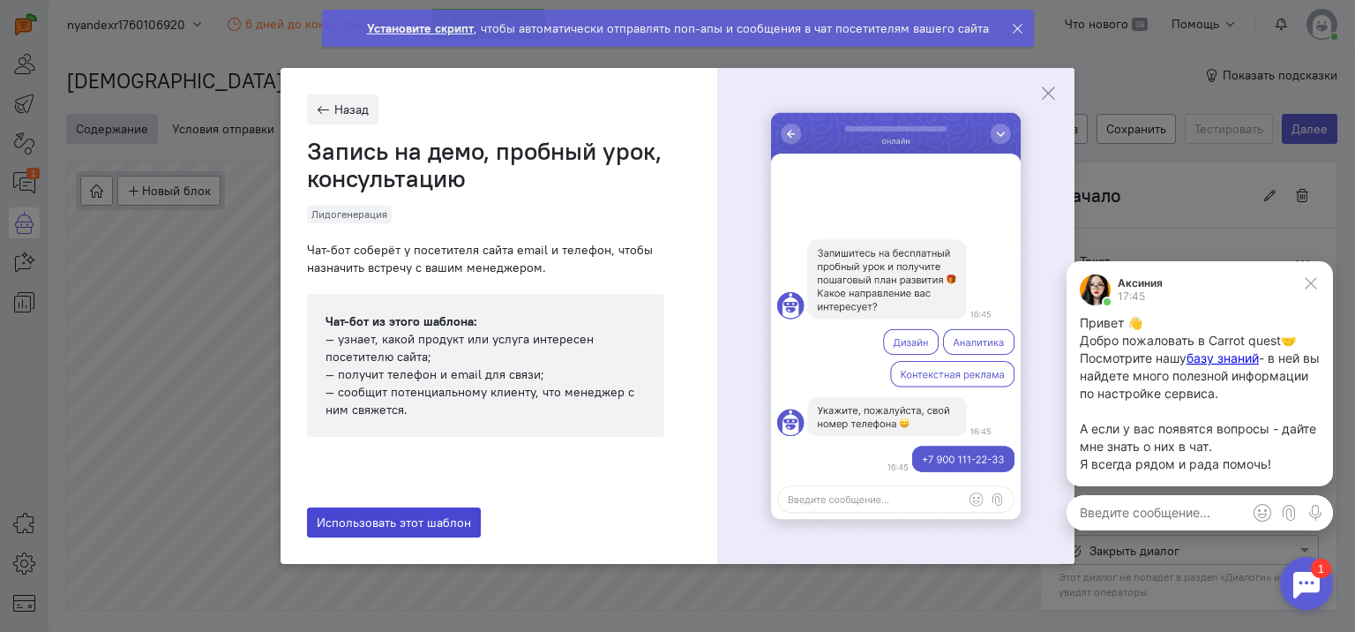
click at [400, 529] on span "Использовать этот шаблон" at bounding box center [394, 522] width 154 height 16
type input "Запись на демо, пробный урок, консультацию"
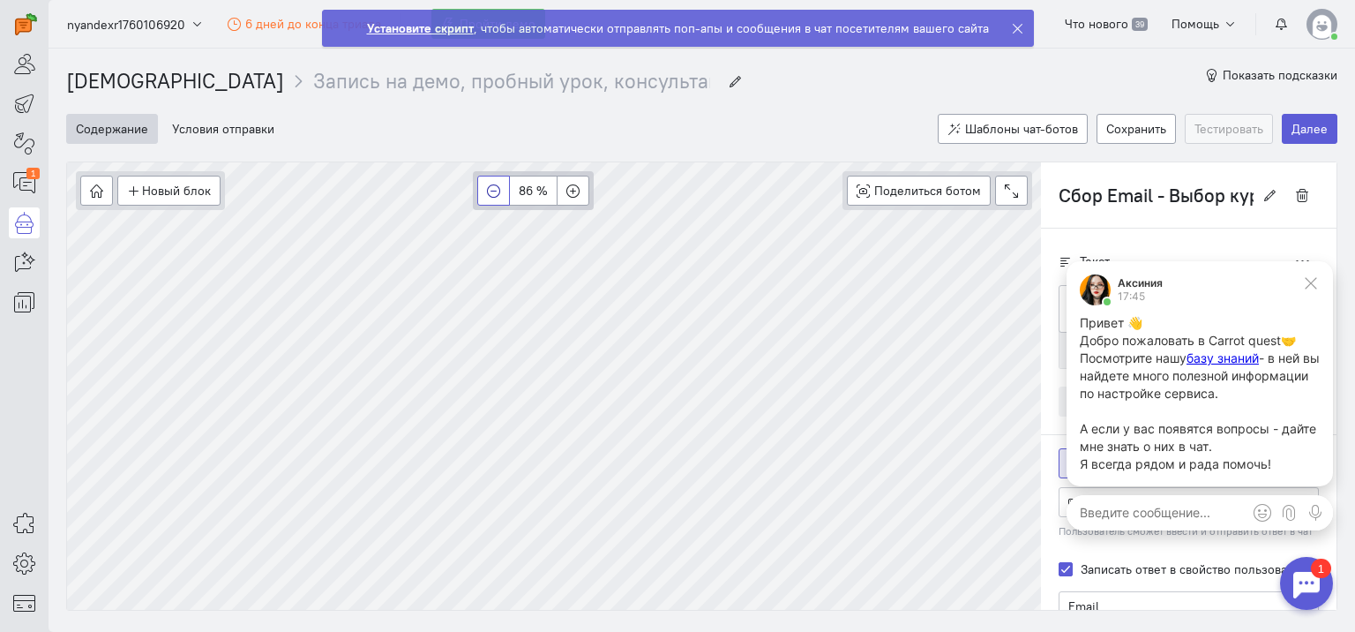
type input "Условие 2: Рабочее время"
click at [1313, 289] on icon at bounding box center [1311, 283] width 16 height 16
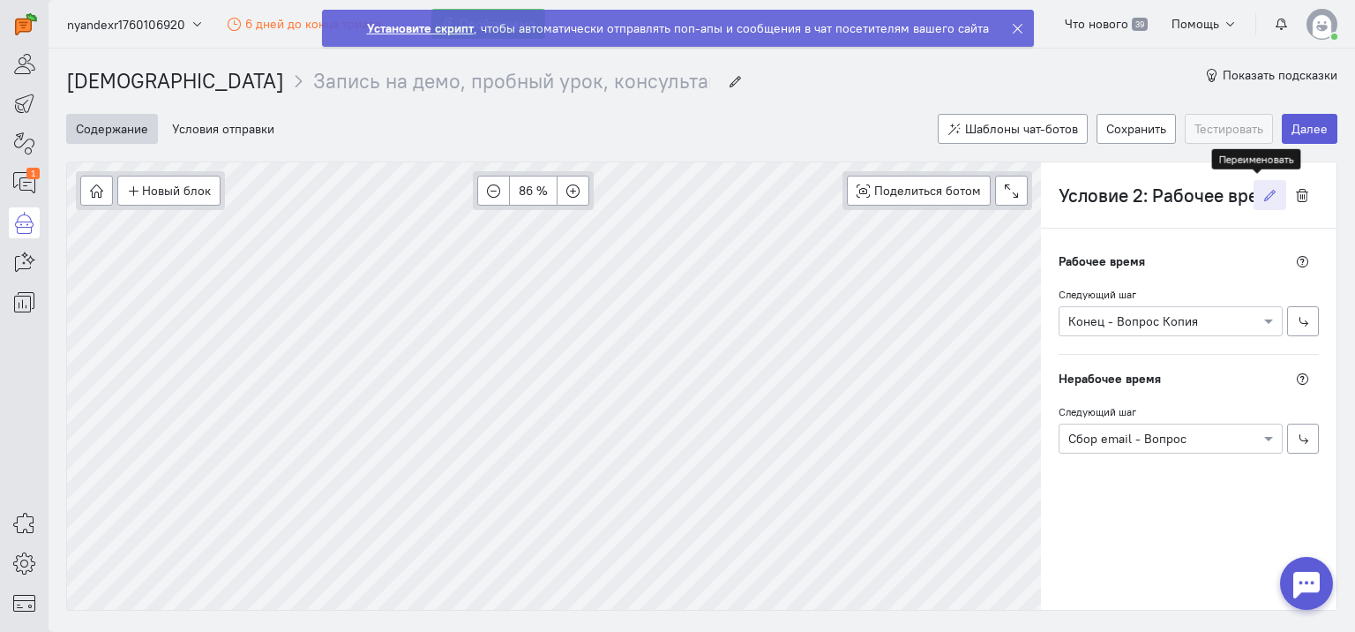
click at [1264, 199] on icon "button" at bounding box center [1270, 195] width 13 height 13
click at [1296, 191] on icon "button" at bounding box center [1302, 195] width 13 height 13
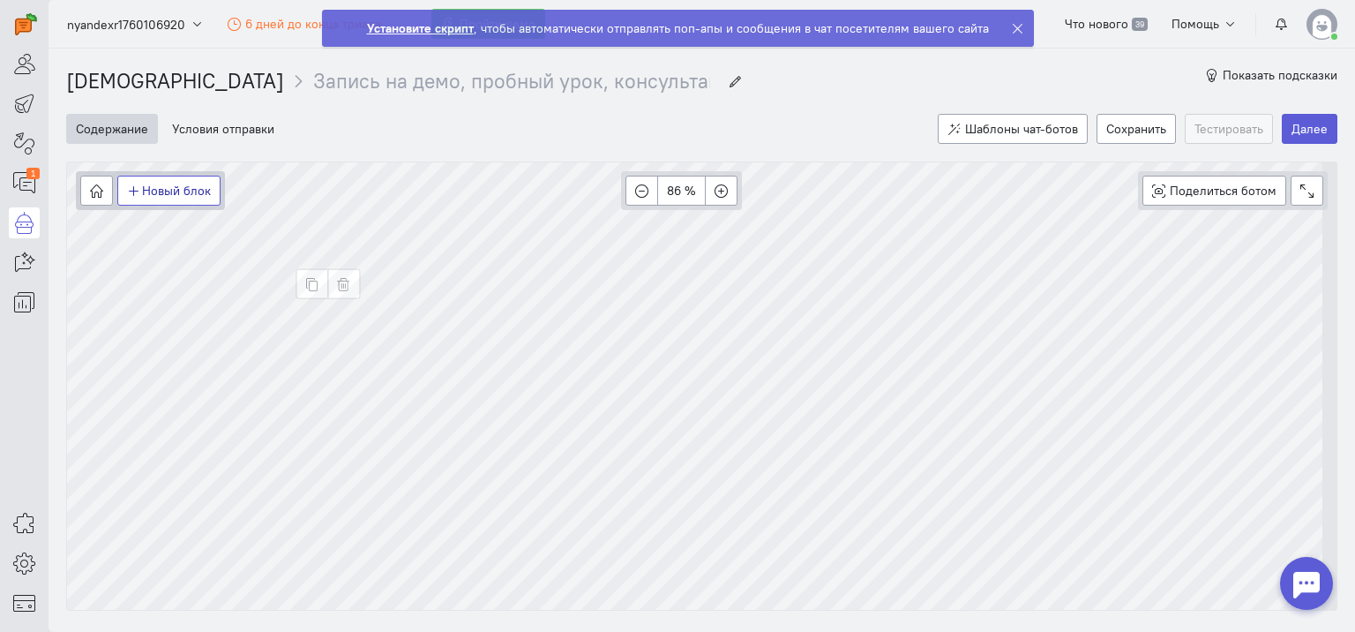
click at [177, 201] on button "Новый блок" at bounding box center [168, 191] width 103 height 30
click at [184, 251] on span "Условие" at bounding box center [178, 254] width 48 height 16
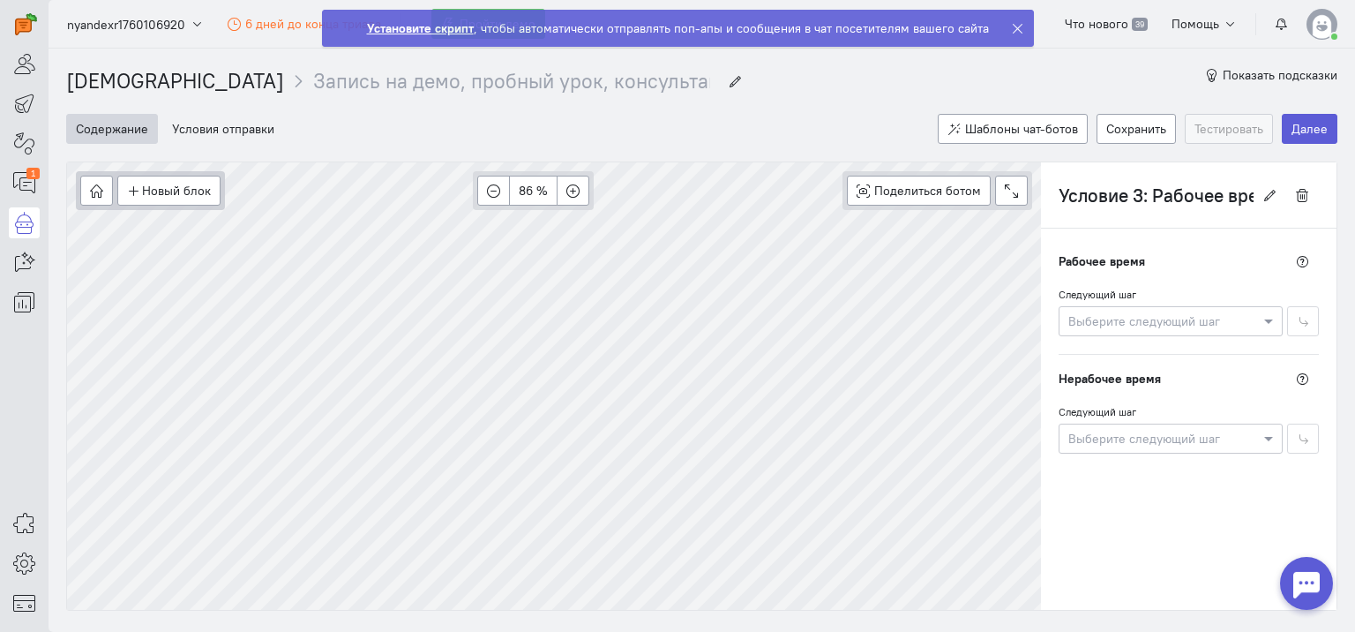
click at [489, 619] on div "[DEMOGRAPHIC_DATA] Запись на демо, пробный урок, консультацию Запись на демо, п…" at bounding box center [702, 361] width 1307 height 624
click at [567, 126] on cq-wizard "Содержание Условия отправки Шаблоны чат-ботов Сохранить Тестировать Далее Новый…" at bounding box center [702, 353] width 1272 height 514
type input "Сбор вопроса"
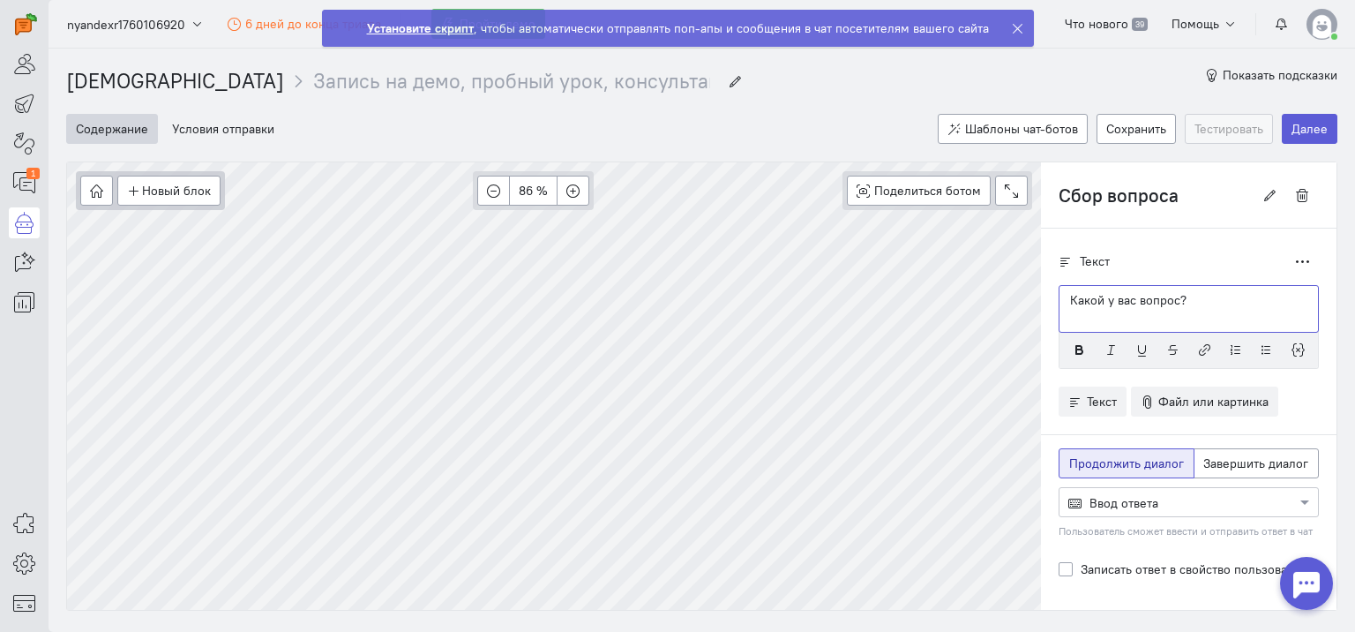
click at [1084, 314] on div "Какой у вас вопрос?" at bounding box center [1189, 309] width 260 height 48
click at [1091, 399] on span "Текст" at bounding box center [1102, 402] width 30 height 16
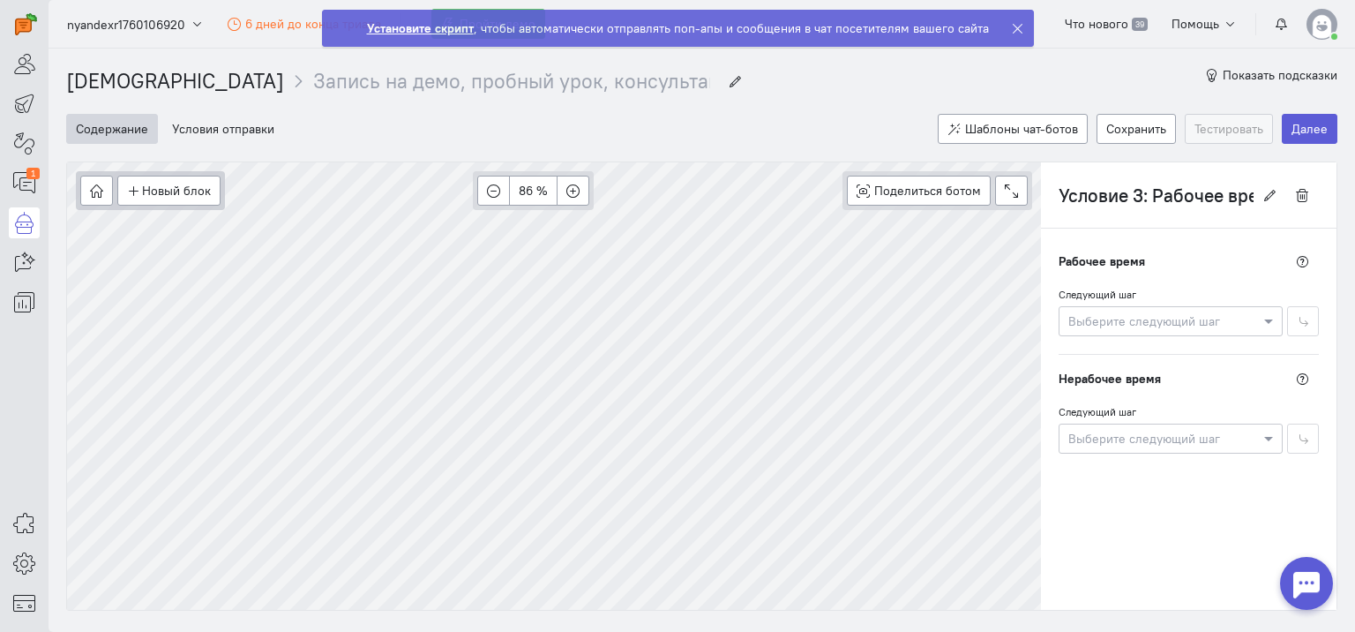
click at [1100, 254] on span "Рабочее время" at bounding box center [1102, 261] width 86 height 18
click at [1260, 319] on span at bounding box center [1271, 321] width 22 height 18
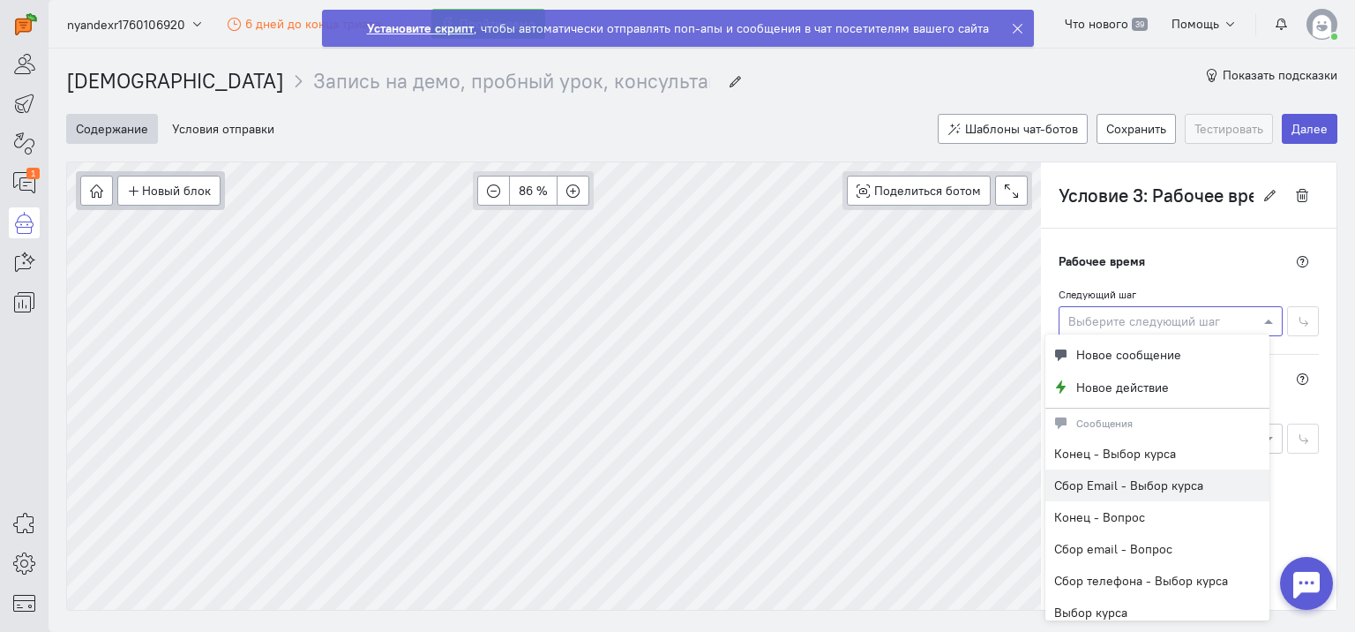
click at [1128, 487] on span "Сбор Email - Выбор курса" at bounding box center [1129, 485] width 149 height 16
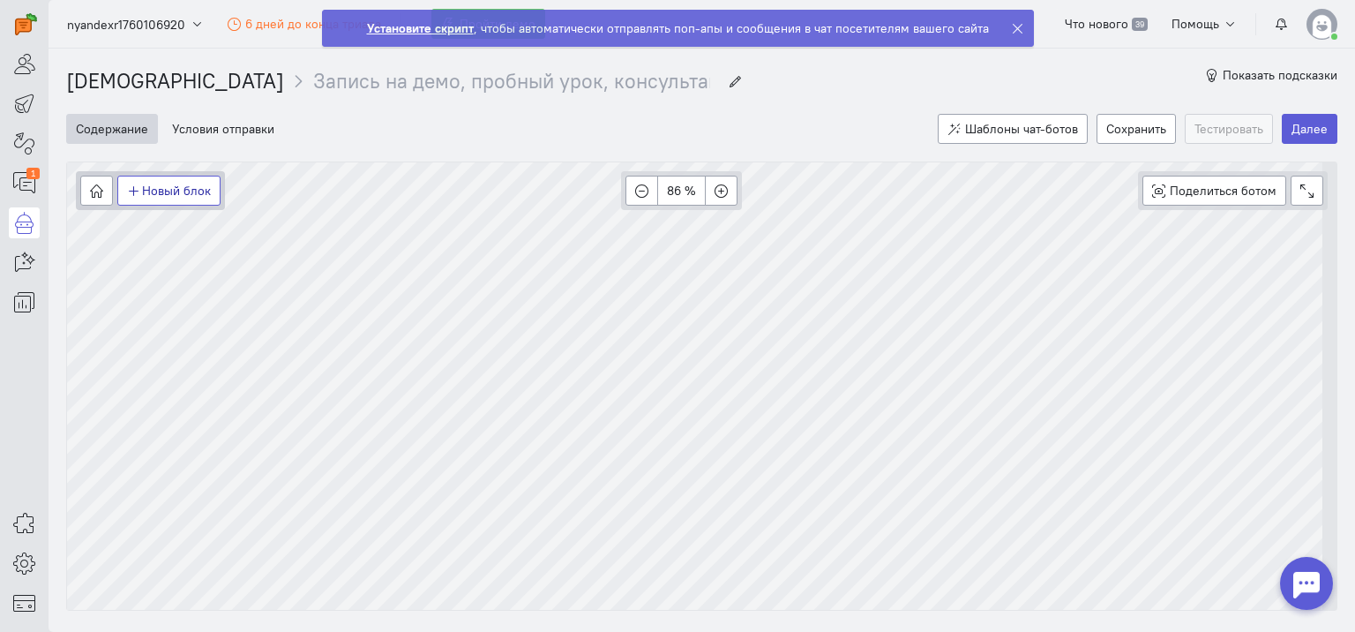
click at [165, 195] on button "Новый блок" at bounding box center [168, 191] width 103 height 30
click at [186, 254] on span "Условие" at bounding box center [178, 254] width 48 height 16
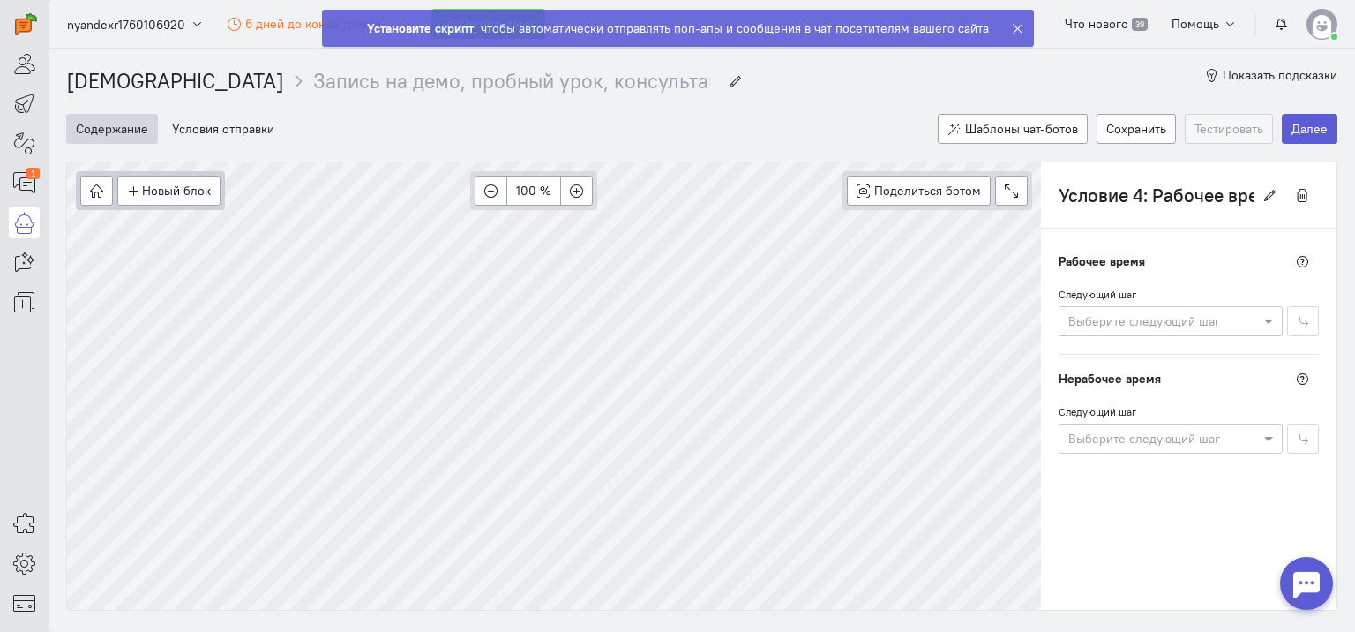
click at [1105, 295] on label "Следующий шаг" at bounding box center [1098, 294] width 78 height 15
click at [1303, 259] on button at bounding box center [1303, 261] width 33 height 30
click at [1150, 397] on cq-branch-action-app-offline-condition "Нерабочее время Следующий шаг Выберите следующий шаг" at bounding box center [1189, 409] width 260 height 90
click at [19, 184] on icon at bounding box center [24, 182] width 22 height 21
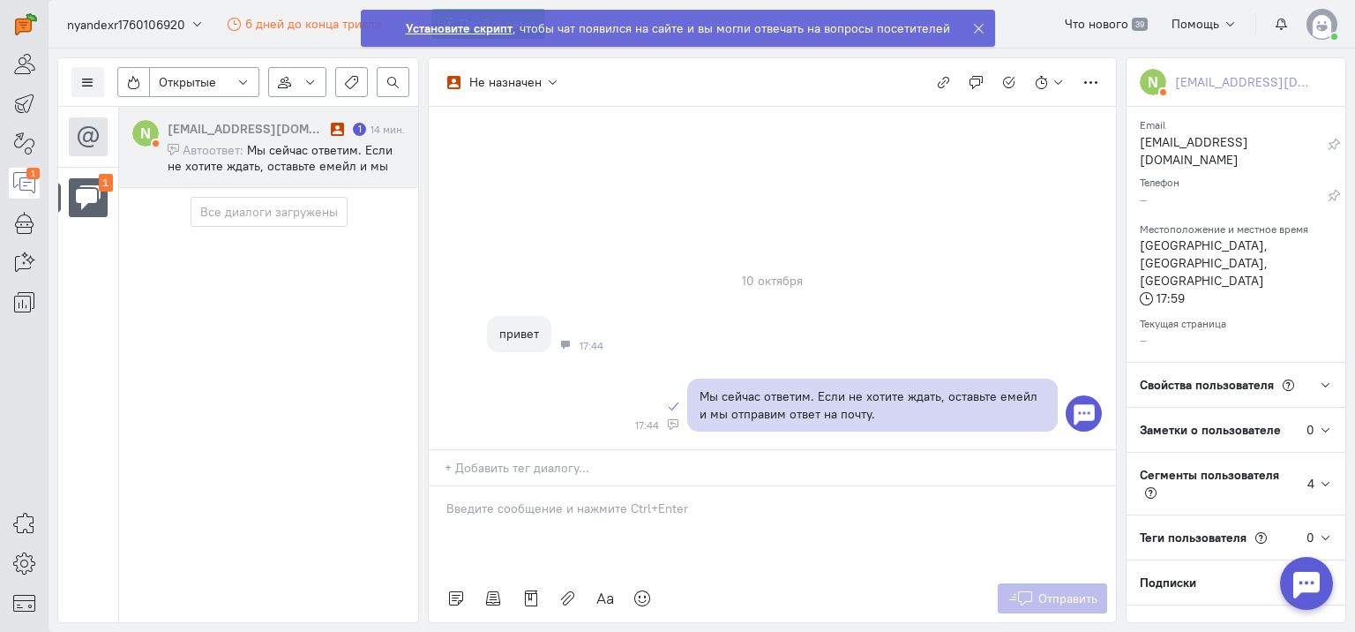
click at [266, 148] on span "Мы сейчас ответим. Если не хотите ждать, оставьте емейл и мы отправим ответ на …" at bounding box center [280, 166] width 225 height 48
click at [318, 85] on button "button" at bounding box center [297, 82] width 58 height 30
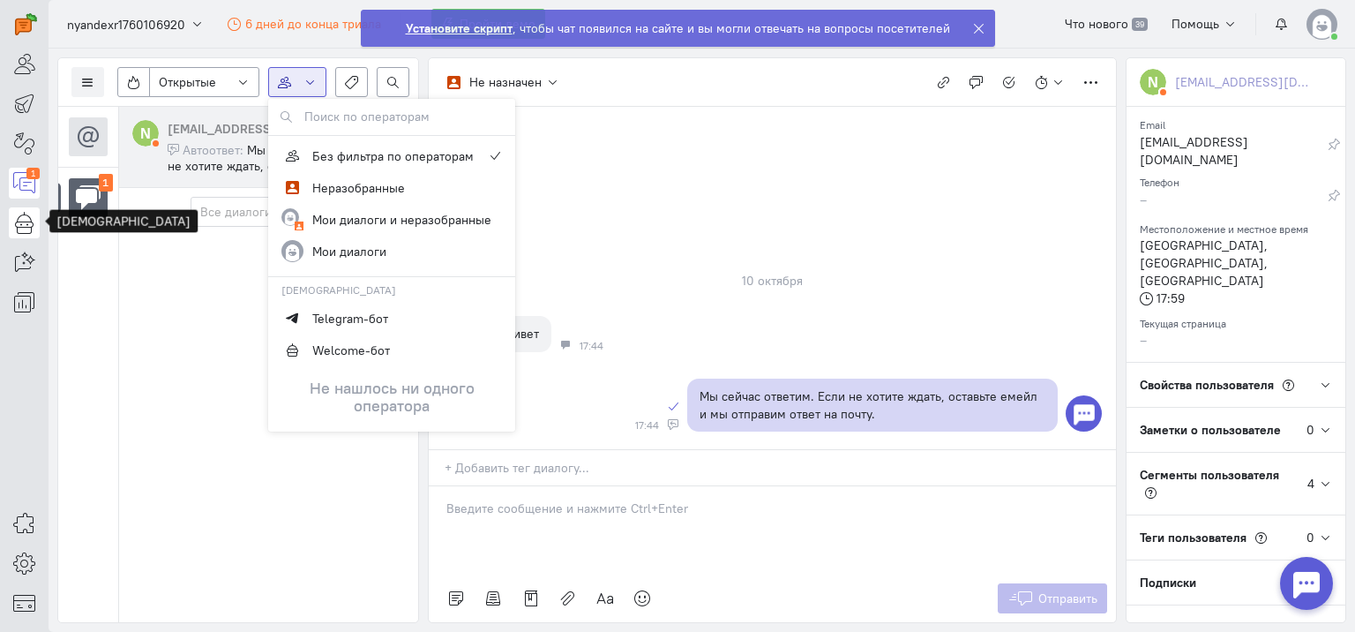
click at [24, 222] on icon at bounding box center [24, 222] width 22 height 21
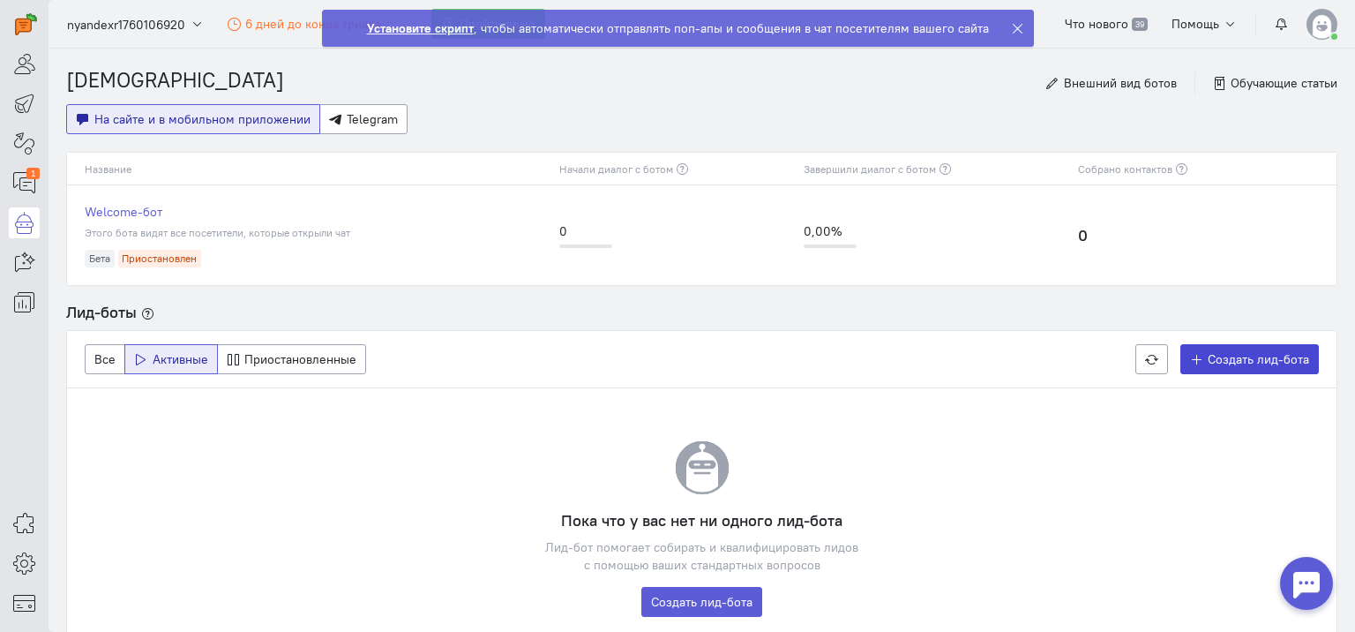
click at [1228, 364] on span "Создать лид-бота" at bounding box center [1258, 359] width 101 height 16
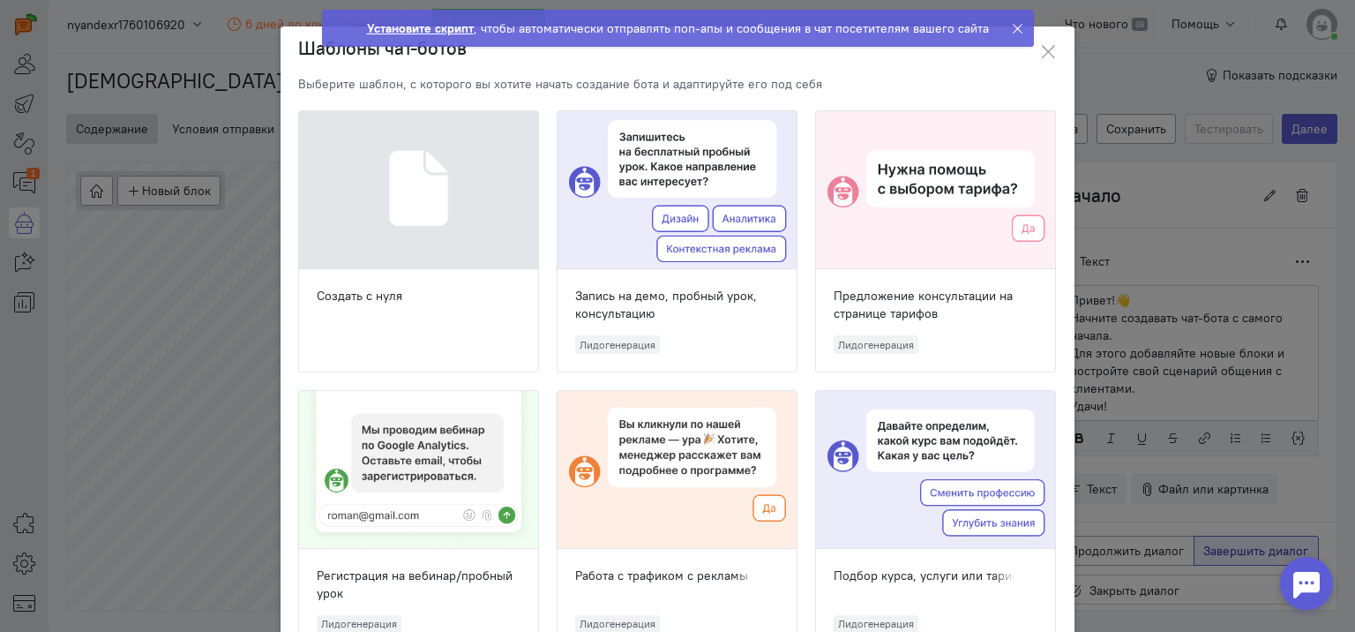
scroll to position [64, 0]
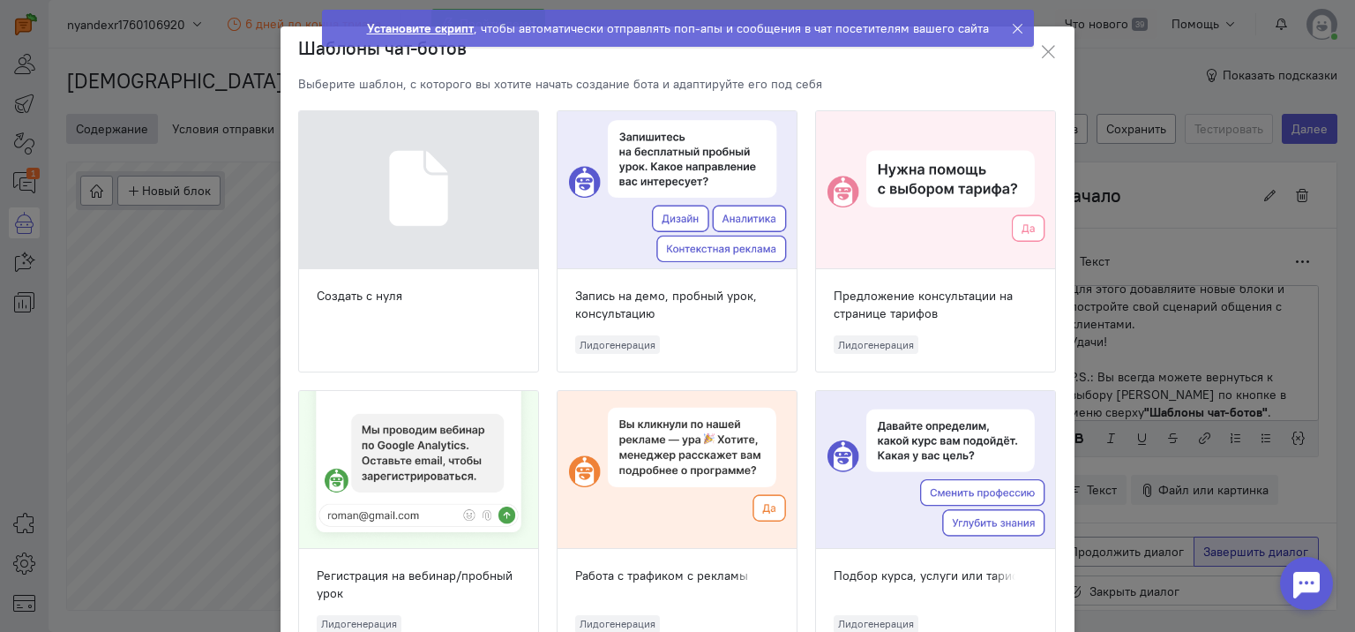
click at [642, 295] on div "Запись на демо, пробный урок, консультацию" at bounding box center [677, 304] width 204 height 35
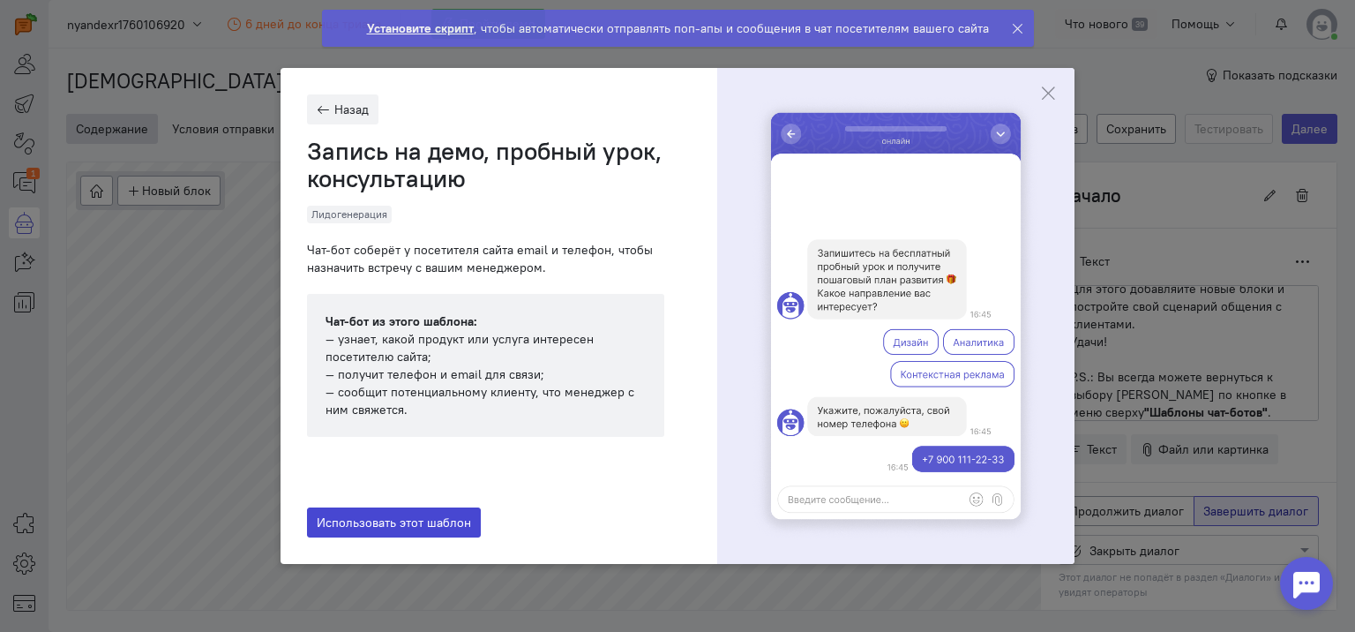
click at [397, 523] on span "Использовать этот шаблон" at bounding box center [394, 522] width 154 height 16
type input "Запись на демо, пробный урок, консультацию"
radio input "true"
radio input "false"
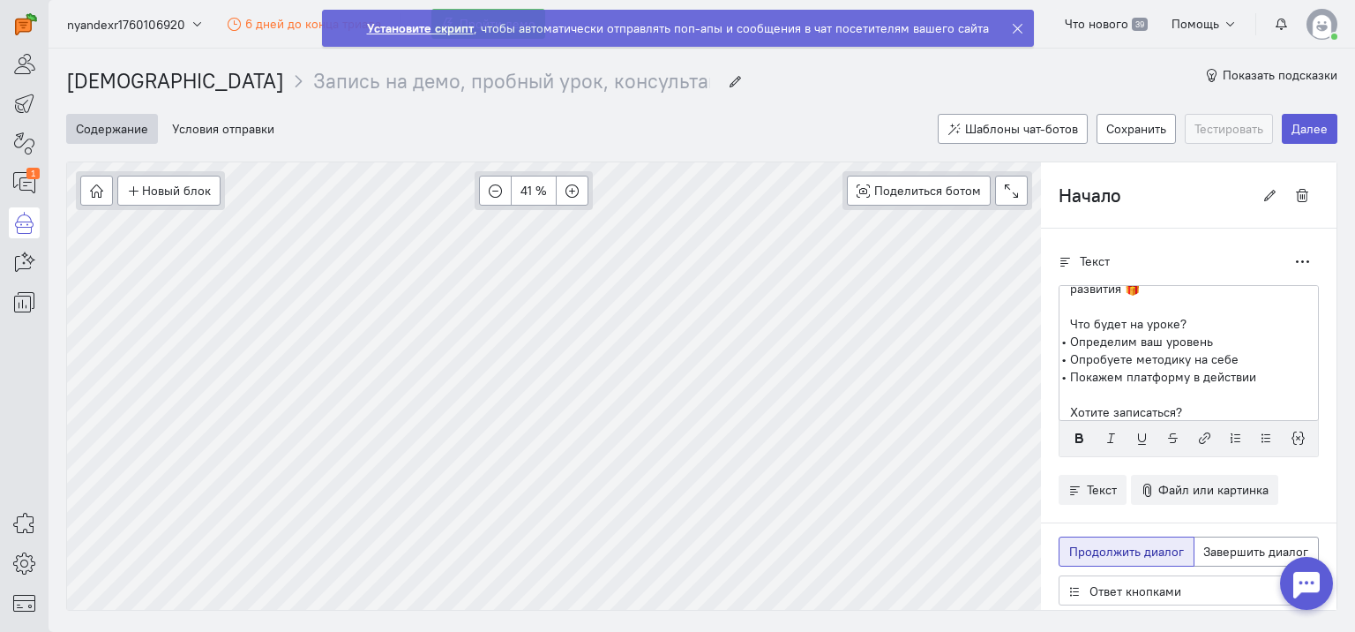
click at [632, 609] on div "Новый блок Сообщение Условие Действия Запись на встречу 41 % Поделиться ботом B…" at bounding box center [702, 385] width 1272 height 449
click at [14, 257] on icon at bounding box center [24, 262] width 22 height 21
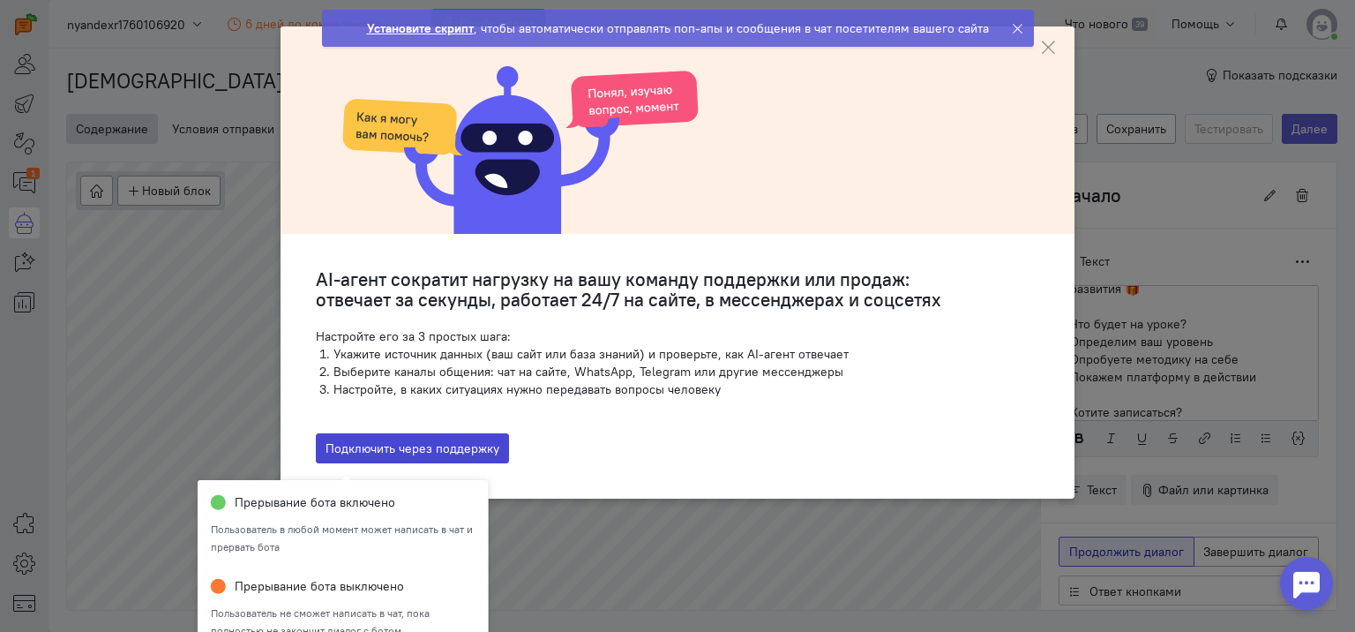
drag, startPoint x: 409, startPoint y: 448, endPoint x: 378, endPoint y: 535, distance: 92.1
click at [387, 511] on body "superadmin free-trial" at bounding box center [677, 316] width 1355 height 632
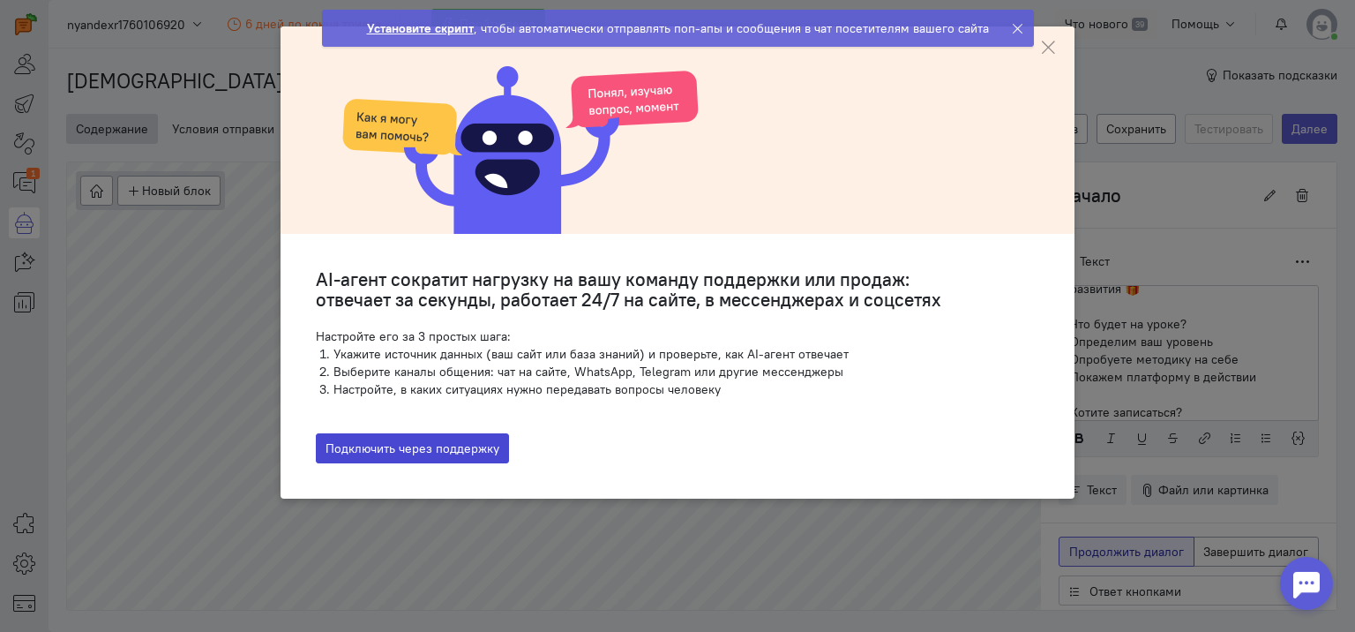
click at [415, 444] on button "Подключить через поддержку" at bounding box center [412, 448] width 193 height 30
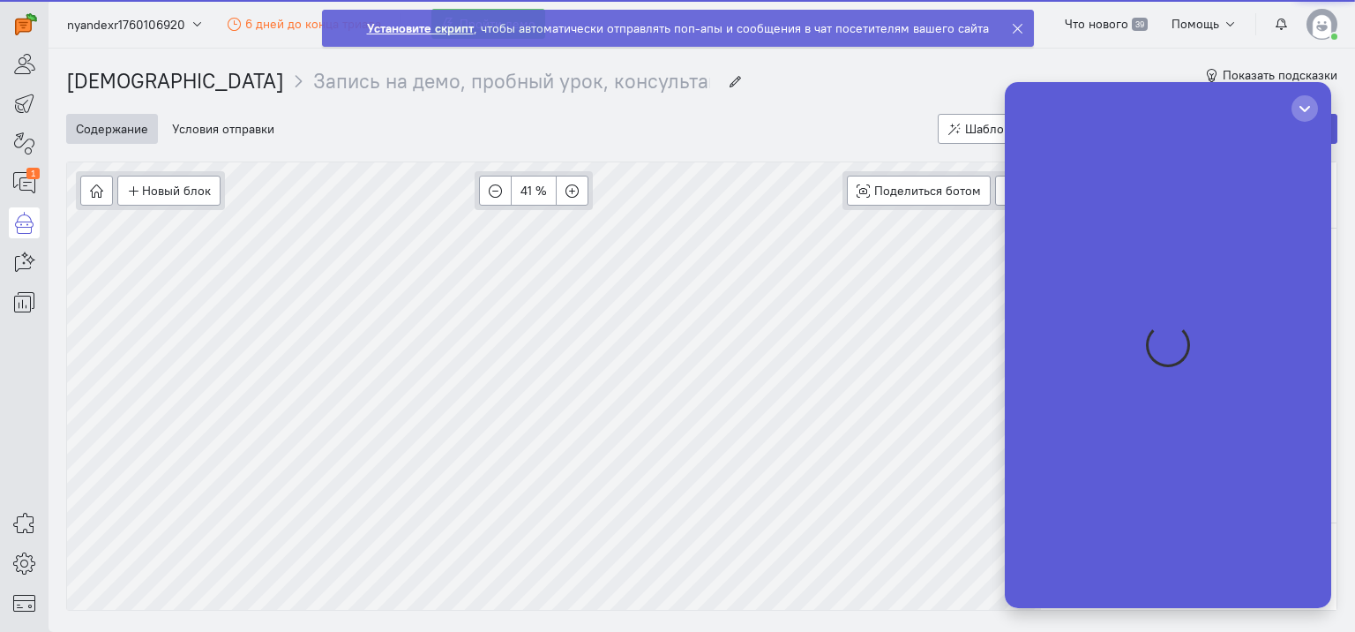
scroll to position [0, 0]
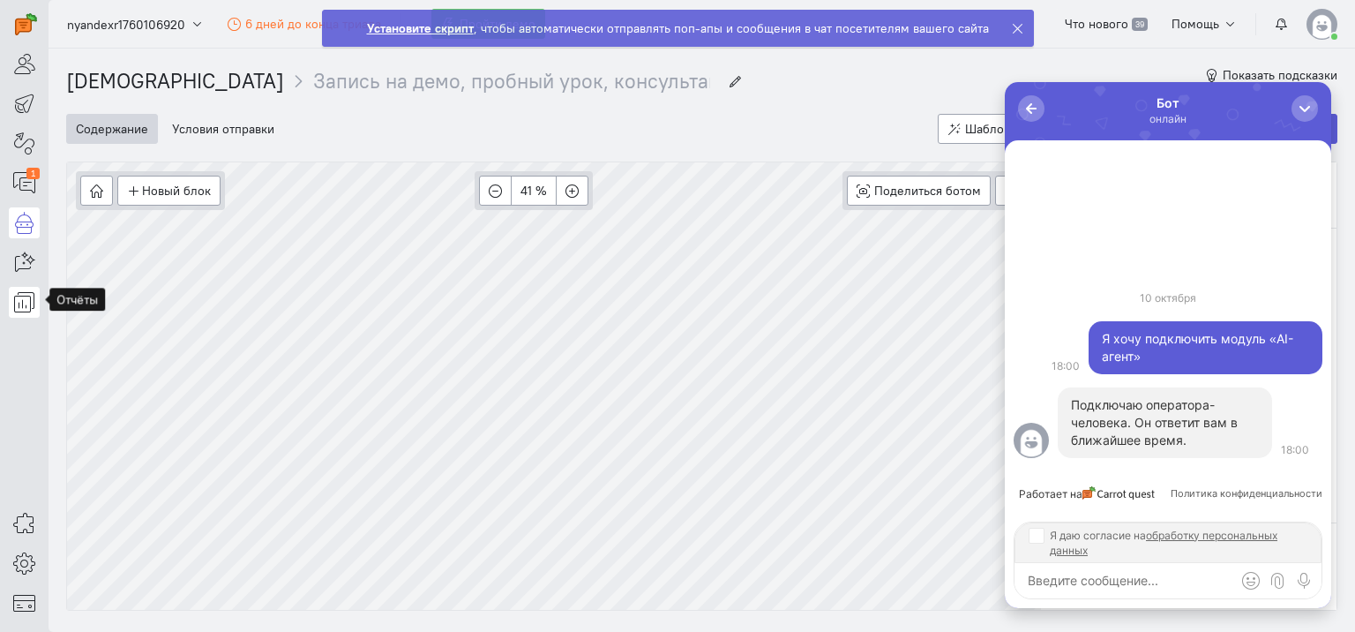
click at [32, 304] on icon at bounding box center [24, 301] width 22 height 21
click at [9, 21] on link at bounding box center [24, 24] width 31 height 31
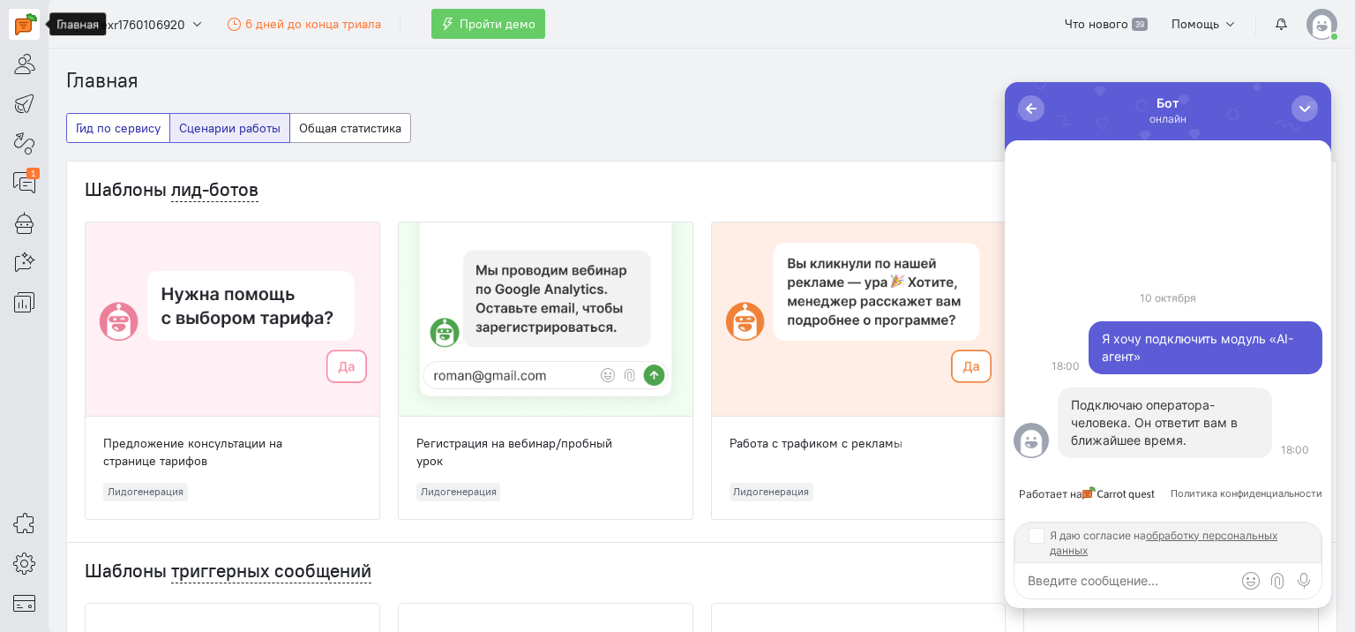
click at [99, 131] on button "Гид по сервису" at bounding box center [118, 128] width 104 height 30
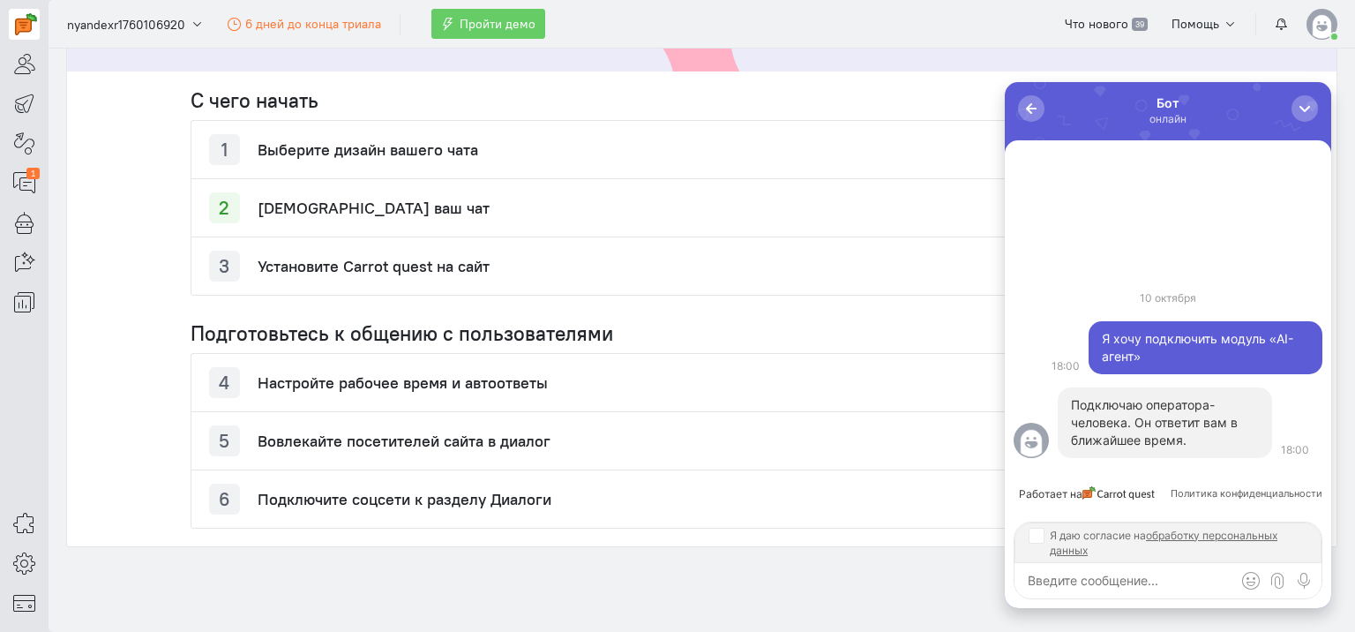
scroll to position [342, 0]
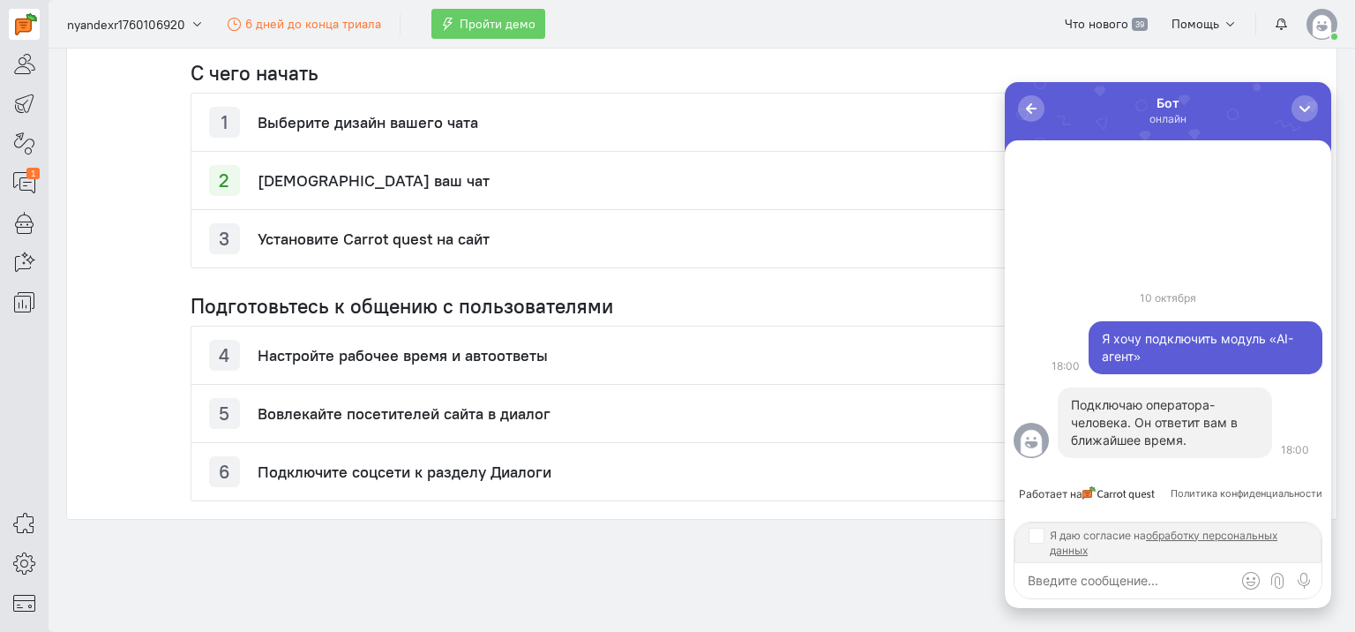
click at [1320, 114] on div "0 Бот онлайн" at bounding box center [1168, 111] width 327 height 58
click at [1311, 107] on div "button" at bounding box center [1305, 109] width 18 height 18
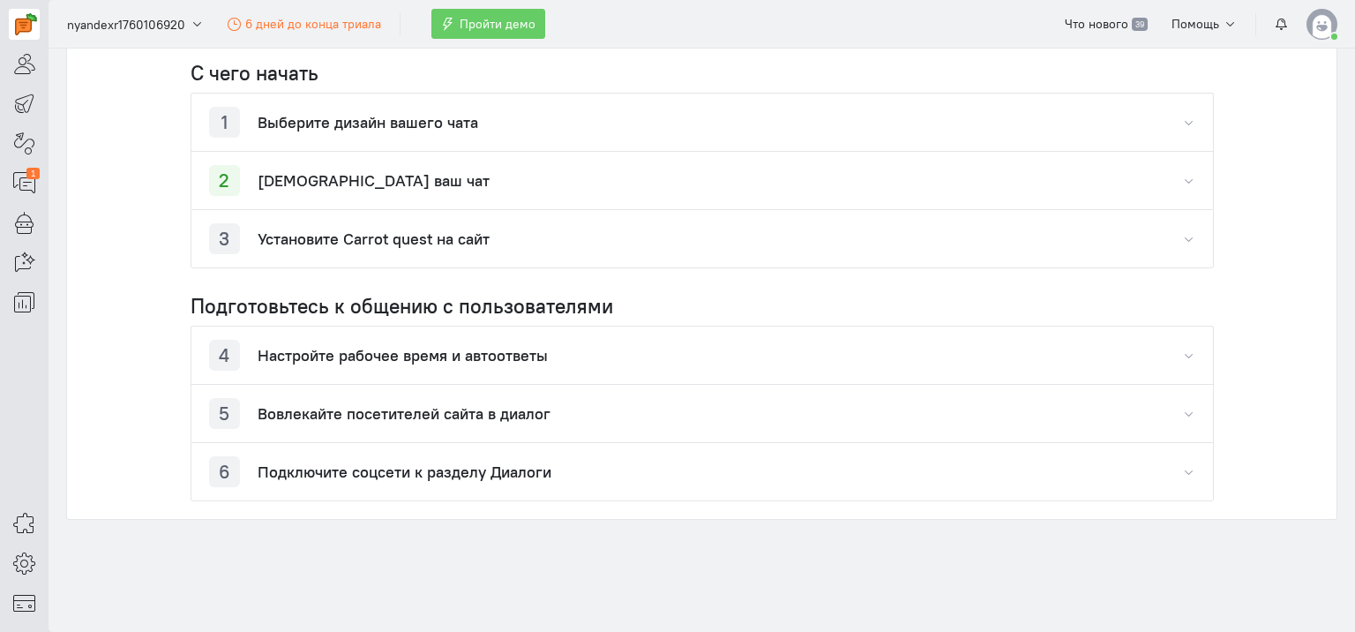
scroll to position [0, 0]
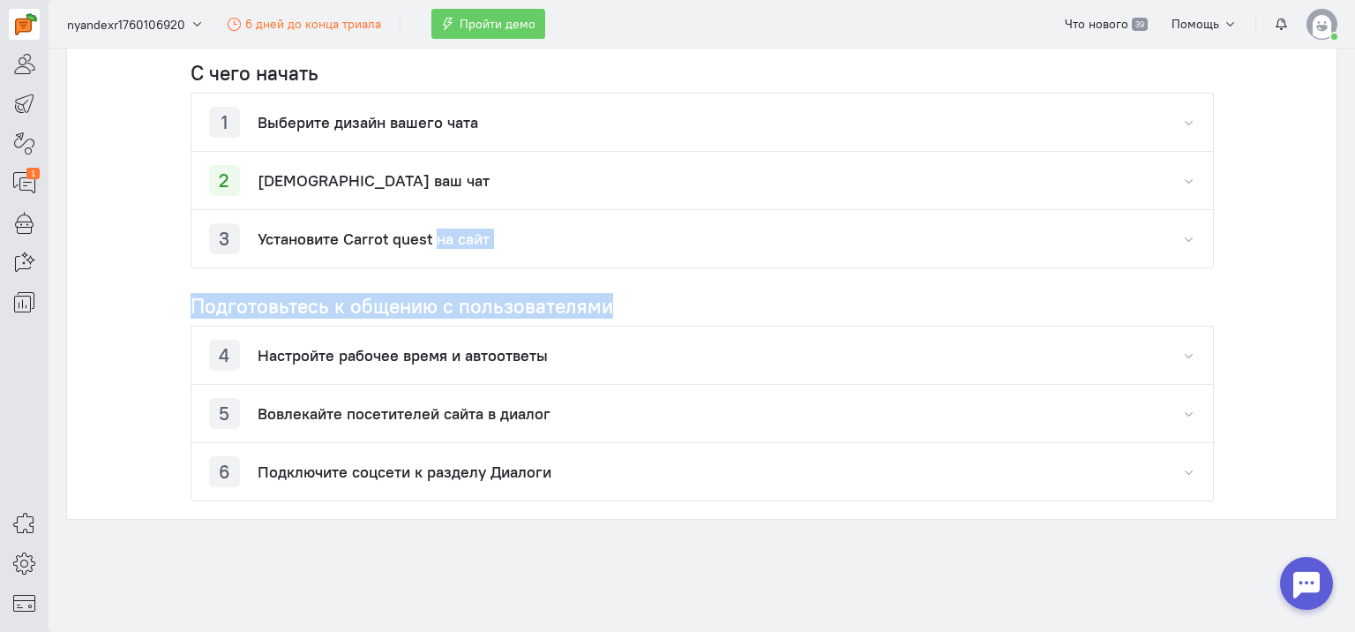
drag, startPoint x: 320, startPoint y: 241, endPoint x: 651, endPoint y: 279, distance: 333.1
click at [650, 279] on div "С чего начать 1 Выберите дизайн вашего чата Лид-бот появится на вашем сайте вме…" at bounding box center [702, 282] width 1059 height 476
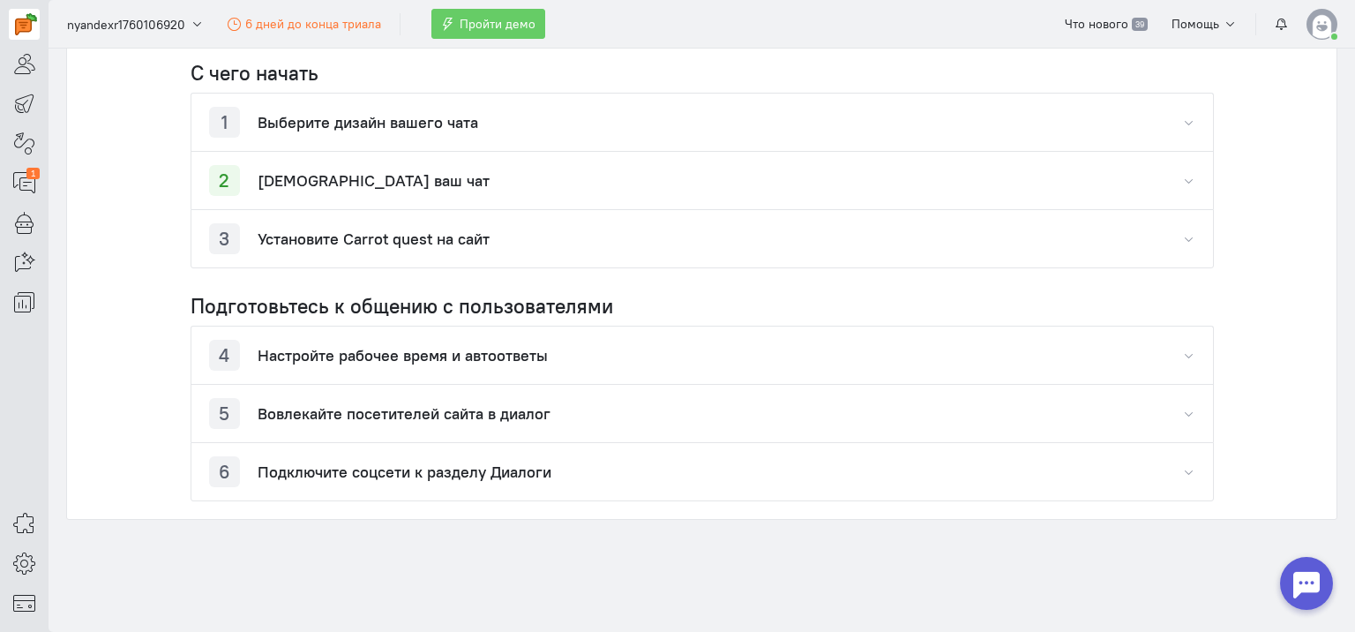
click at [127, 339] on cq-dashboard-talk-to-customers-widget "С чего начать 1 Выберите дизайн вашего чата Лид-бот появится на вашем сайте вме…" at bounding box center [702, 282] width 1270 height 476
click at [353, 347] on h4 "Настройте рабочее время и автоответы" at bounding box center [403, 356] width 290 height 18
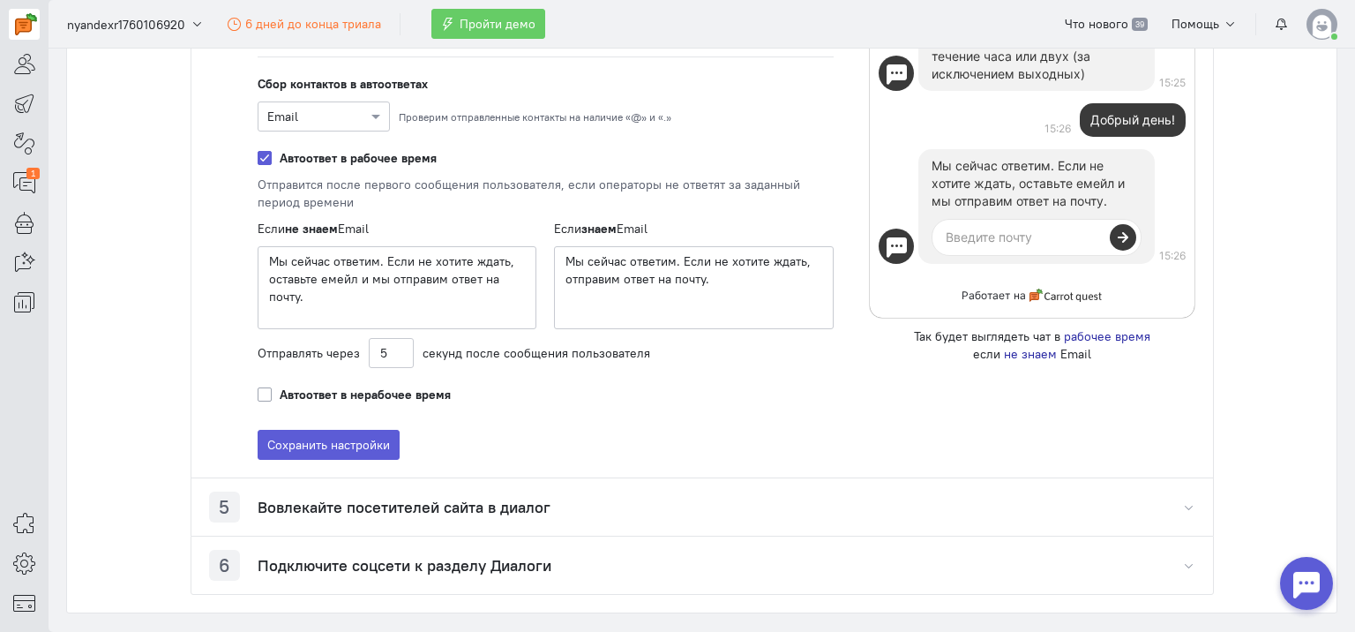
scroll to position [960, 0]
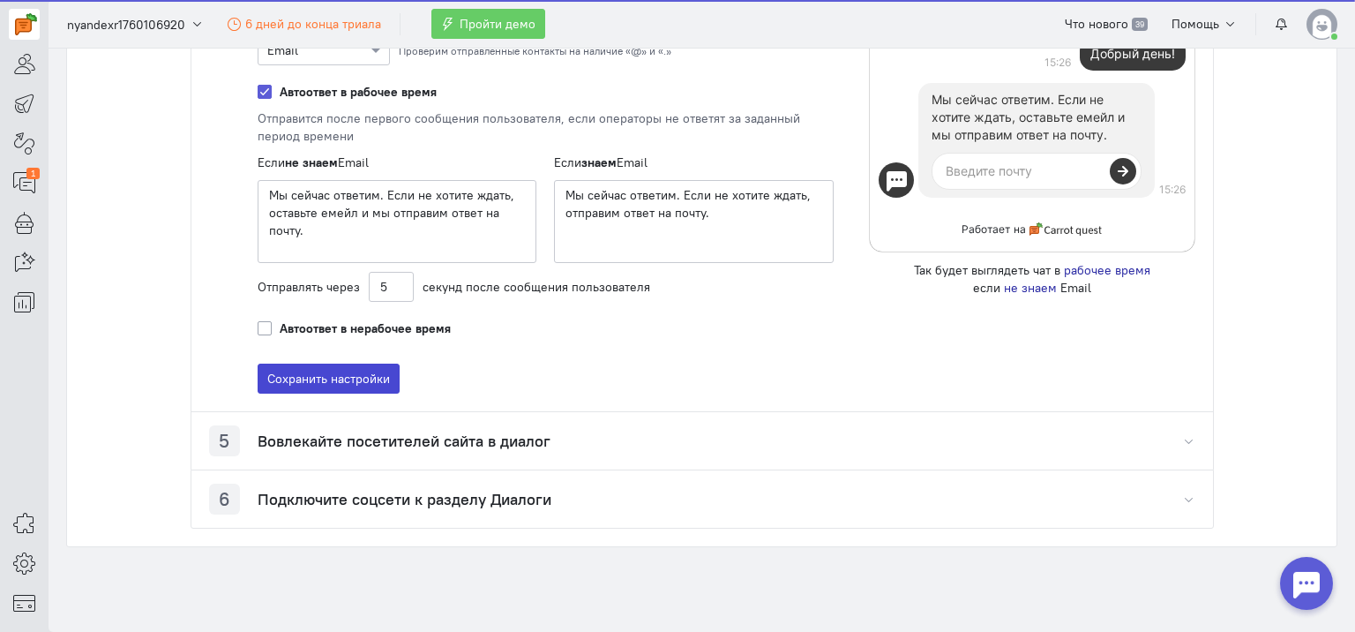
click at [377, 378] on button "Сохранить настройки" at bounding box center [329, 379] width 142 height 30
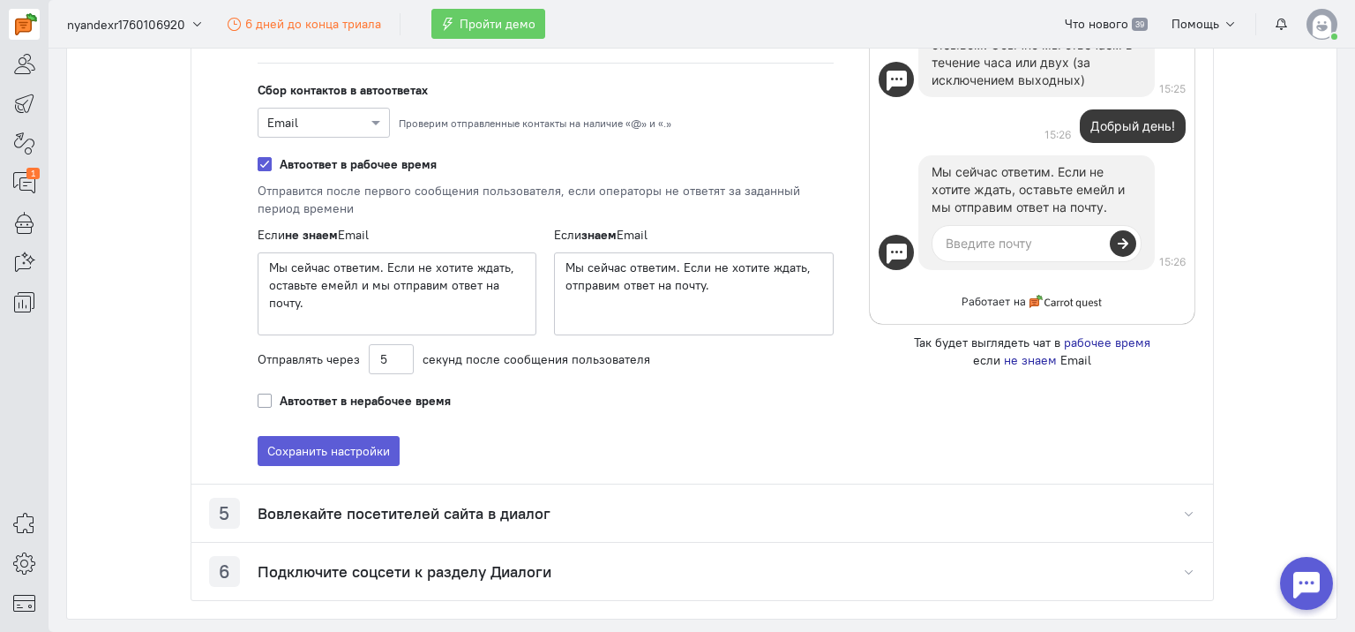
click at [359, 507] on h4 "Вовлекайте посетителей сайта в диалог" at bounding box center [404, 514] width 293 height 18
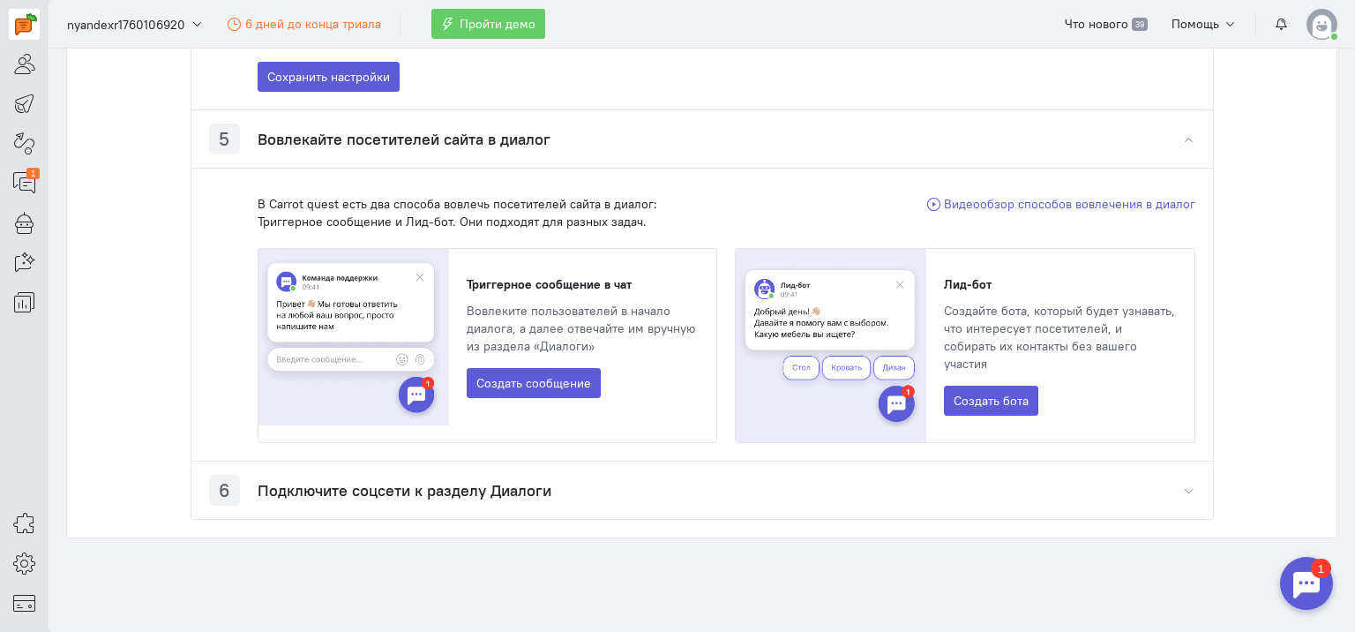
scroll to position [0, 0]
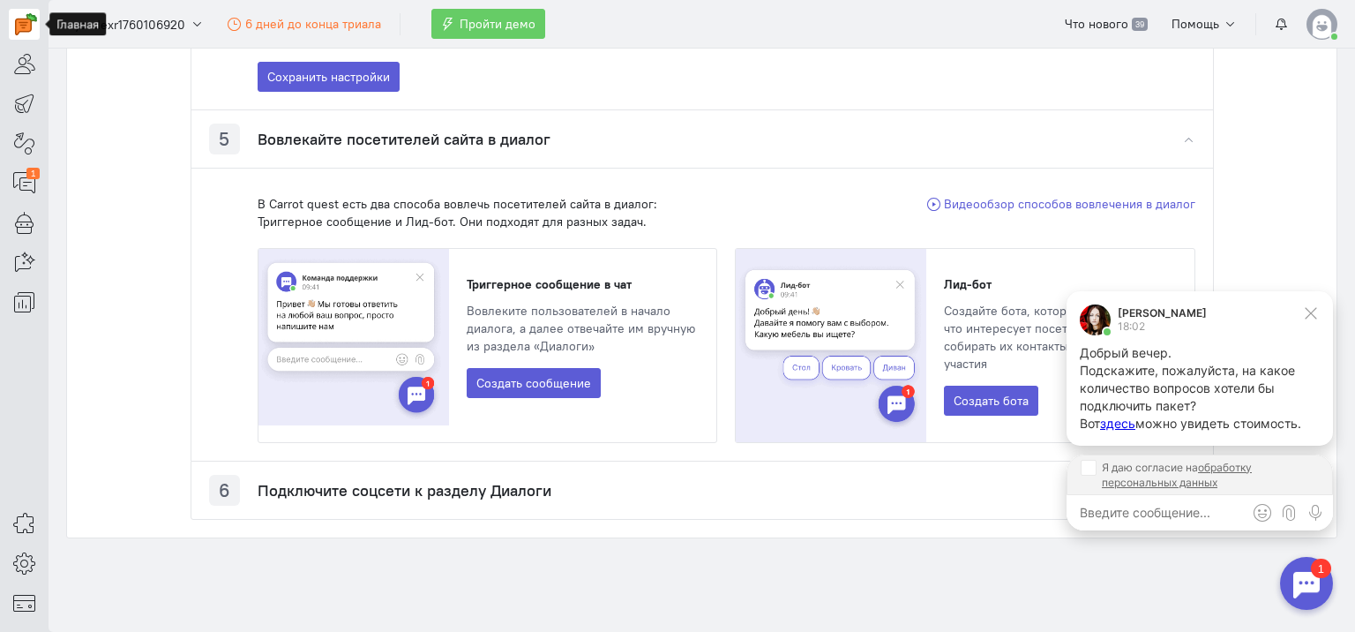
click at [26, 21] on img at bounding box center [26, 24] width 22 height 22
click at [24, 29] on img at bounding box center [26, 24] width 22 height 22
click at [30, 99] on icon at bounding box center [24, 103] width 22 height 21
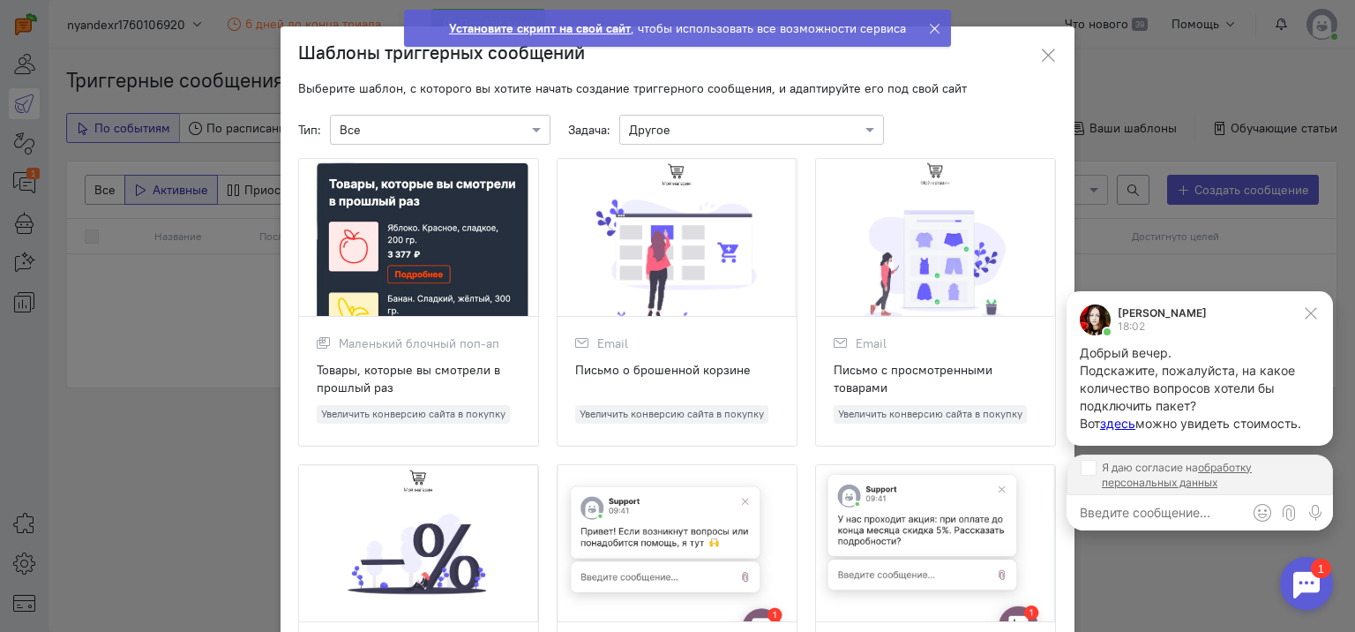
drag, startPoint x: 1039, startPoint y: 61, endPoint x: 1025, endPoint y: 68, distance: 15.0
click at [1040, 61] on icon at bounding box center [1049, 56] width 18 height 18
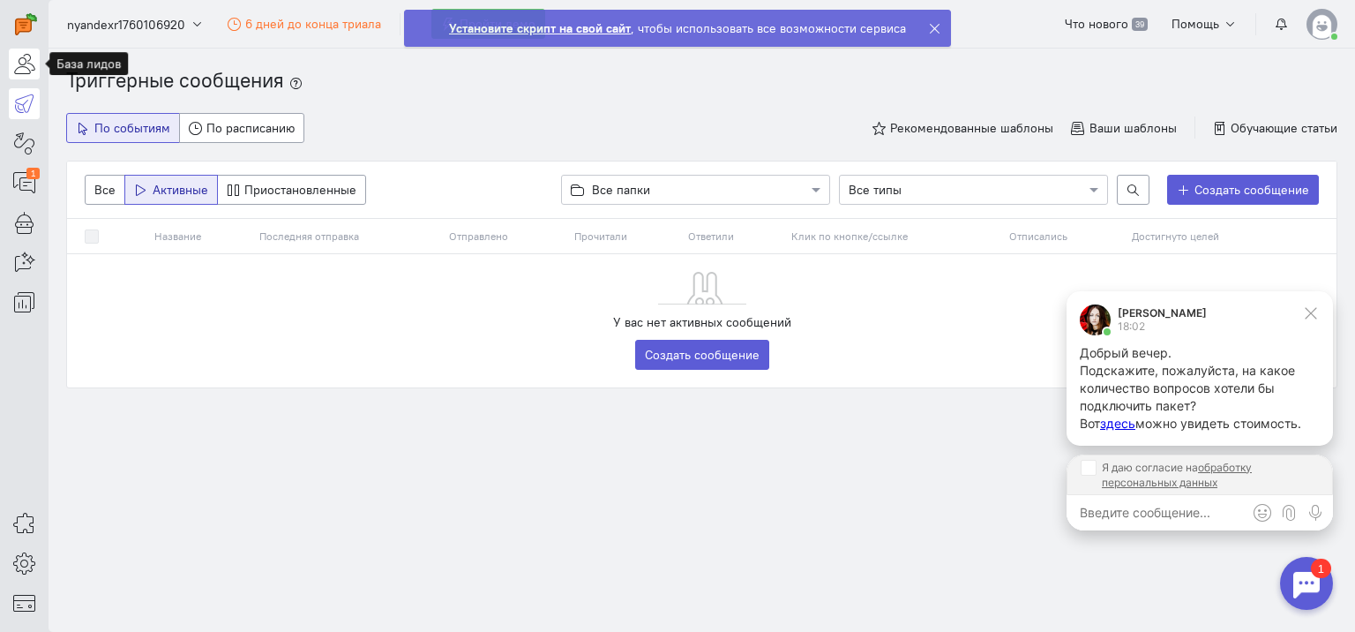
click at [26, 67] on icon at bounding box center [24, 63] width 22 height 21
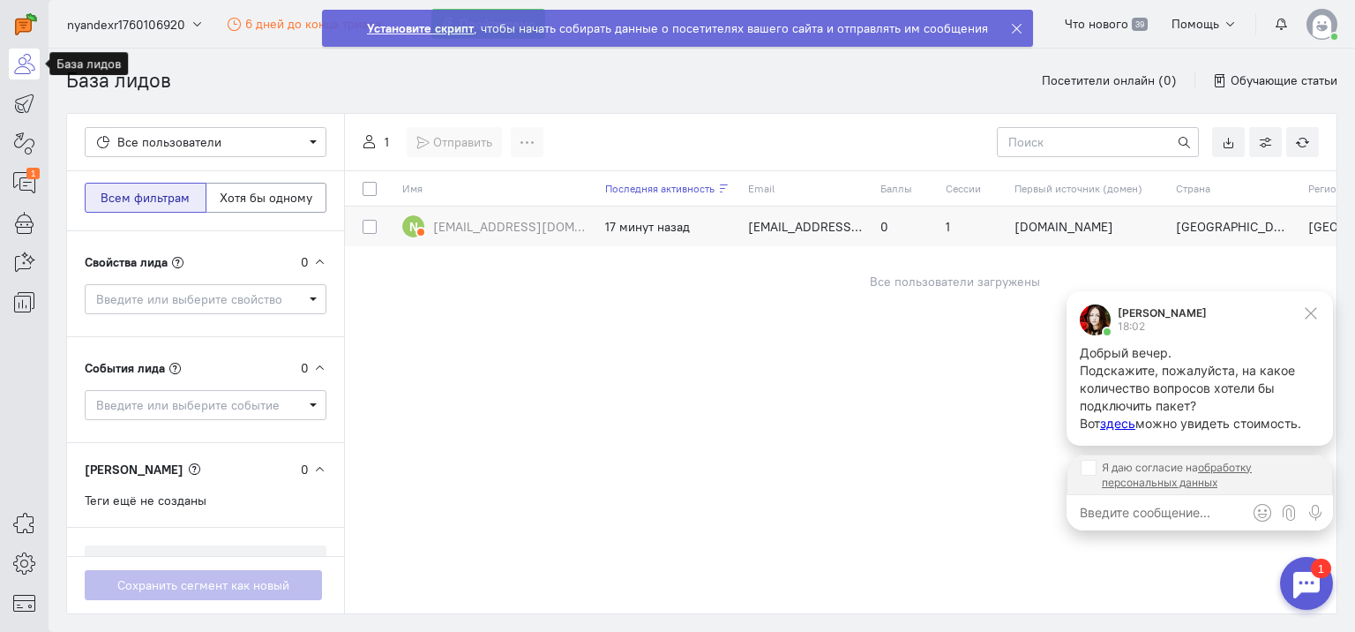
scroll to position [71, 0]
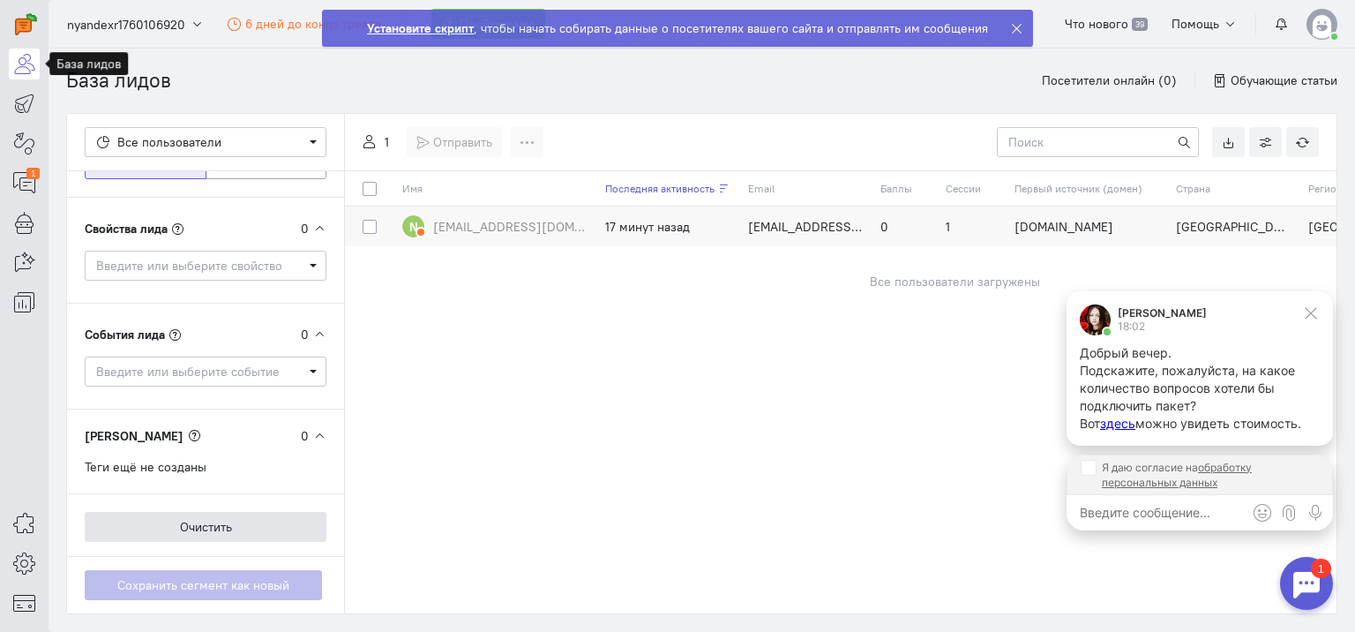
click at [197, 526] on button "Очистить" at bounding box center [206, 527] width 242 height 30
click at [146, 433] on div "[PERSON_NAME] 0" at bounding box center [206, 436] width 242 height 18
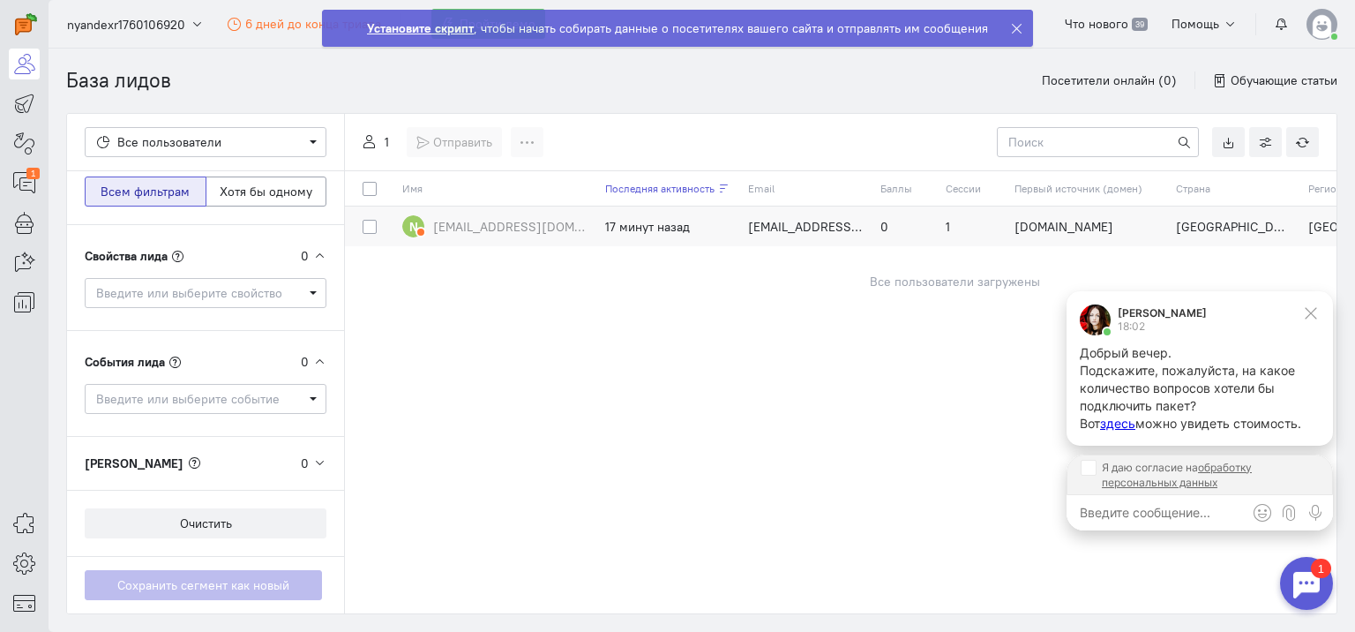
scroll to position [40, 0]
click at [163, 404] on span "Введите или выберите событие" at bounding box center [199, 403] width 207 height 18
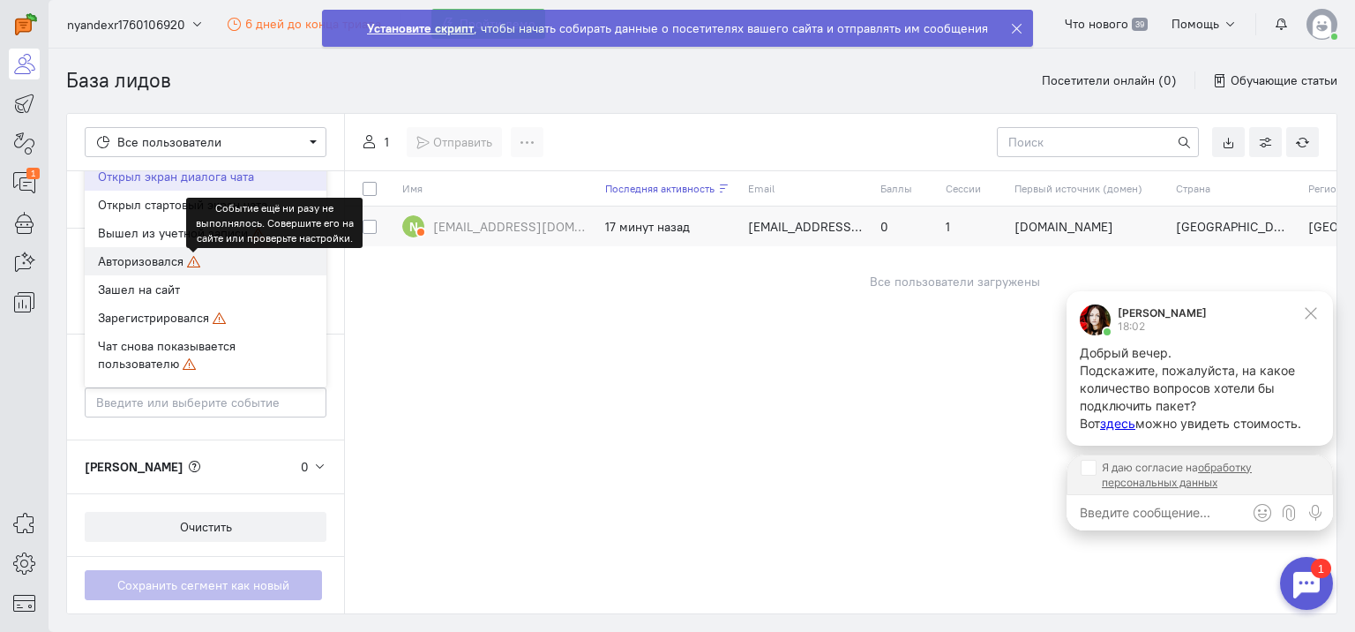
click at [189, 265] on icon at bounding box center [193, 261] width 13 height 13
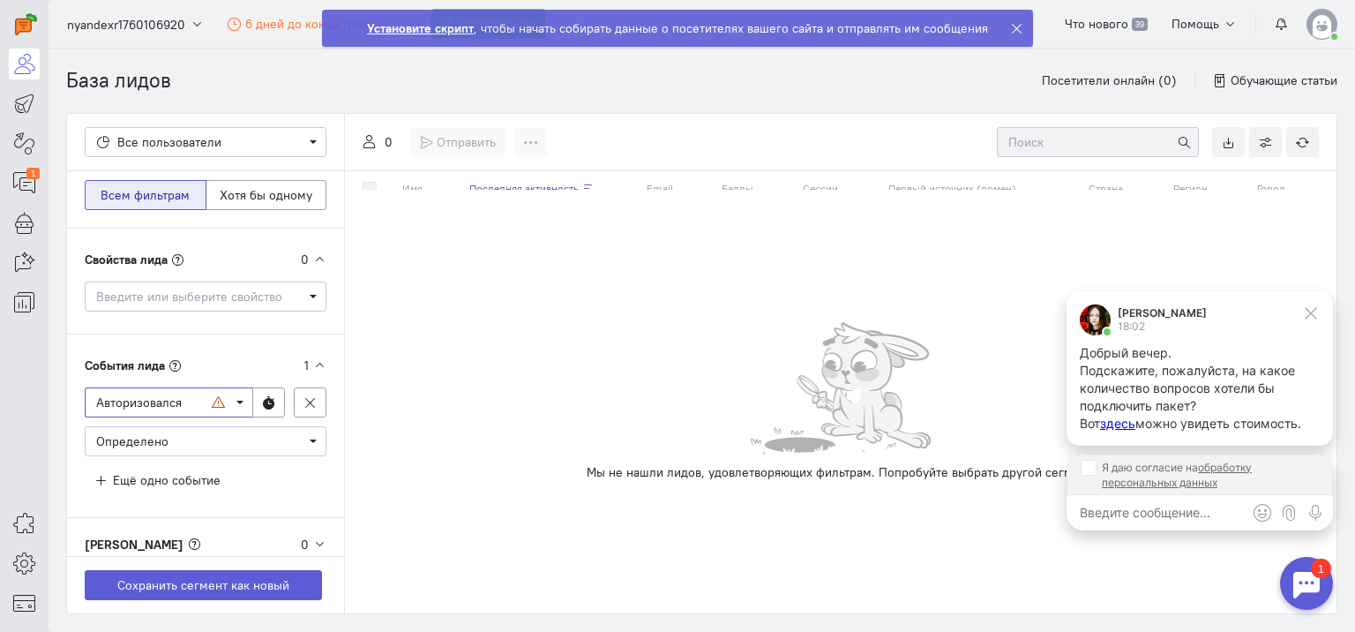
click at [233, 402] on span "Введите или выберите событие Авторизовался" at bounding box center [169, 402] width 168 height 30
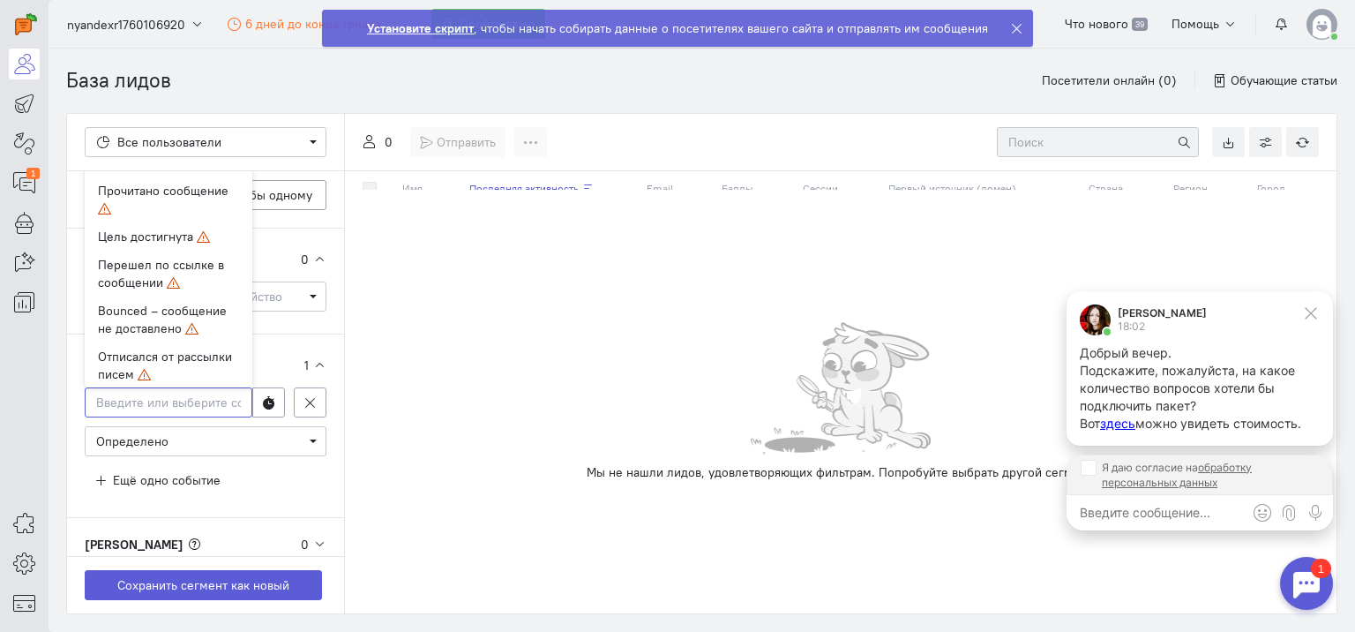
scroll to position [618, 0]
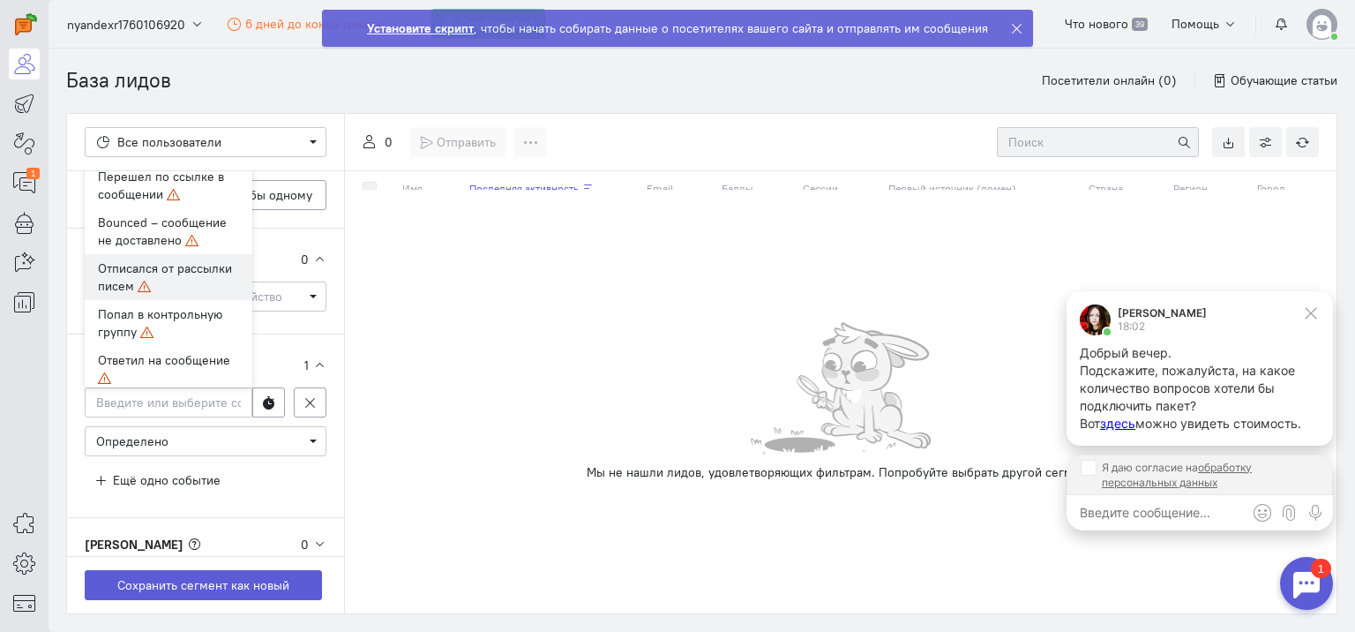
click at [159, 294] on span "Отписался от рассылки писем" at bounding box center [165, 277] width 134 height 34
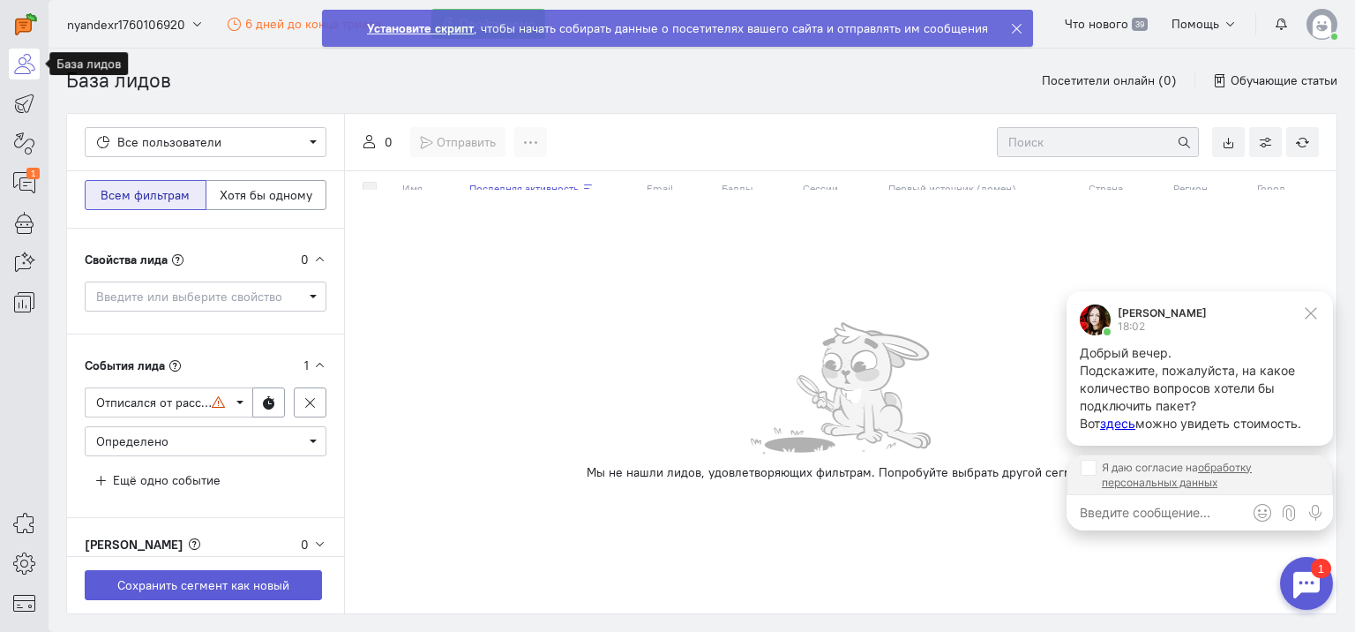
click at [19, 63] on icon at bounding box center [24, 63] width 22 height 21
click at [18, 37] on link at bounding box center [24, 24] width 31 height 31
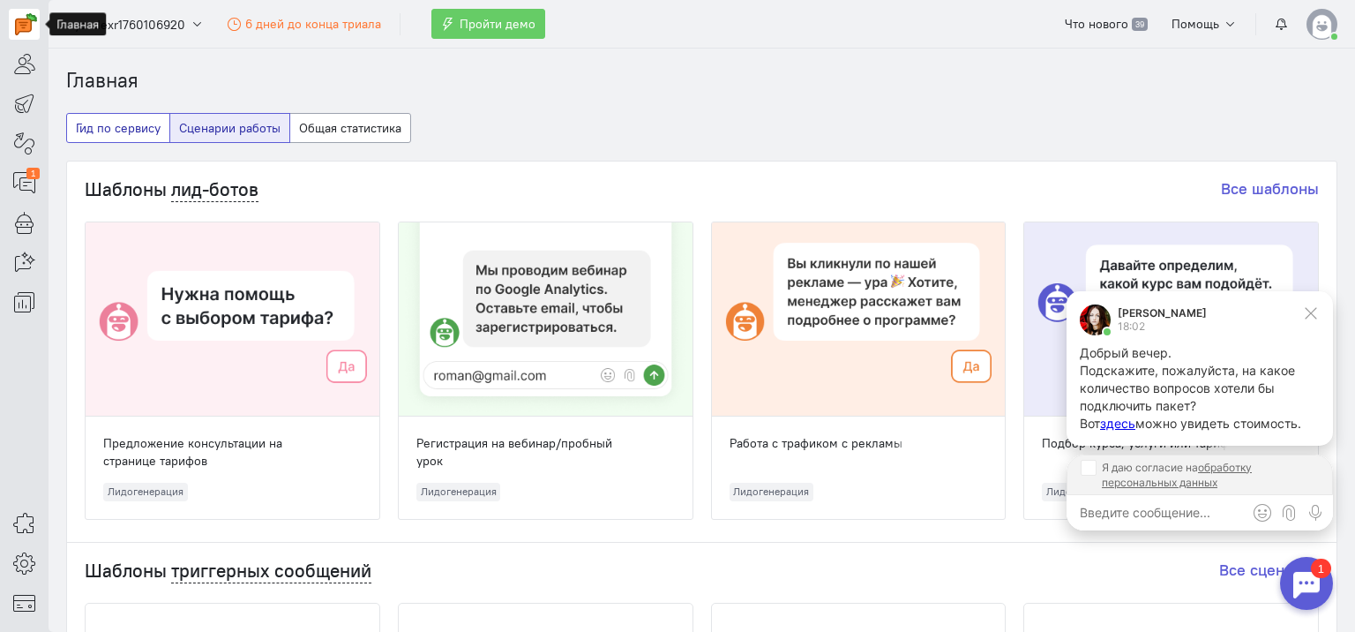
click at [131, 131] on button "Гид по сервису" at bounding box center [118, 128] width 104 height 30
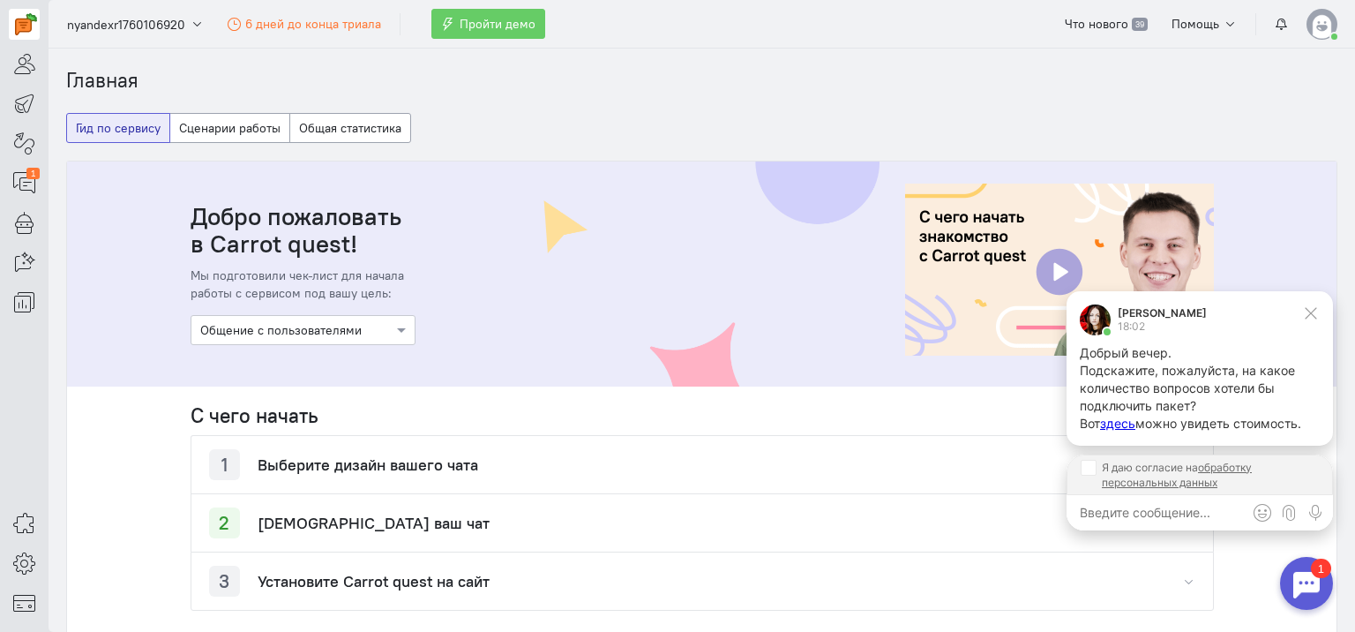
click at [293, 333] on div at bounding box center [302, 329] width 223 height 18
click at [288, 359] on div "Увеличение конверсии сайта" at bounding box center [303, 361] width 225 height 32
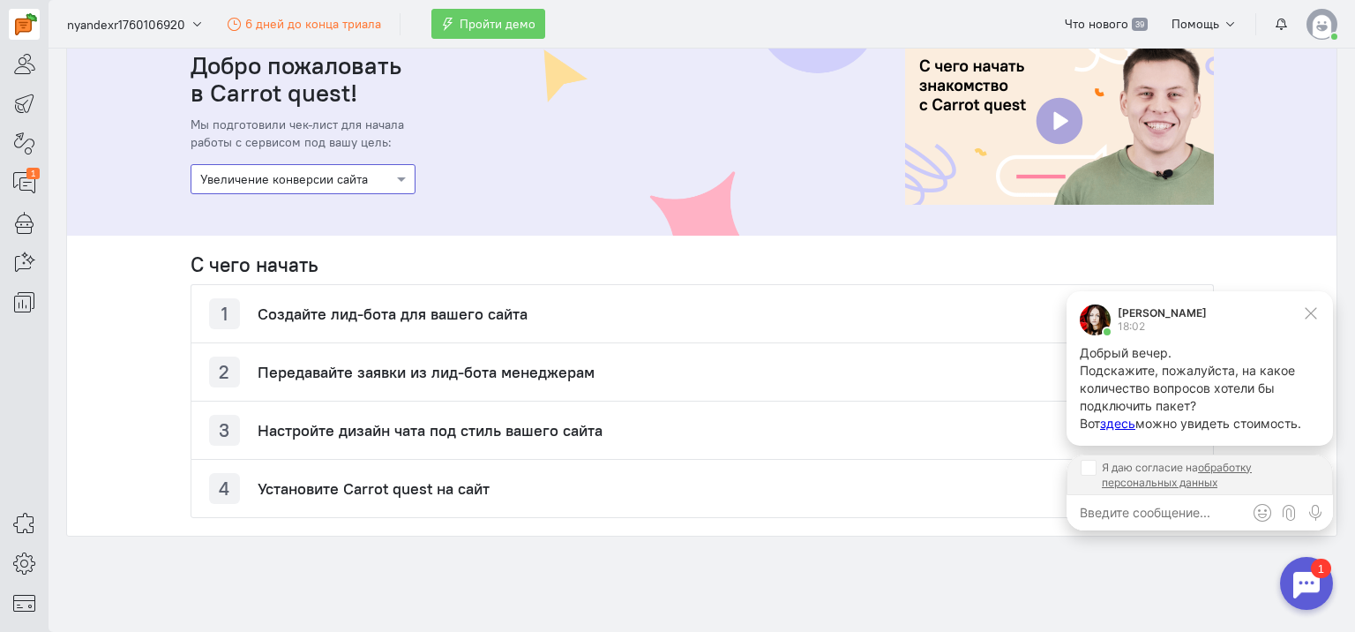
scroll to position [169, 0]
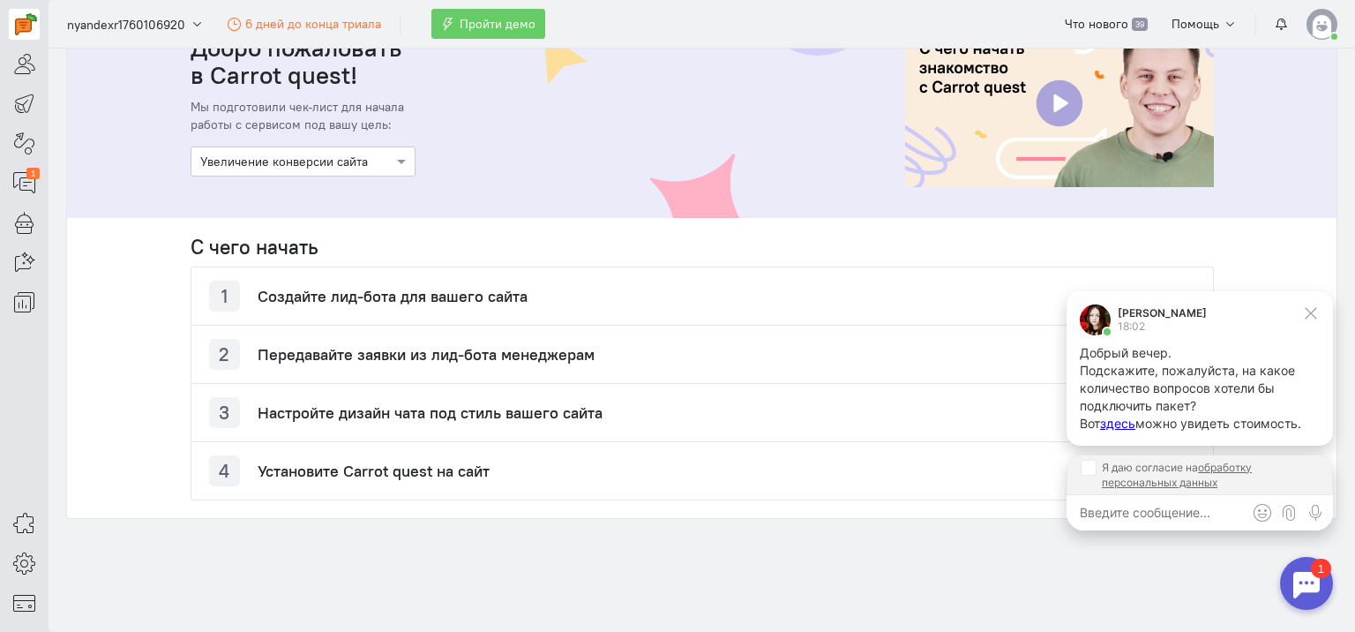
click at [404, 297] on h4 "Создайте лид-бота для вашего сайта" at bounding box center [393, 297] width 270 height 18
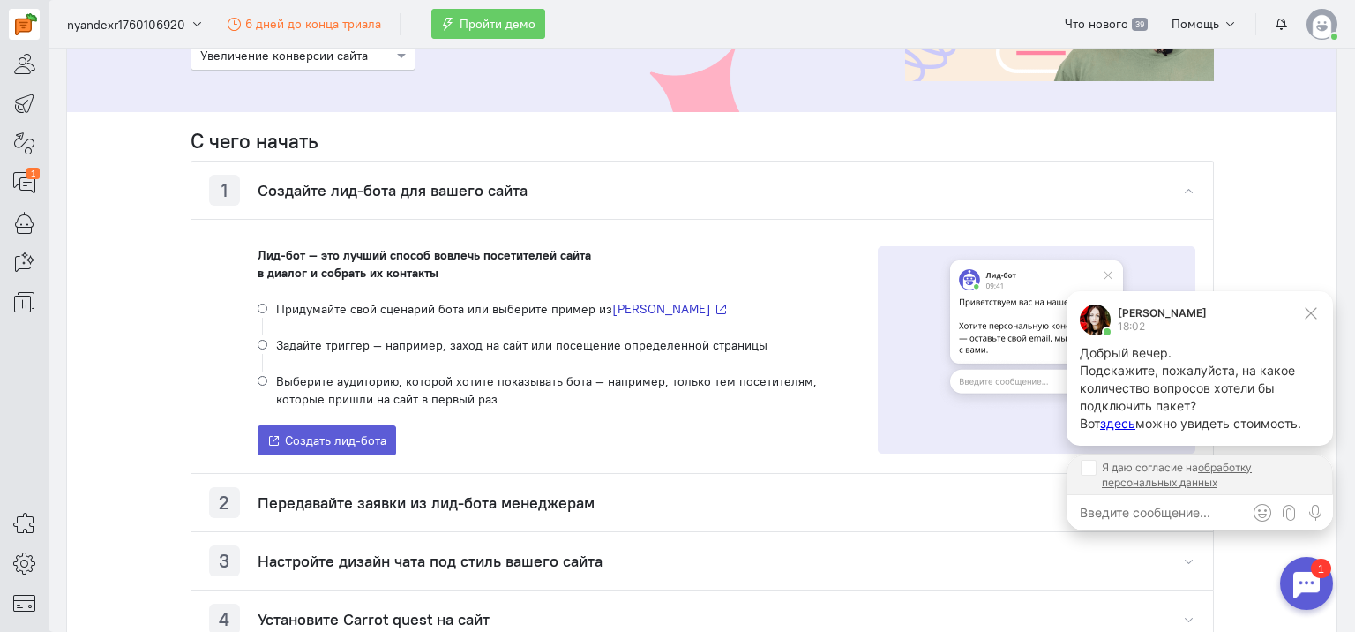
scroll to position [345, 0]
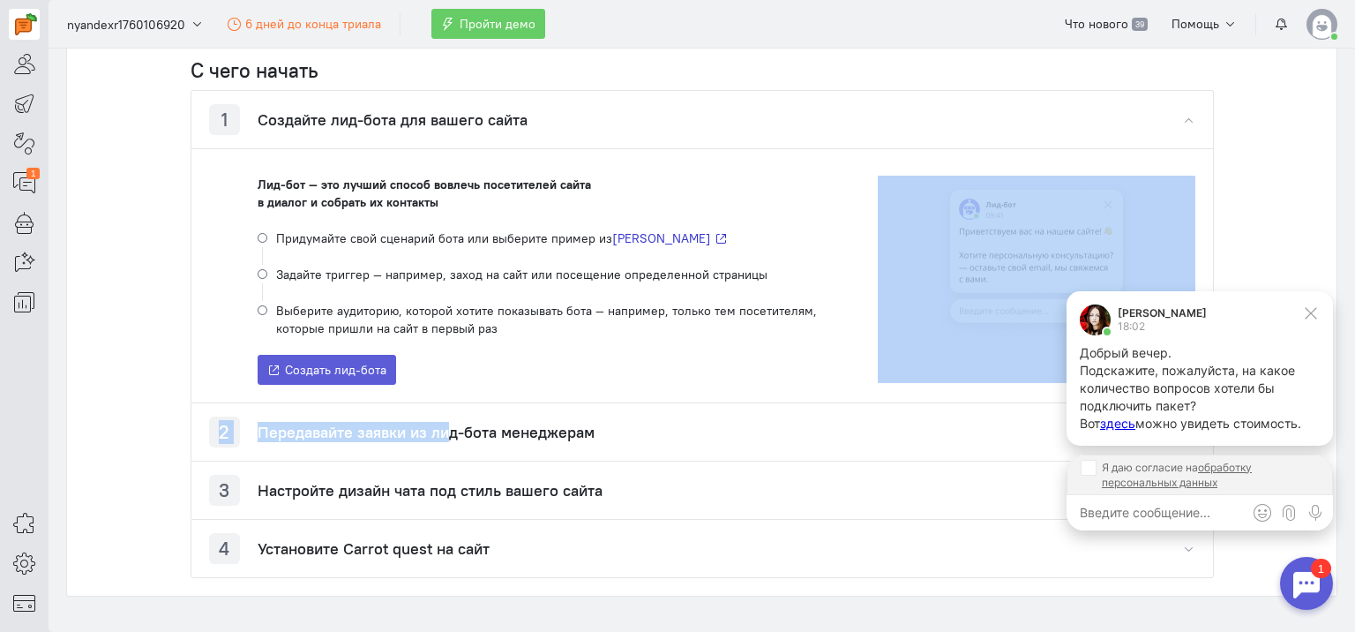
click at [443, 441] on div "1 Создайте лид-бота для вашего сайта Лид-бот — это лучший способ вовлечь посети…" at bounding box center [703, 334] width 1024 height 488
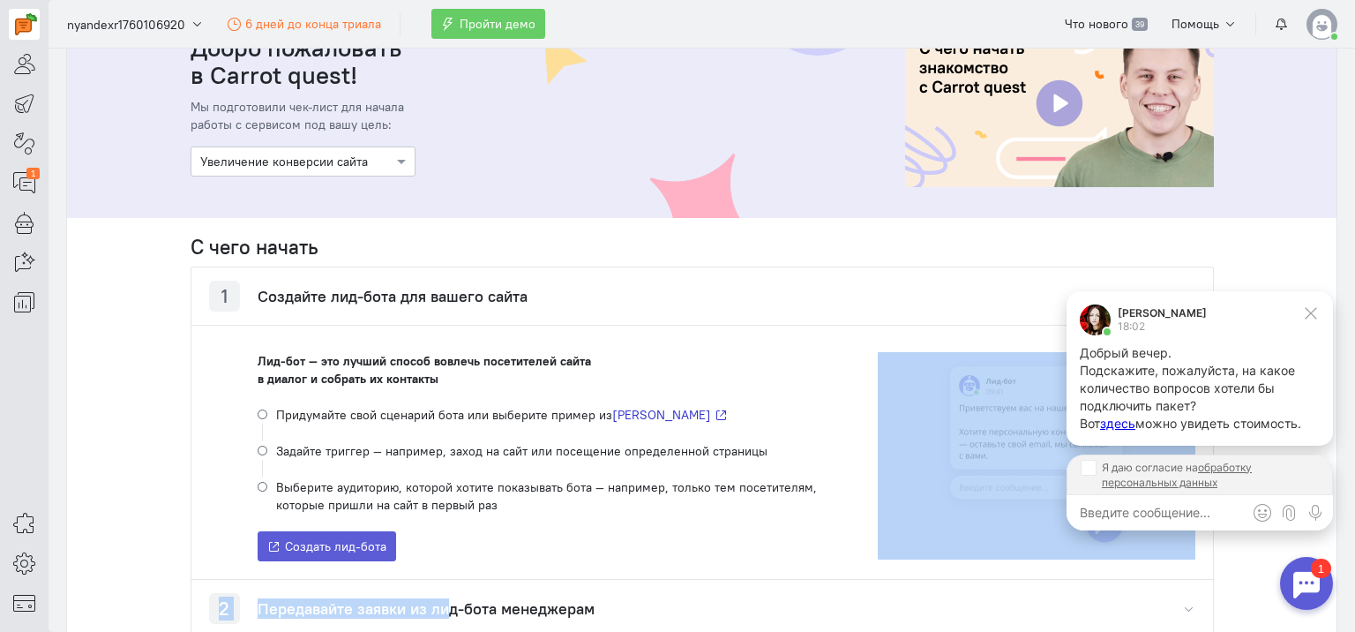
scroll to position [159, 0]
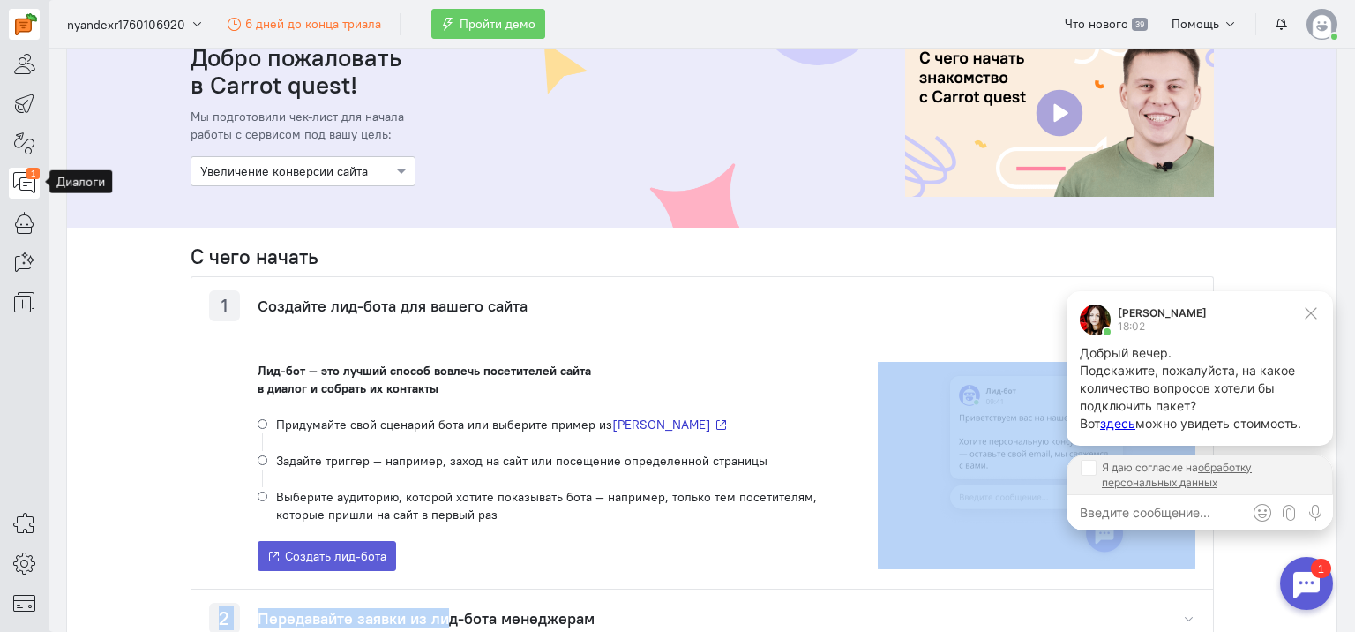
click at [26, 182] on icon at bounding box center [24, 182] width 22 height 21
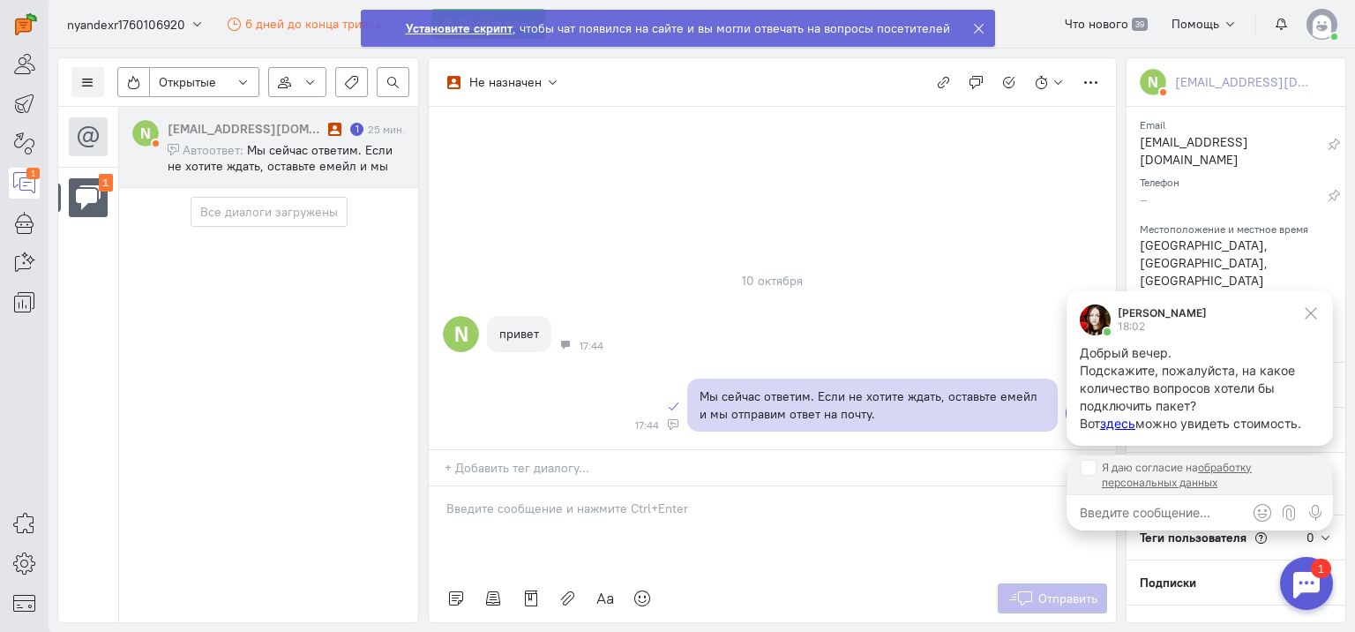
click at [177, 148] on icon at bounding box center [173, 150] width 11 height 12
click at [289, 146] on span "Мы сейчас ответим. Если не хотите ждать, оставьте емейл и мы отправим ответ на …" at bounding box center [280, 166] width 225 height 48
click at [81, 78] on icon at bounding box center [87, 82] width 13 height 13
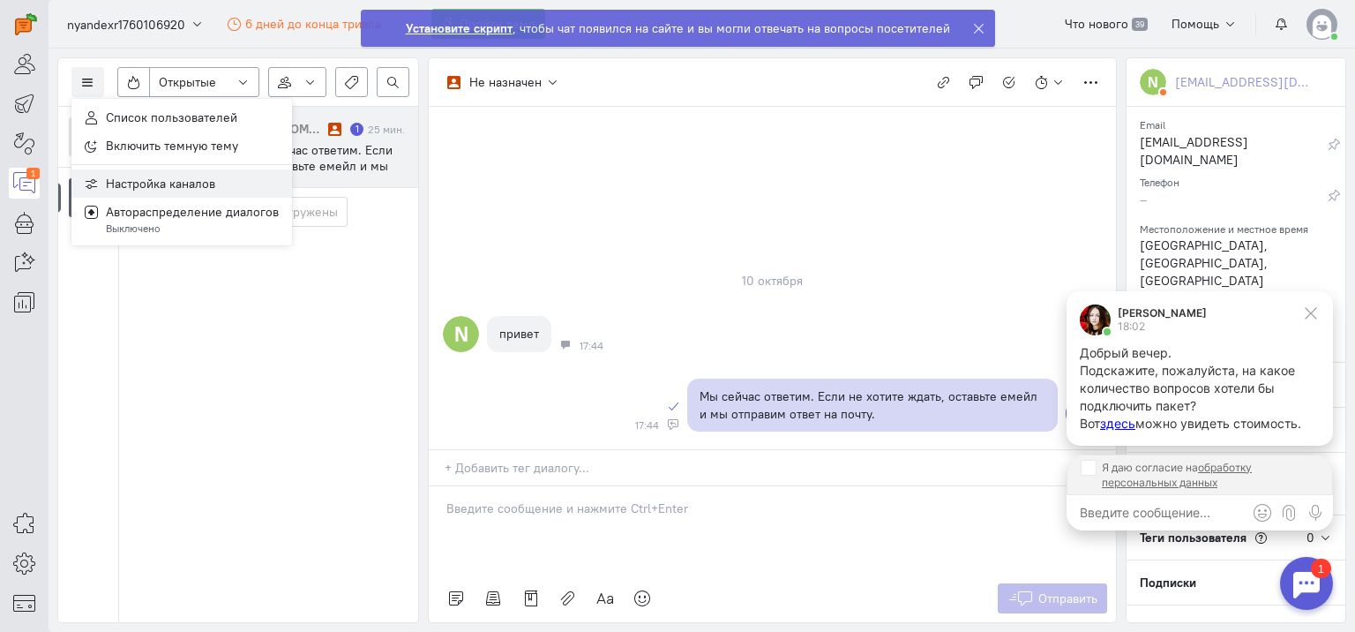
click at [136, 182] on span "Настройка каналов" at bounding box center [160, 184] width 109 height 16
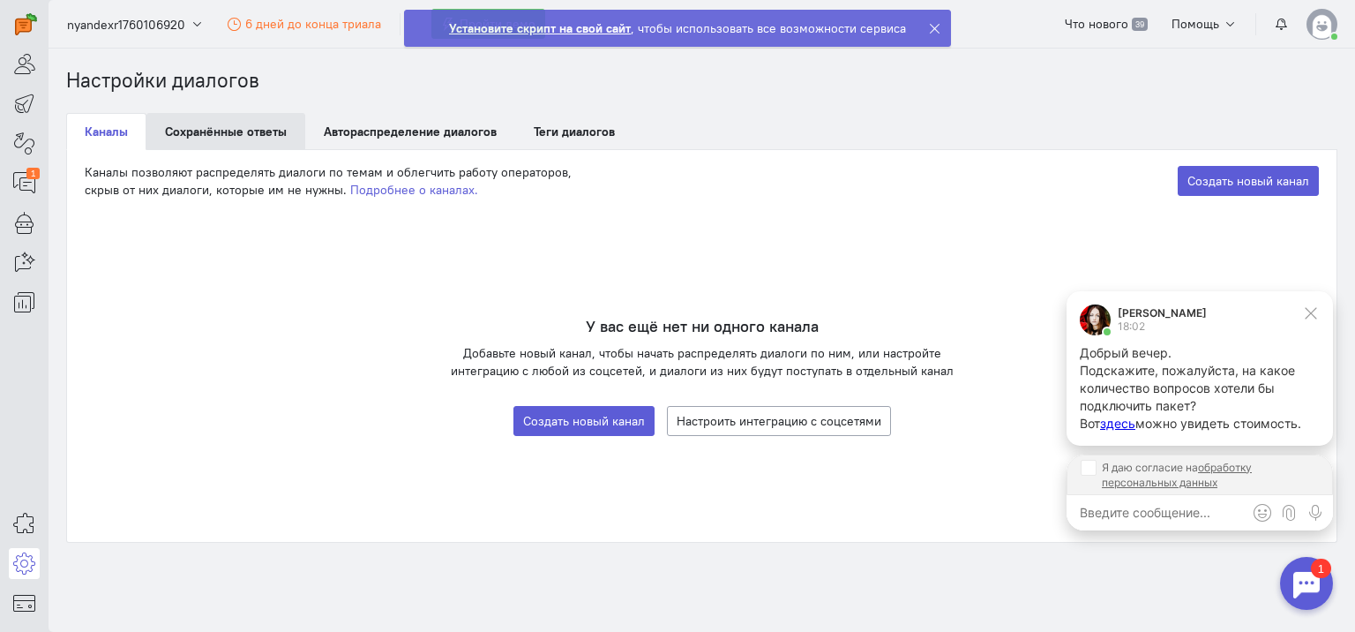
click at [241, 130] on link "Сохранённые ответы" at bounding box center [225, 131] width 159 height 37
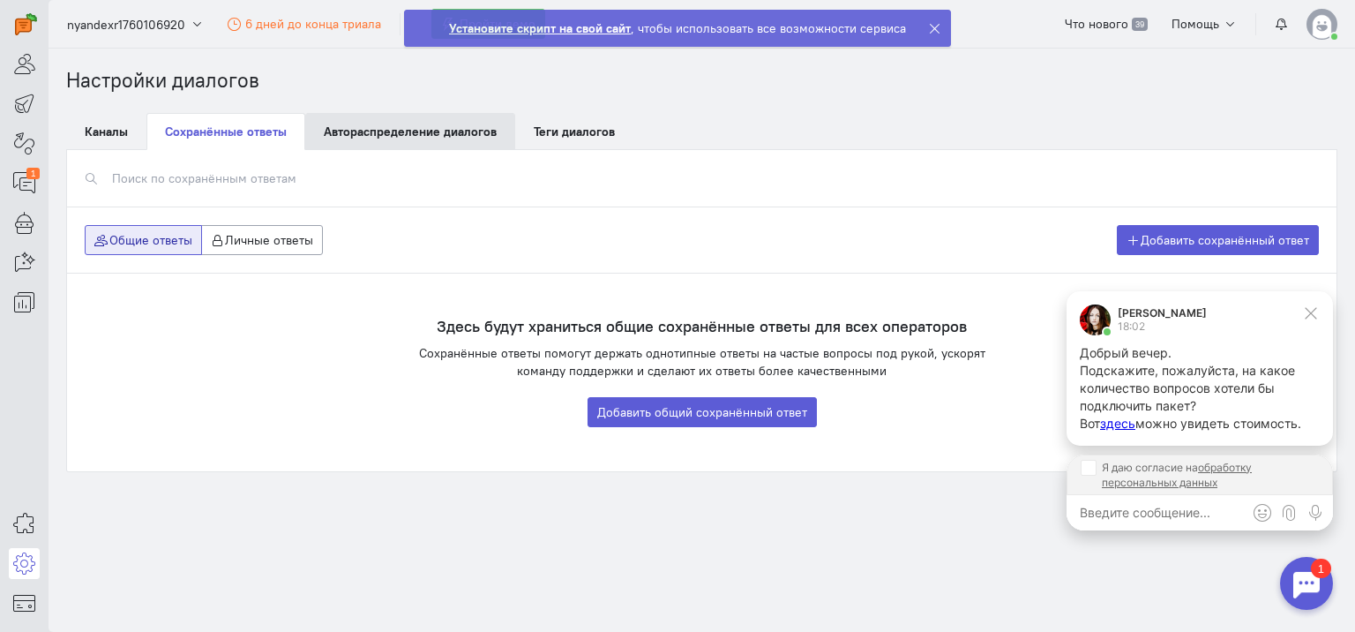
click at [395, 130] on link "Автораспределение диалогов Beta" at bounding box center [410, 131] width 210 height 37
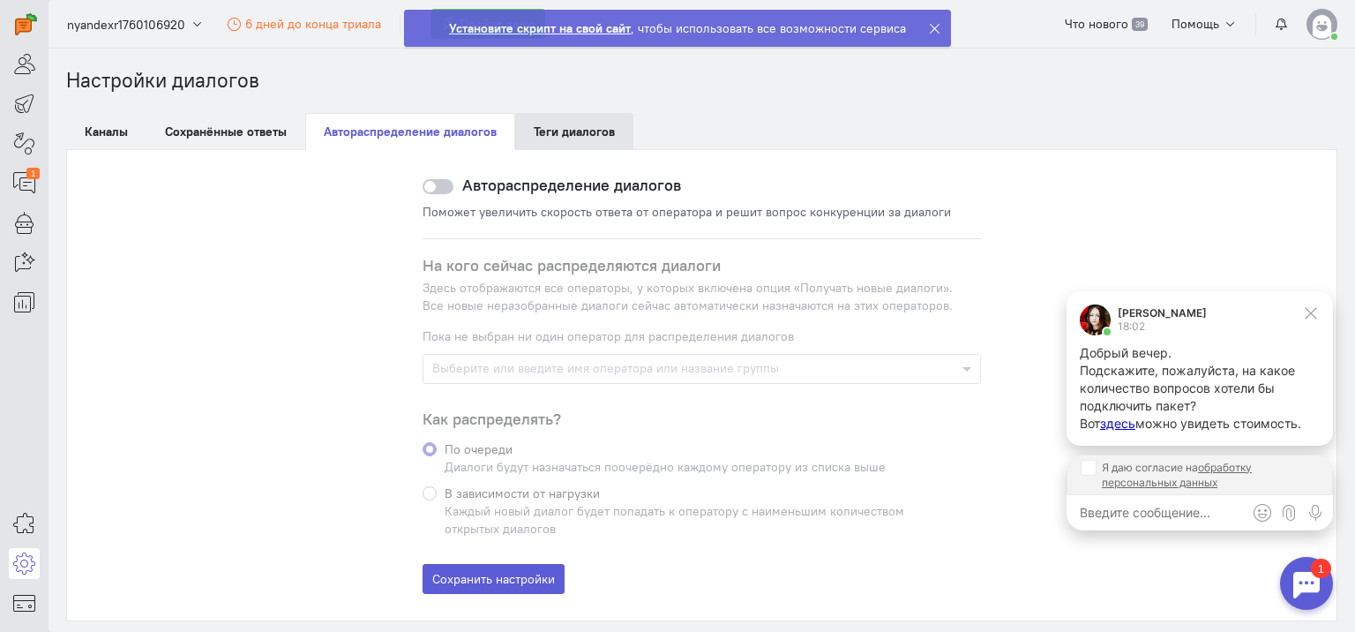
click at [547, 130] on link "Теги диалогов" at bounding box center [574, 131] width 118 height 37
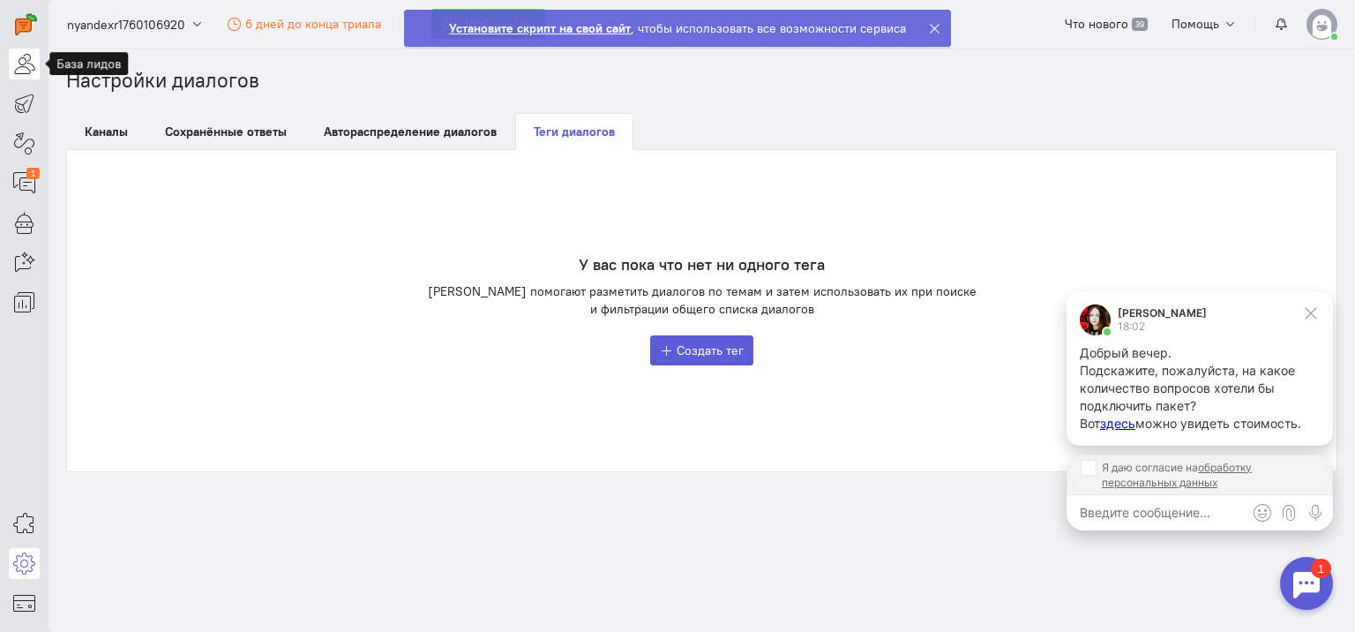
click at [21, 70] on icon at bounding box center [24, 63] width 22 height 21
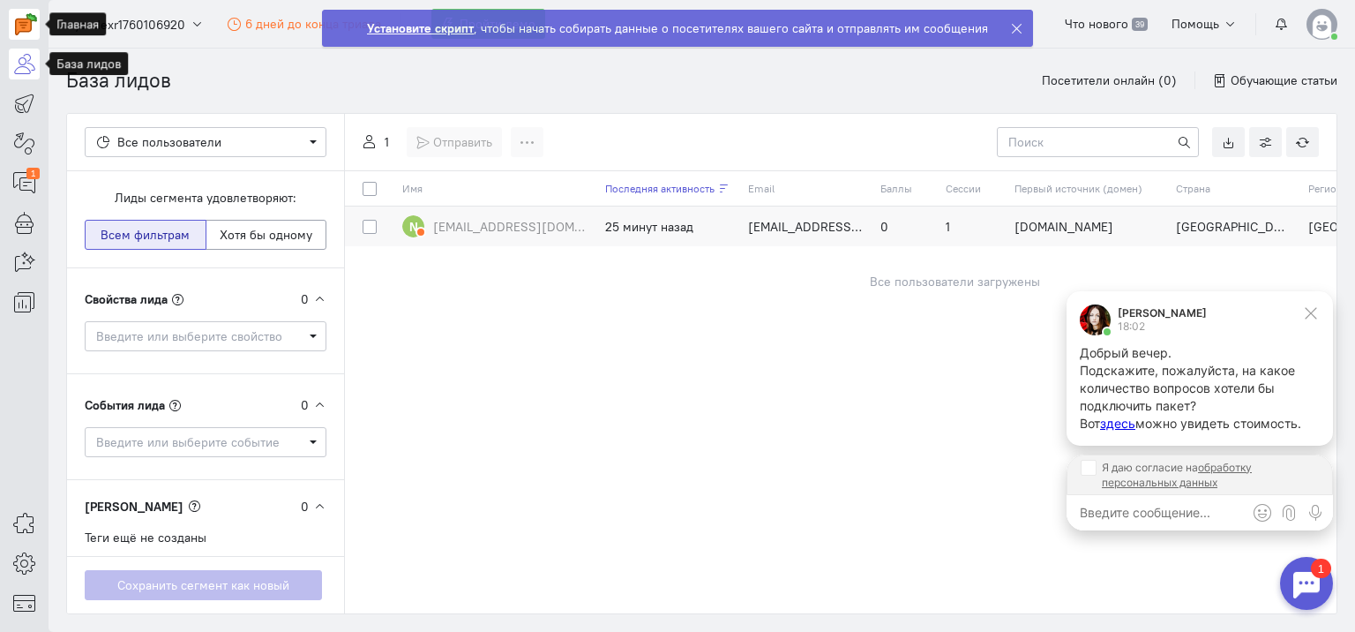
click at [19, 24] on img at bounding box center [26, 24] width 22 height 22
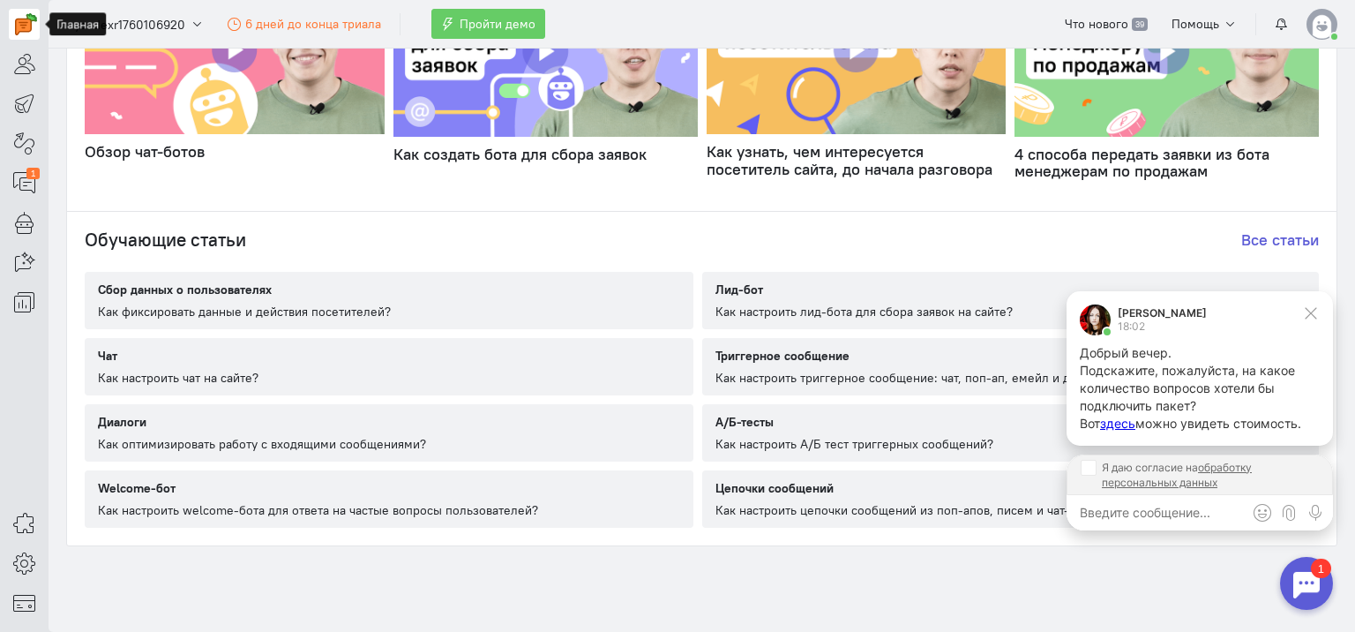
scroll to position [1023, 0]
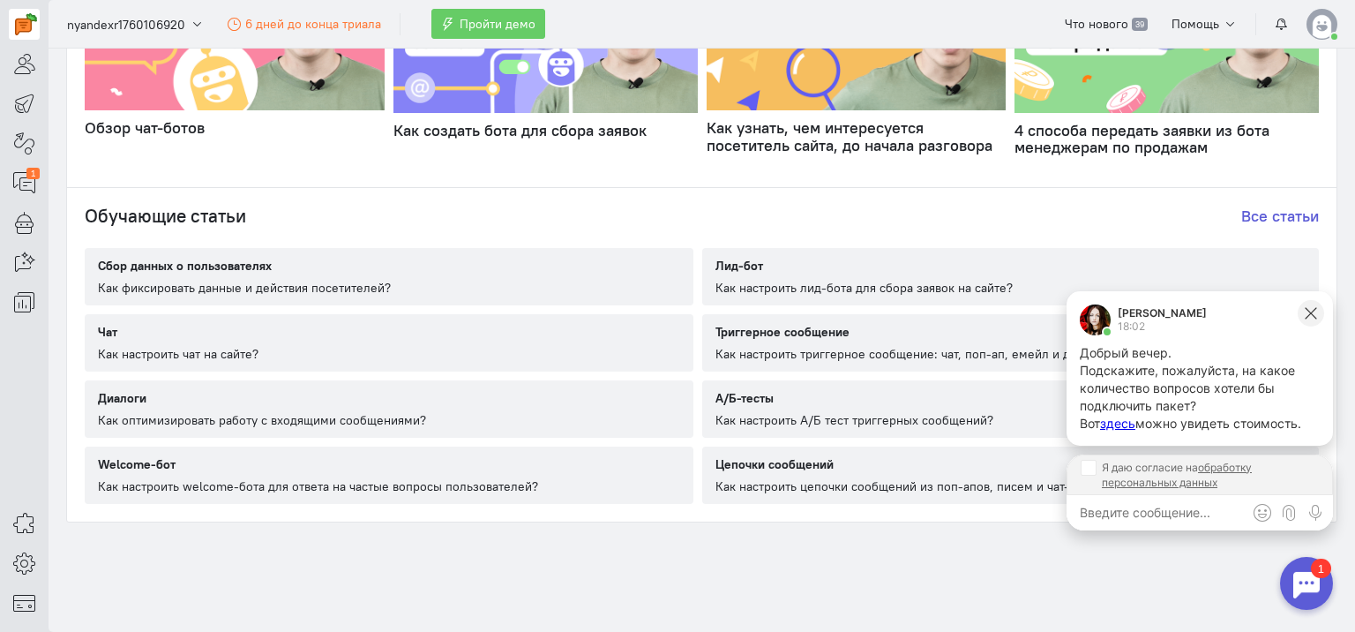
click at [1310, 306] on icon at bounding box center [1311, 313] width 16 height 16
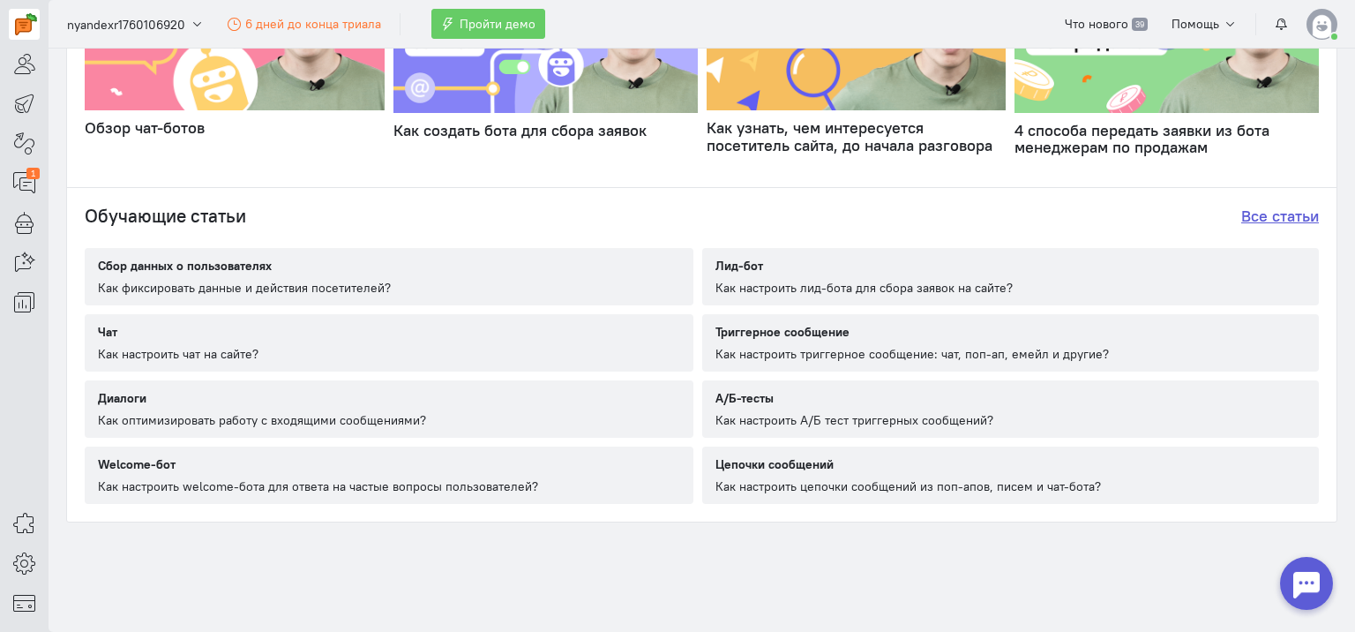
click at [1290, 215] on h4 "Все статьи" at bounding box center [1281, 216] width 78 height 18
